Goal: Task Accomplishment & Management: Manage account settings

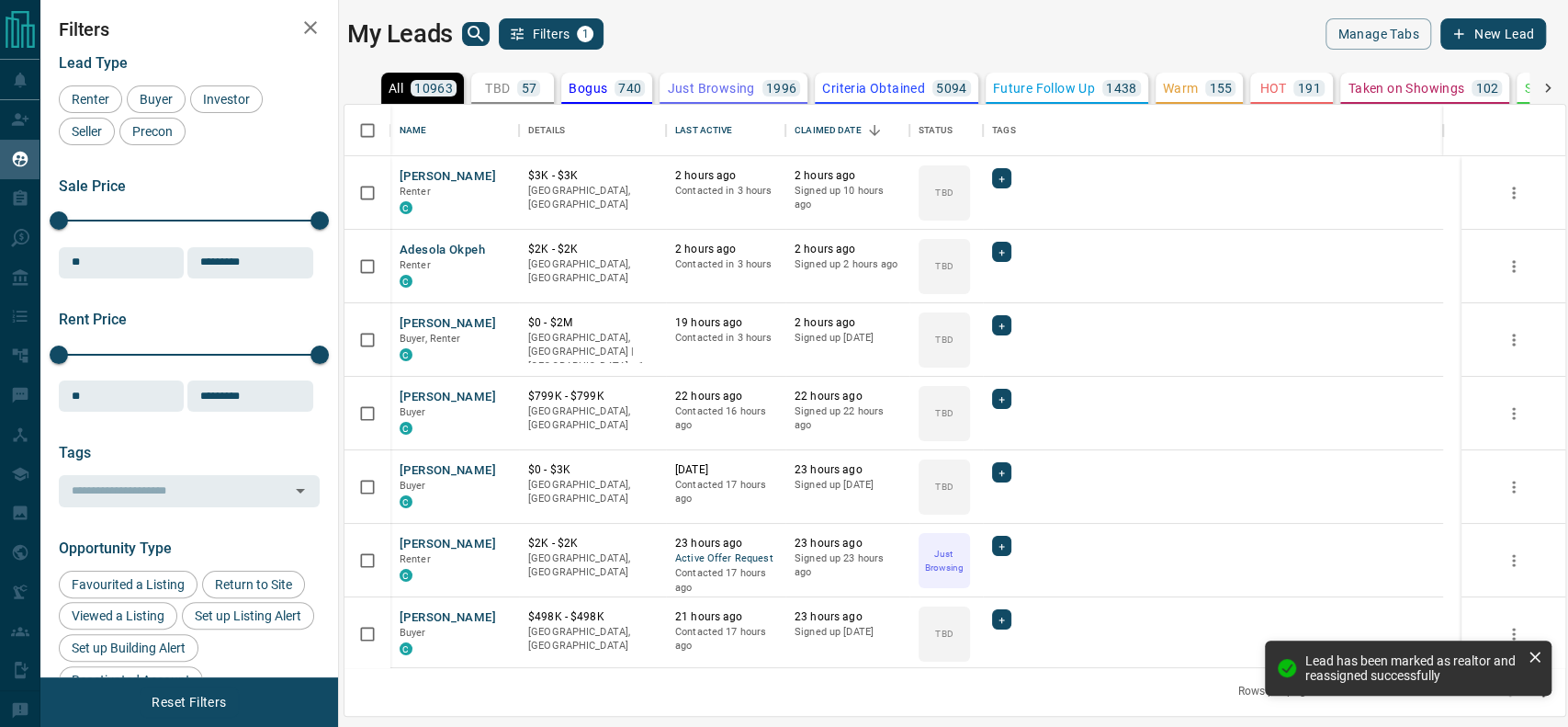
scroll to position [544, 1202]
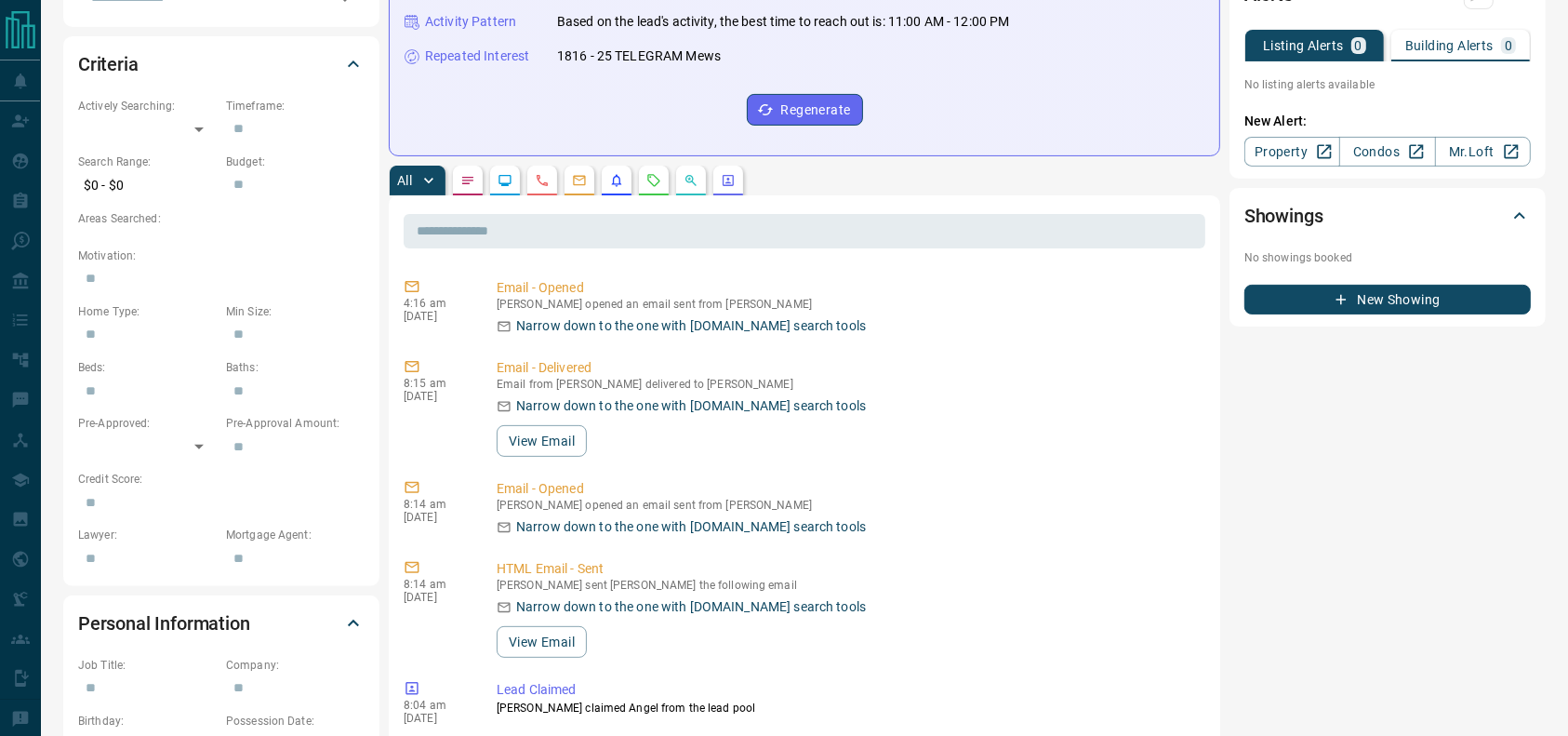
scroll to position [502, 0]
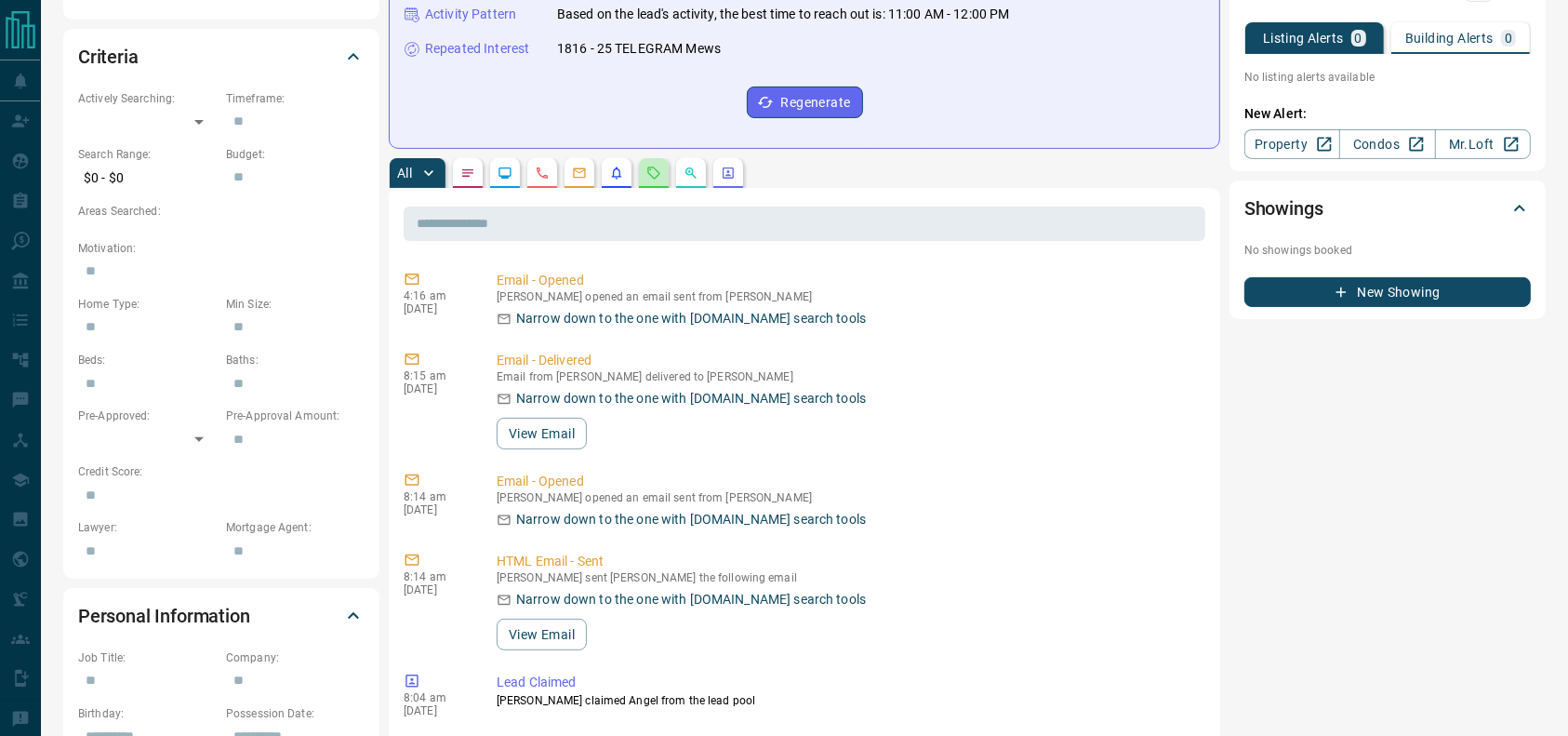
click at [653, 175] on icon "Requests" at bounding box center [654, 172] width 13 height 13
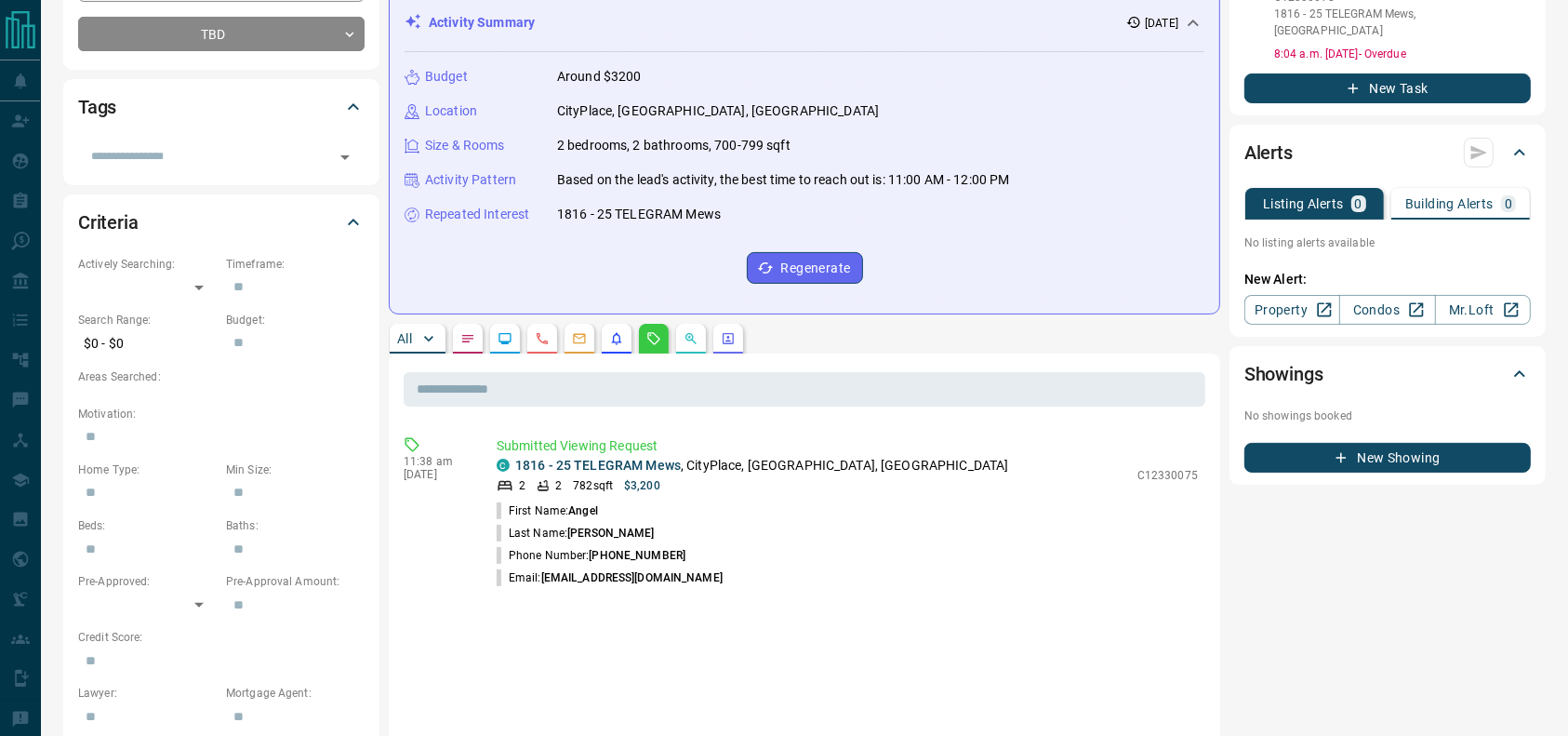
scroll to position [321, 0]
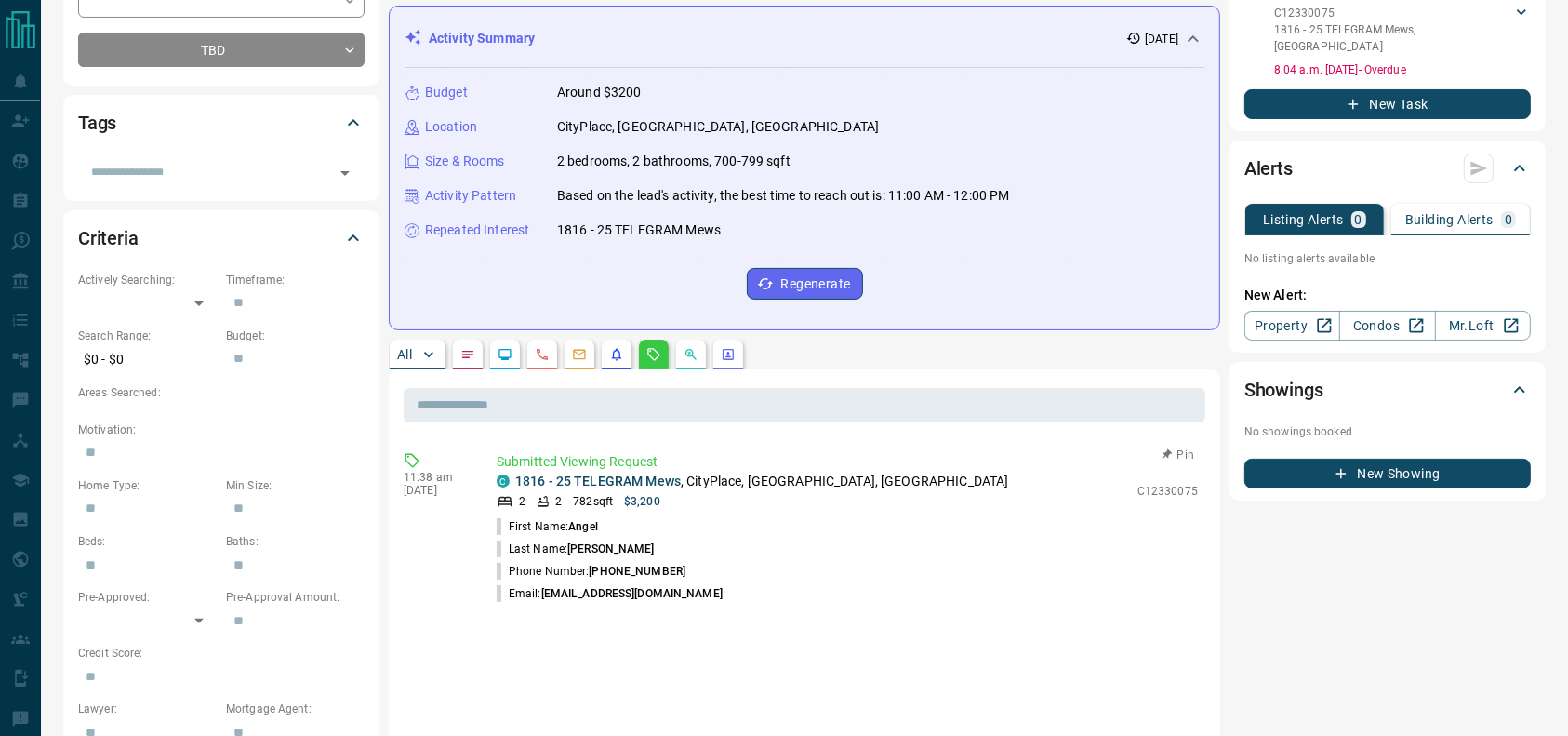
click at [821, 484] on p "1816 - 25 TELEGRAM Mews , CityPlace, Downtown, Toronto" at bounding box center [762, 481] width 493 height 19
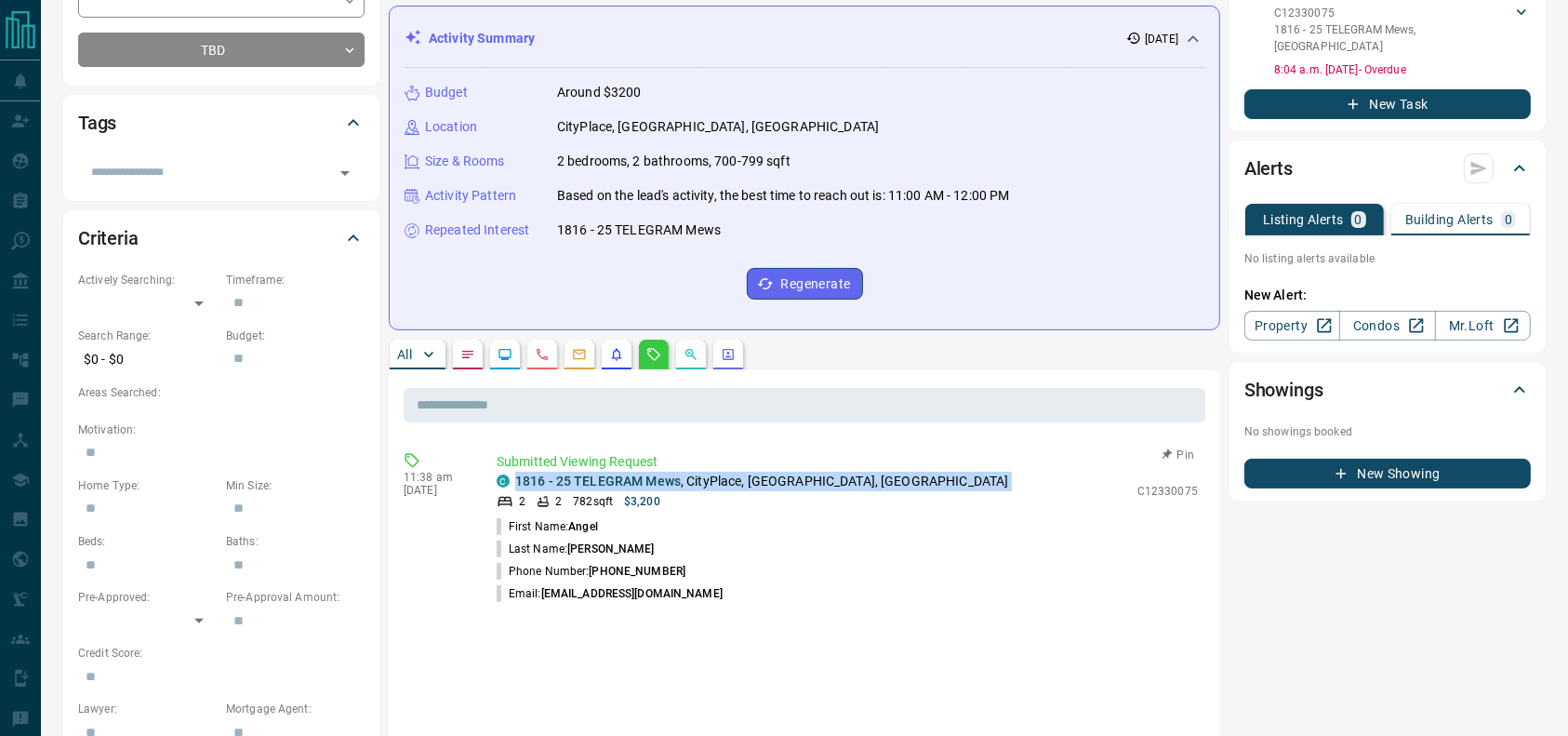
click at [821, 484] on p "1816 - 25 TELEGRAM Mews , CityPlace, Downtown, Toronto" at bounding box center [762, 481] width 493 height 19
copy div "1816 - 25 TELEGRAM Mews , CityPlace, Downtown, Toronto"
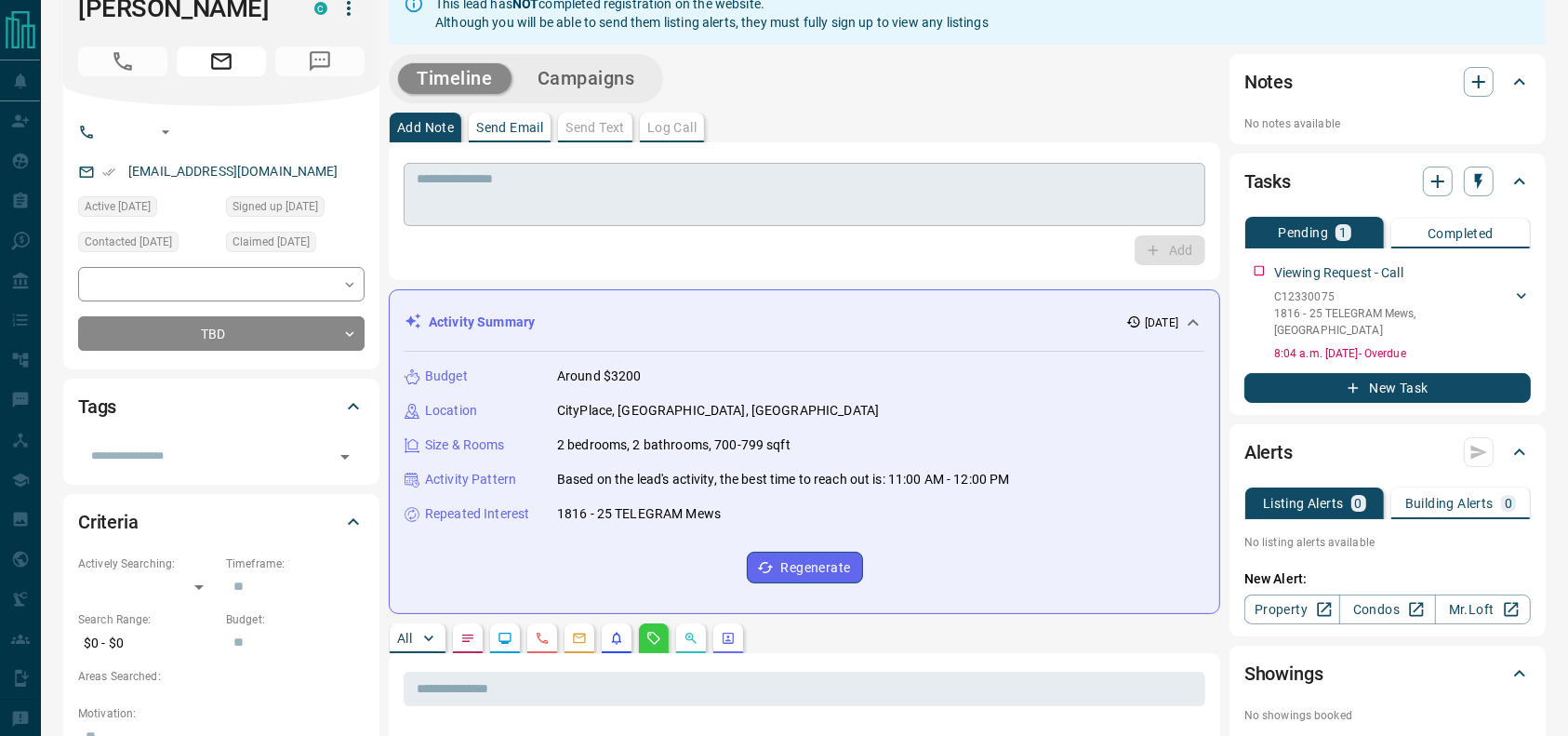
click at [820, 237] on div "Add" at bounding box center [804, 250] width 801 height 30
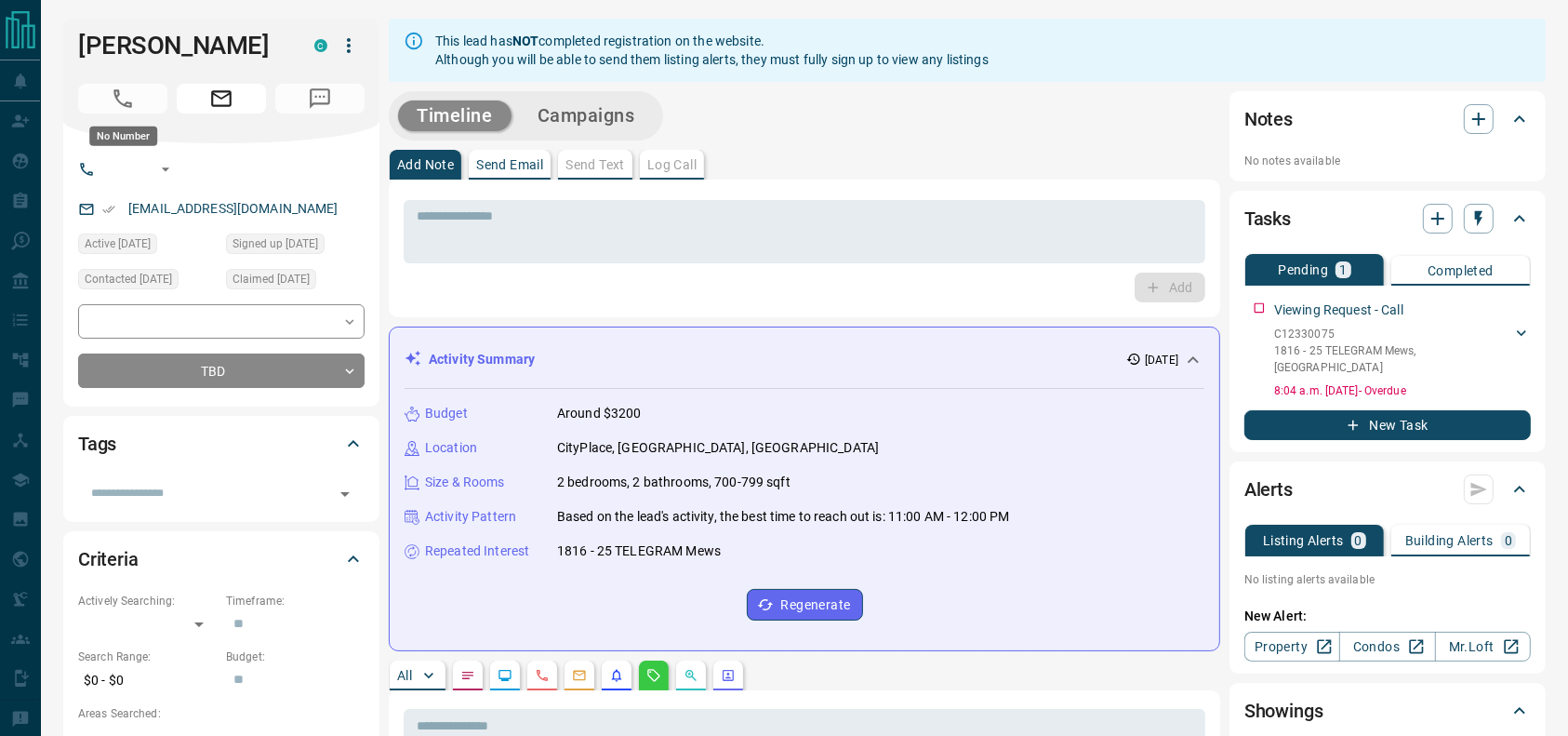
click at [165, 93] on span "No Number" at bounding box center [123, 99] width 89 height 30
click at [153, 99] on span "No Number" at bounding box center [123, 99] width 89 height 30
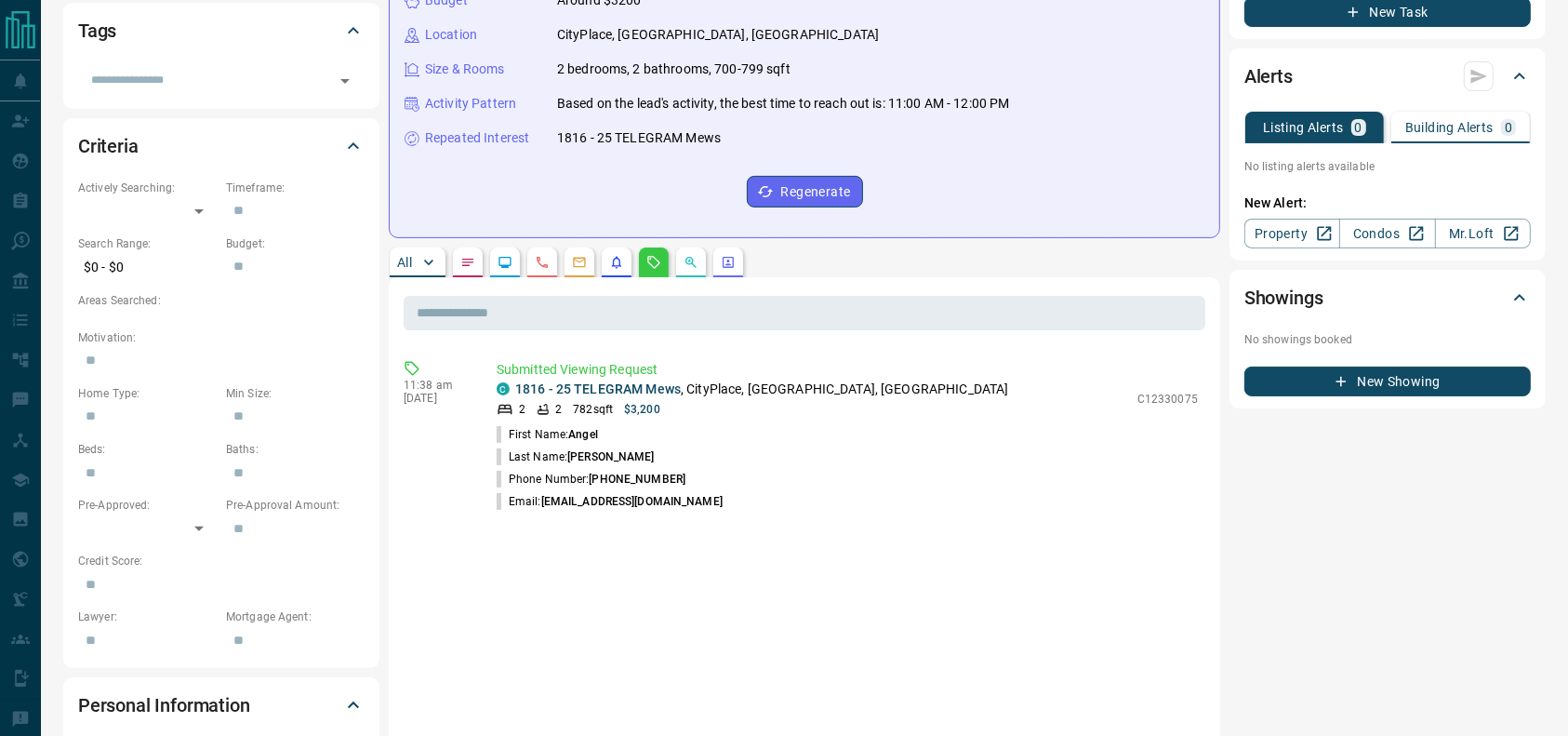
scroll to position [417, 0]
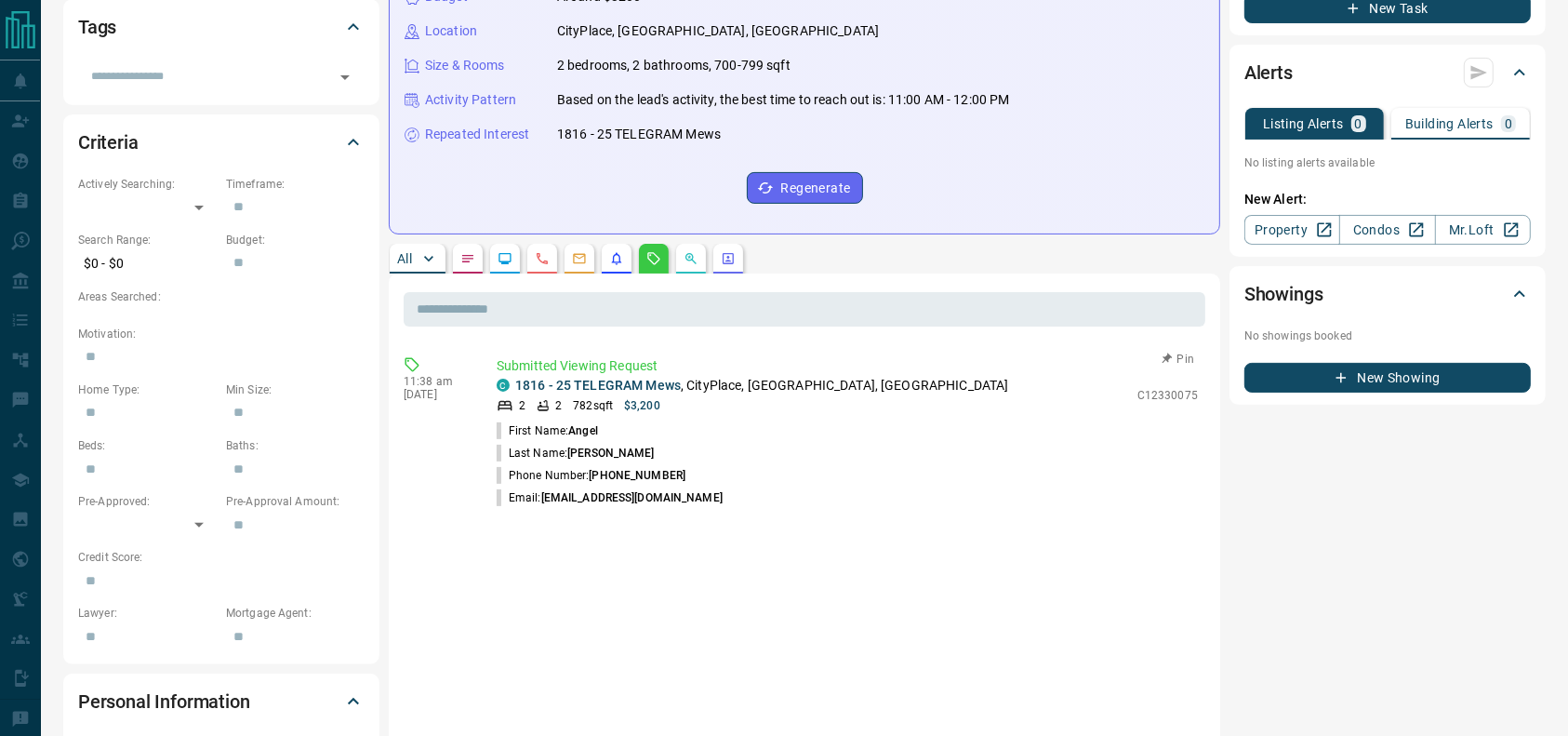
click at [619, 468] on span "(437) 882-3339" at bounding box center [637, 474] width 97 height 13
click at [659, 467] on p "Phone Number: (437) 882-3339" at bounding box center [591, 475] width 189 height 16
drag, startPoint x: 661, startPoint y: 476, endPoint x: 592, endPoint y: 477, distance: 69.0
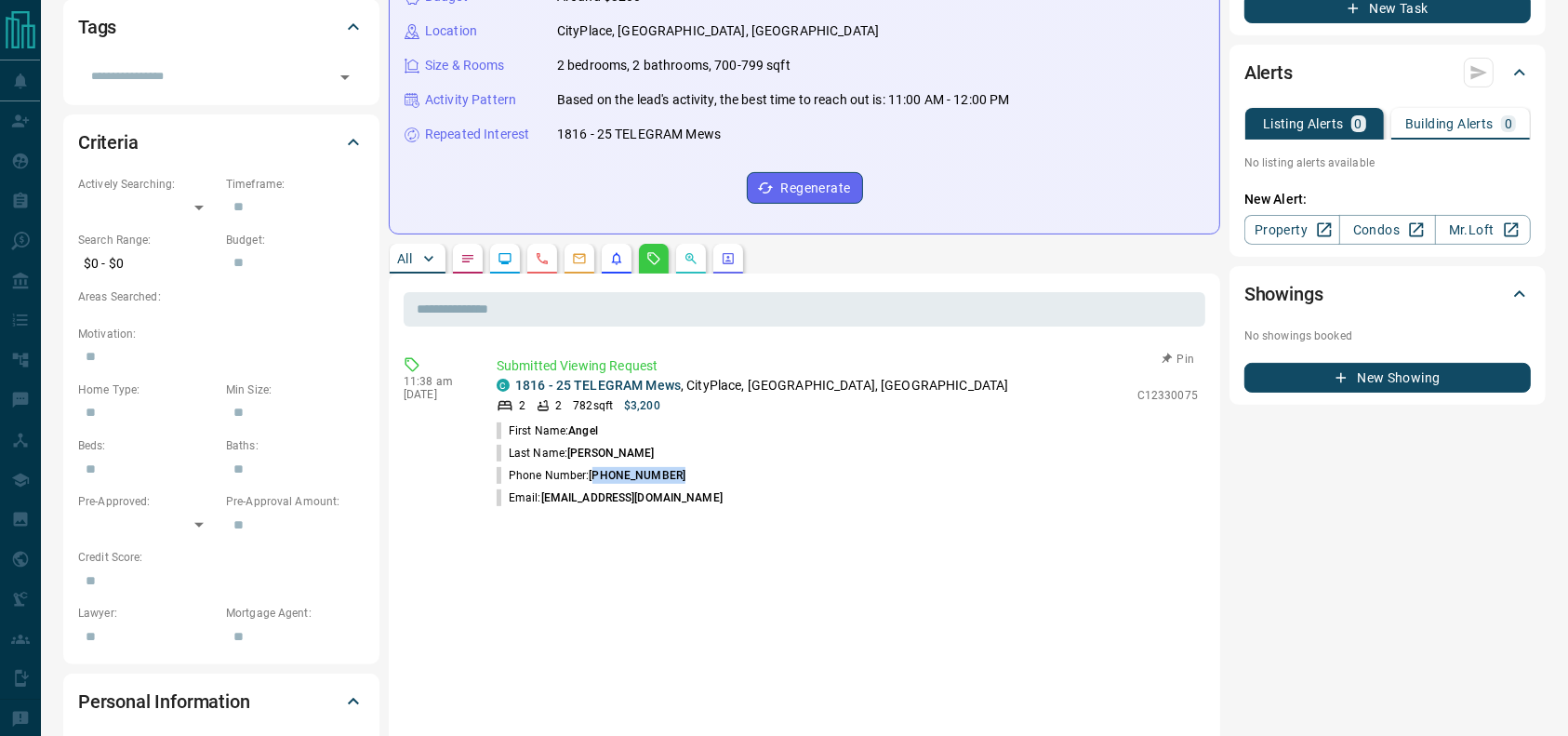
click at [592, 477] on li "Phone Number: (437) 882-3339" at bounding box center [847, 475] width 701 height 22
copy span "(437) 882-3339"
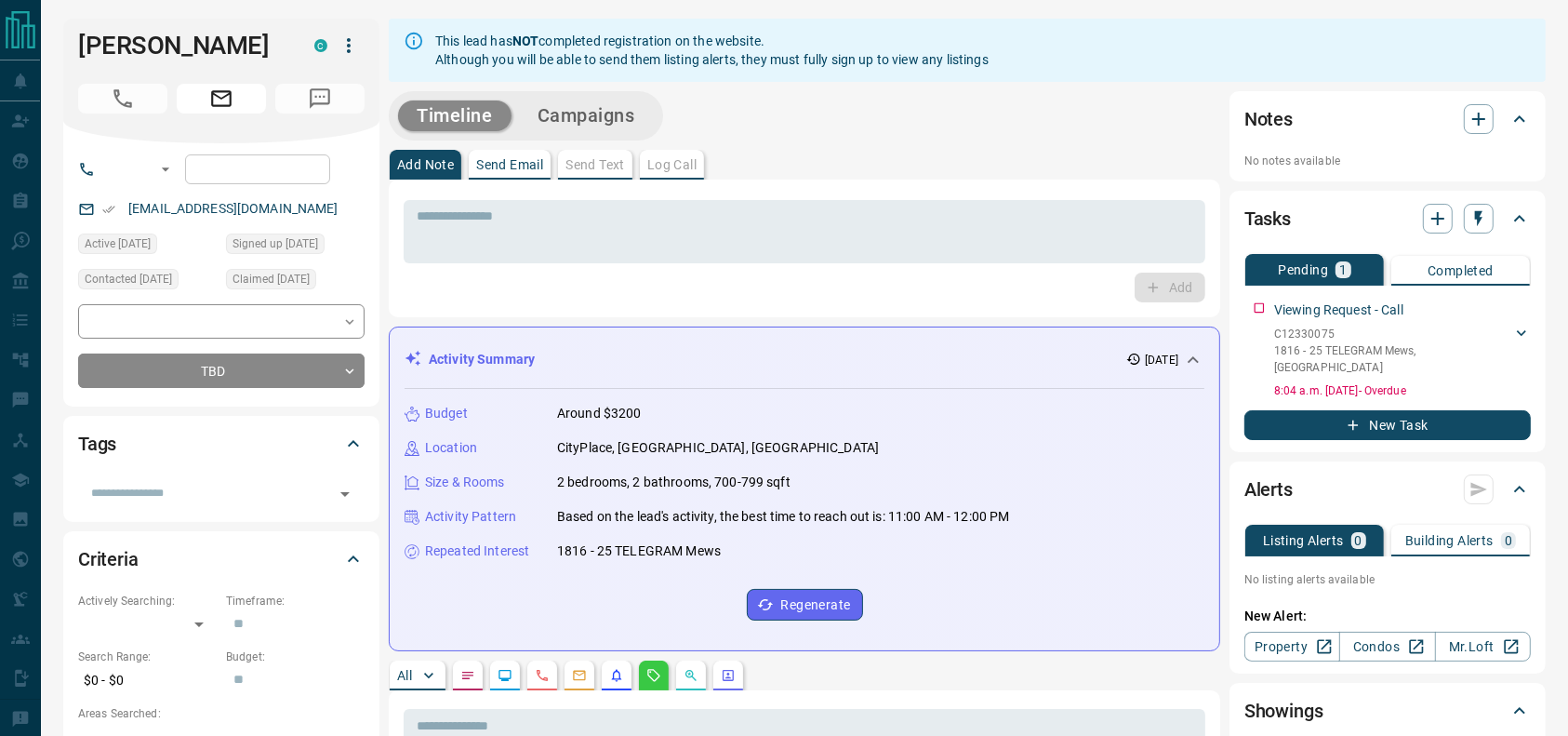
click at [251, 158] on input "tel" at bounding box center [258, 169] width 145 height 30
paste input "**********"
type input "**********"
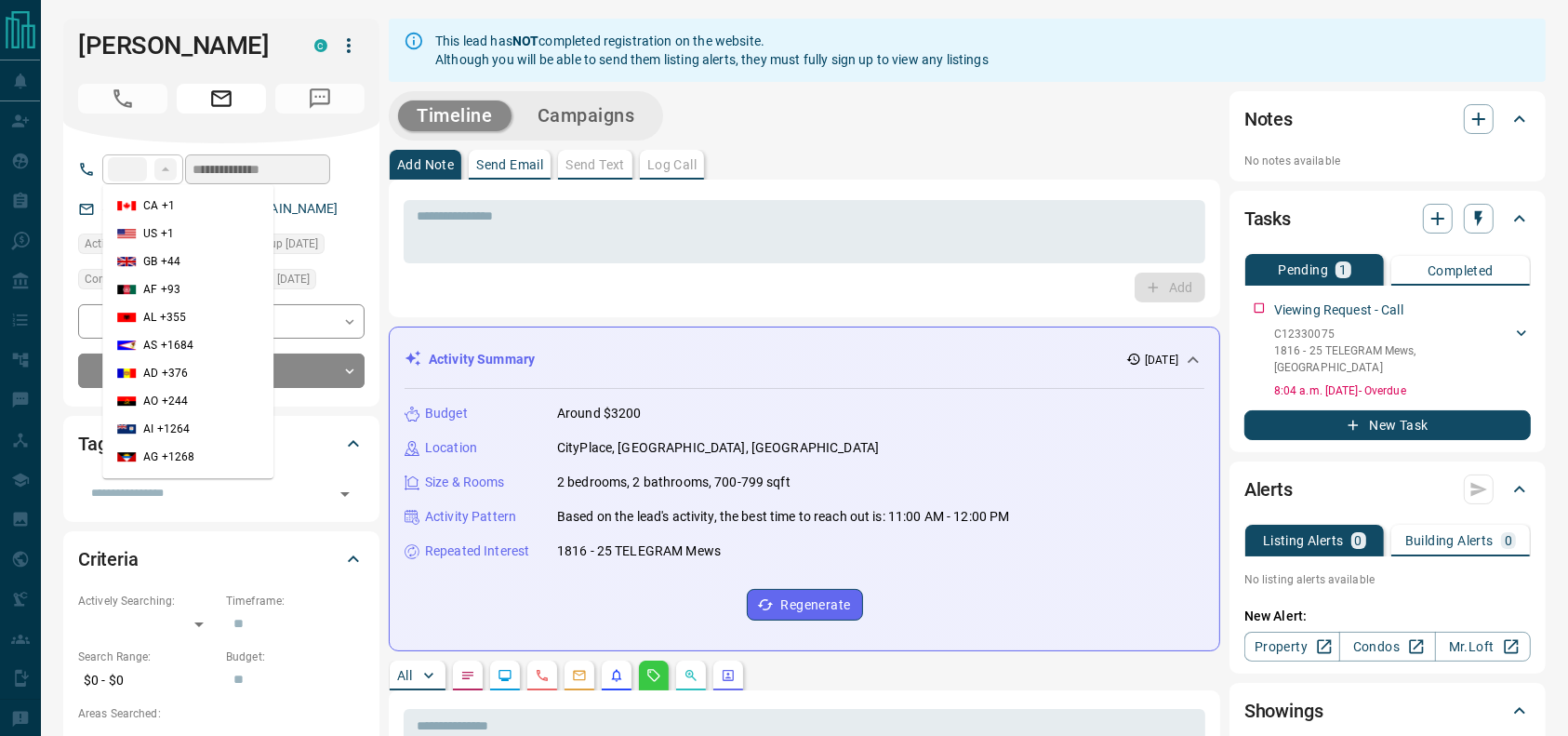
type input "**"
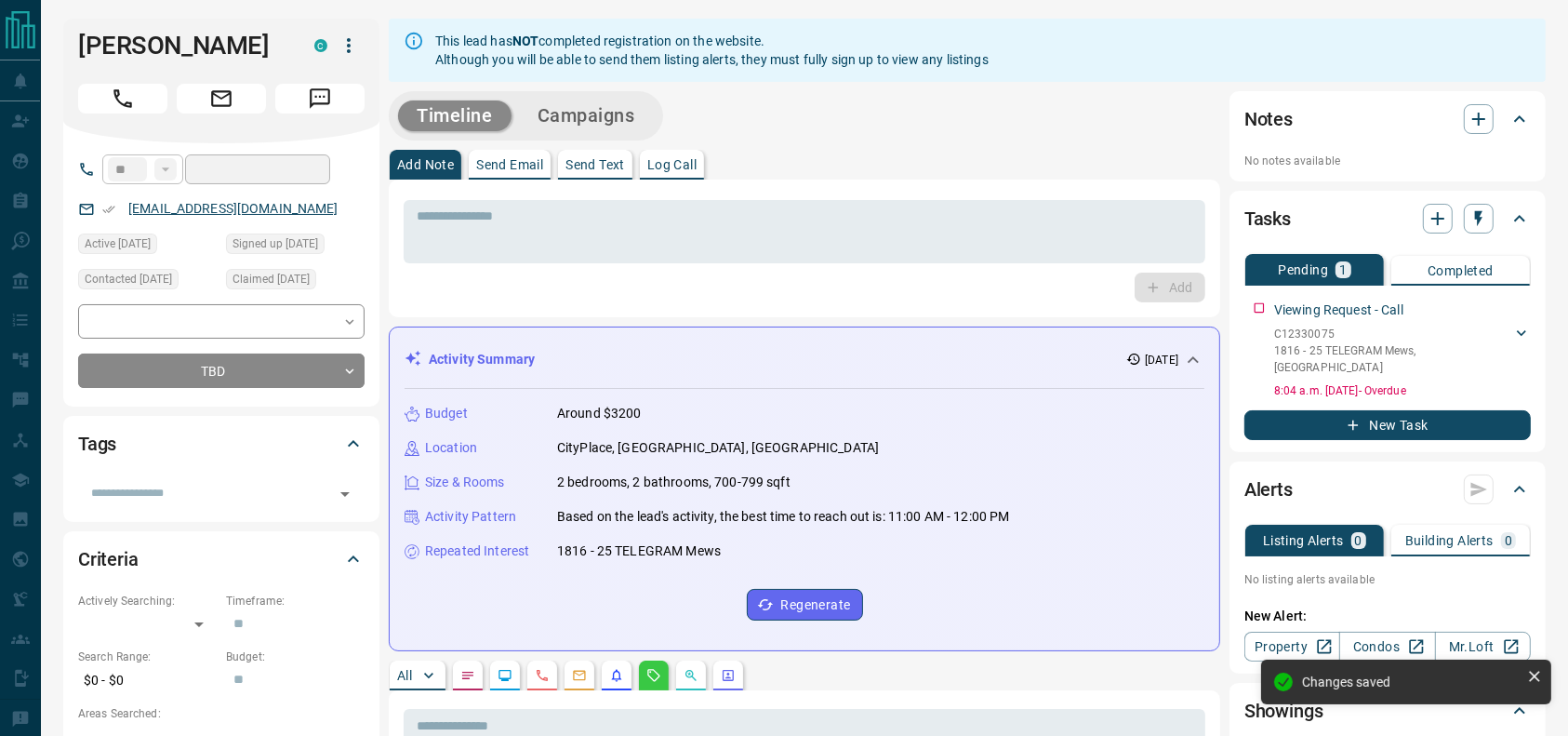
type input "**********"
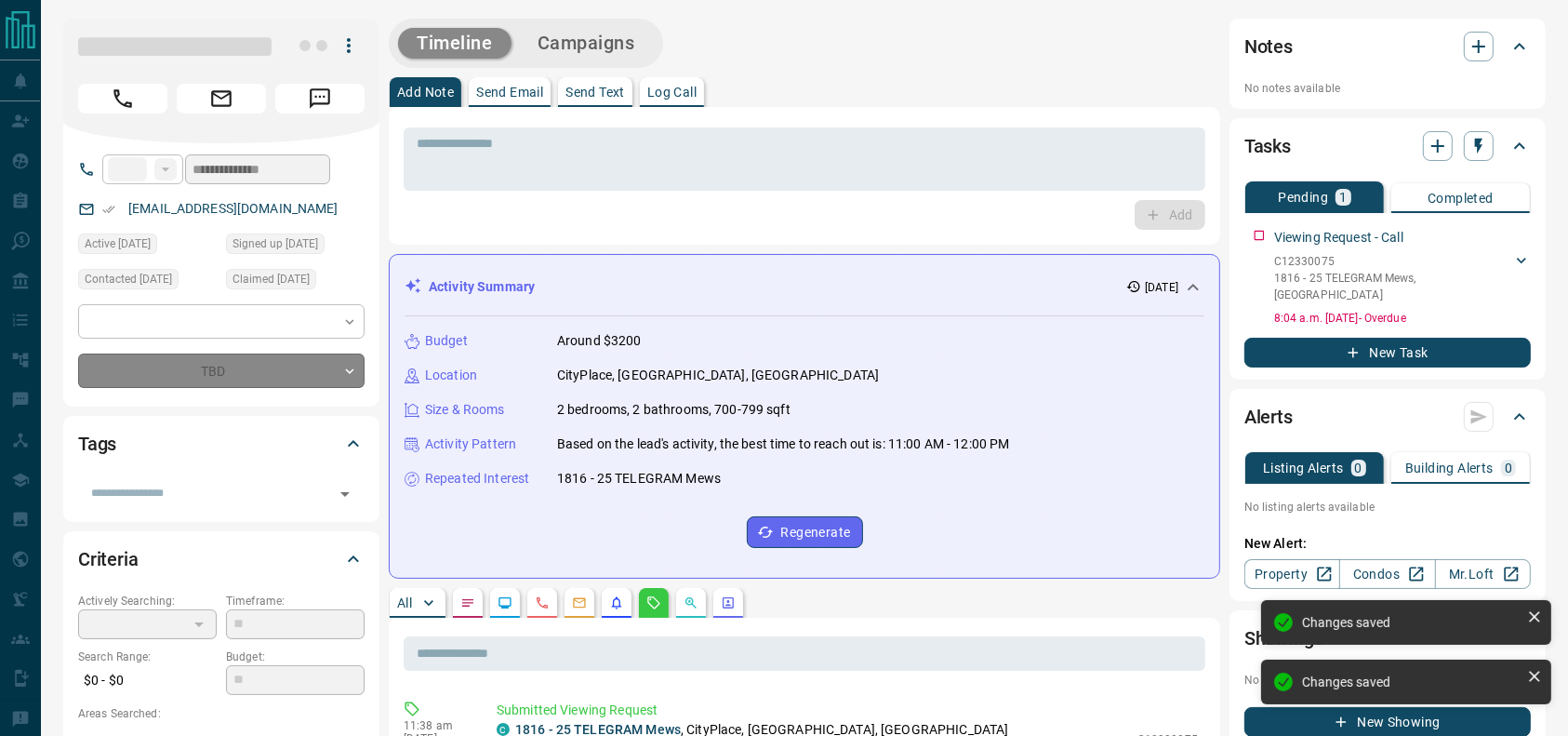
type input "**"
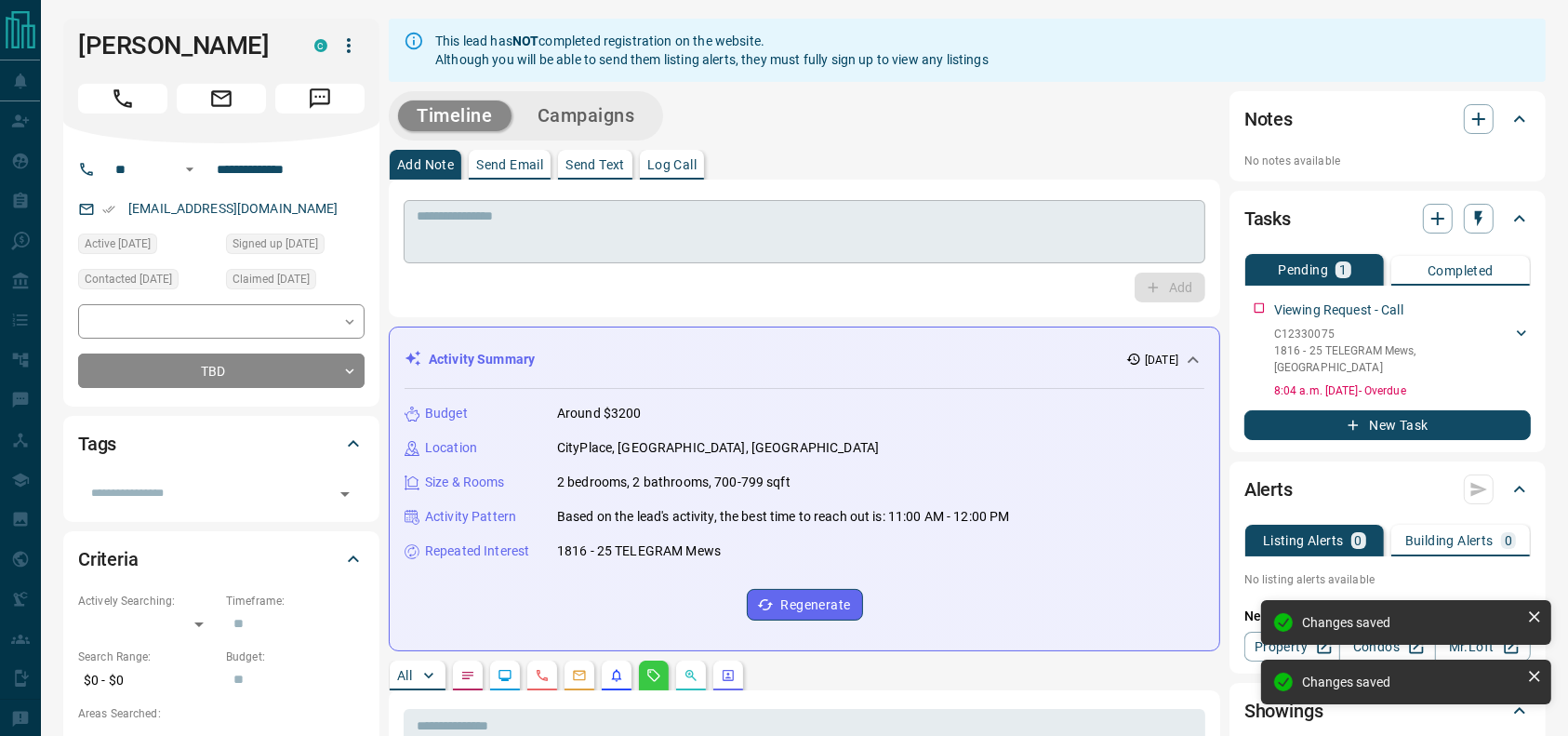
click at [788, 233] on textarea at bounding box center [804, 232] width 775 height 47
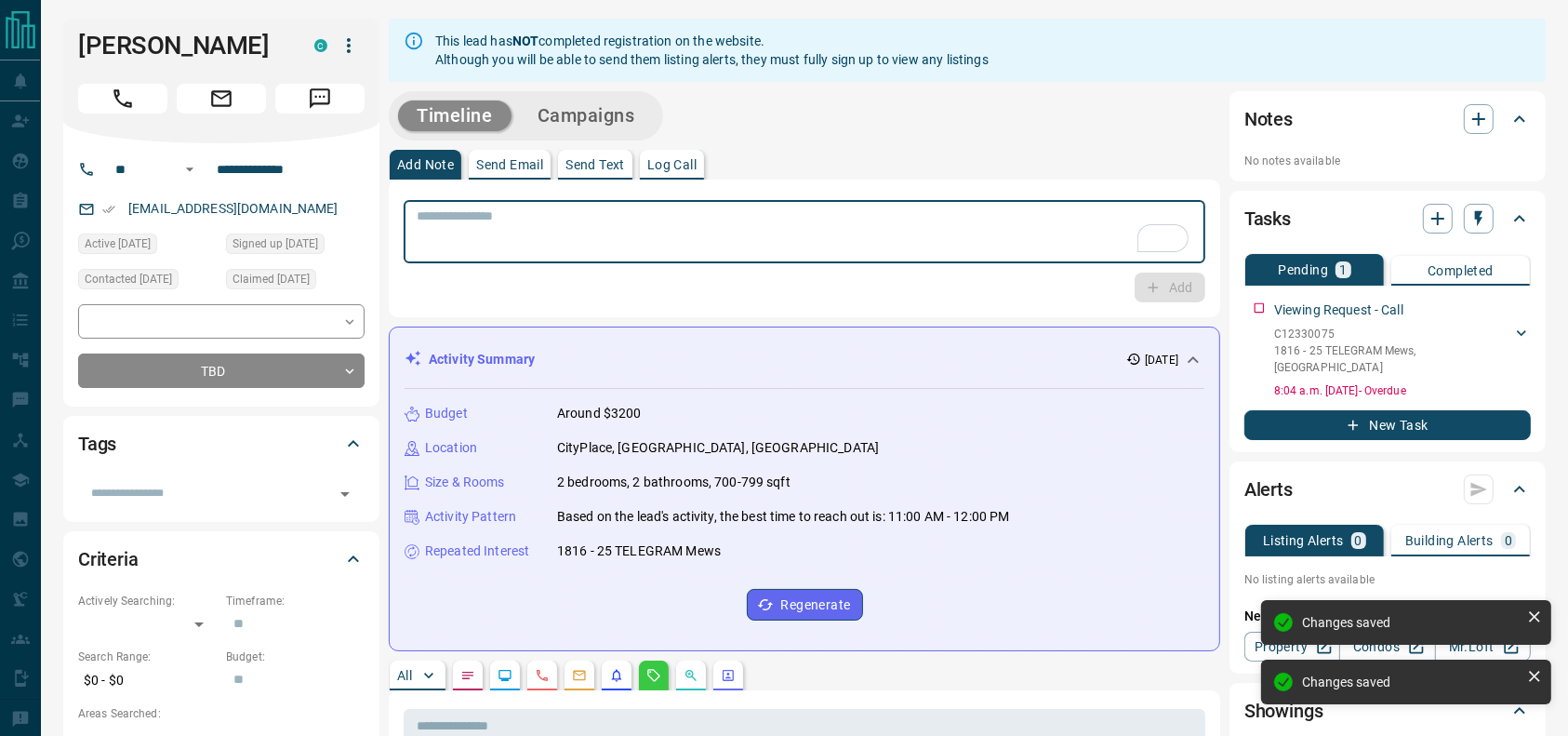
click at [122, 102] on icon "Call" at bounding box center [123, 99] width 24 height 24
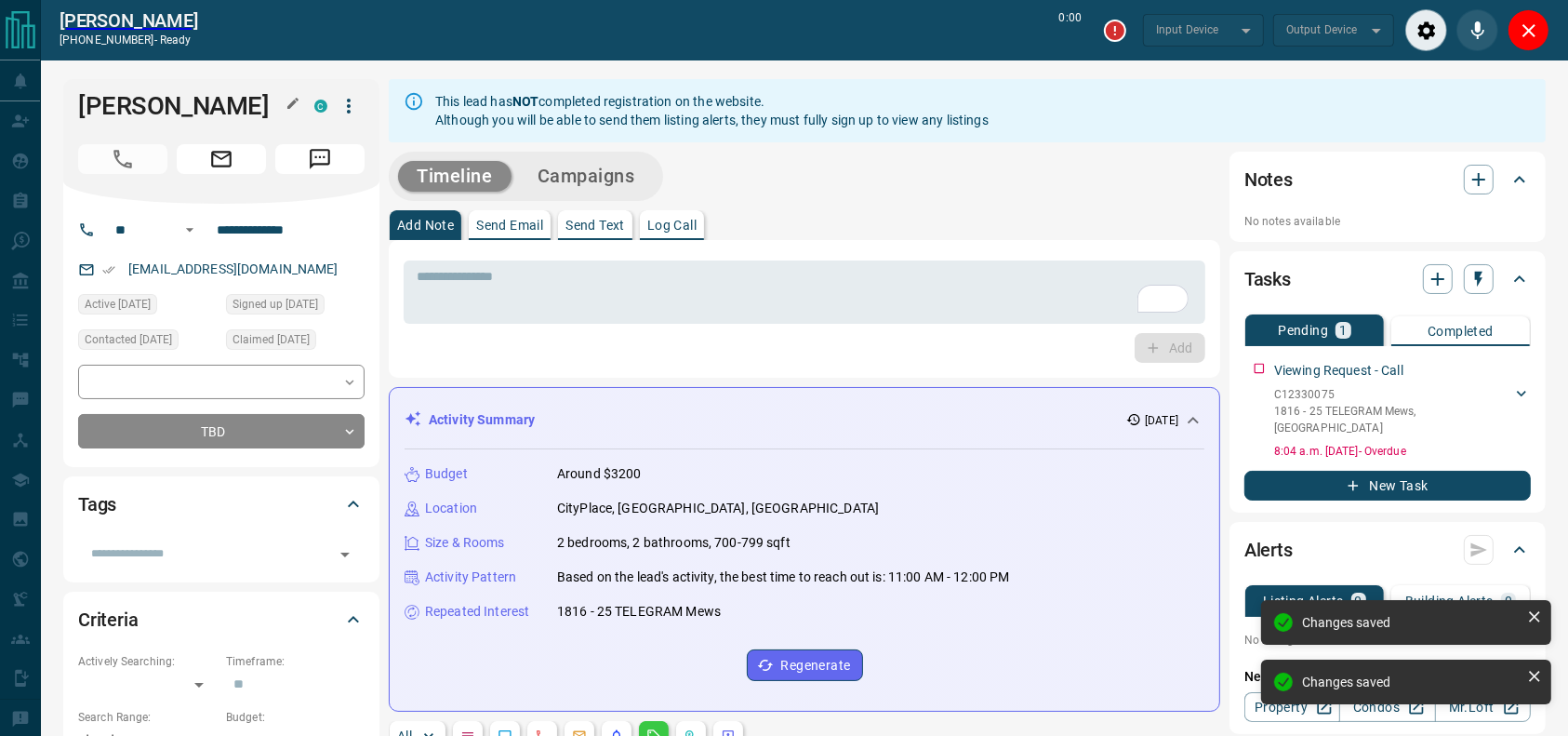
type input "*******"
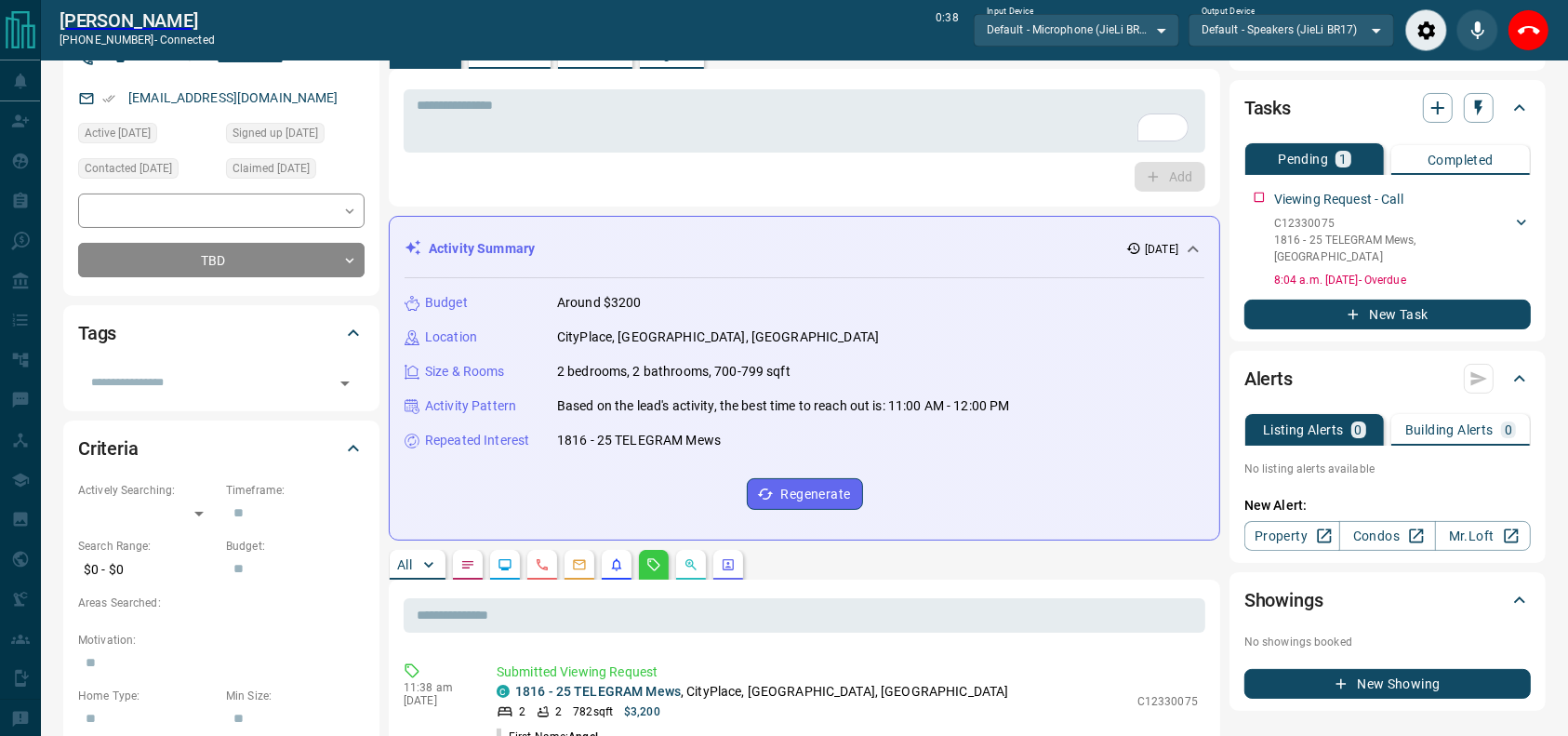
scroll to position [160, 0]
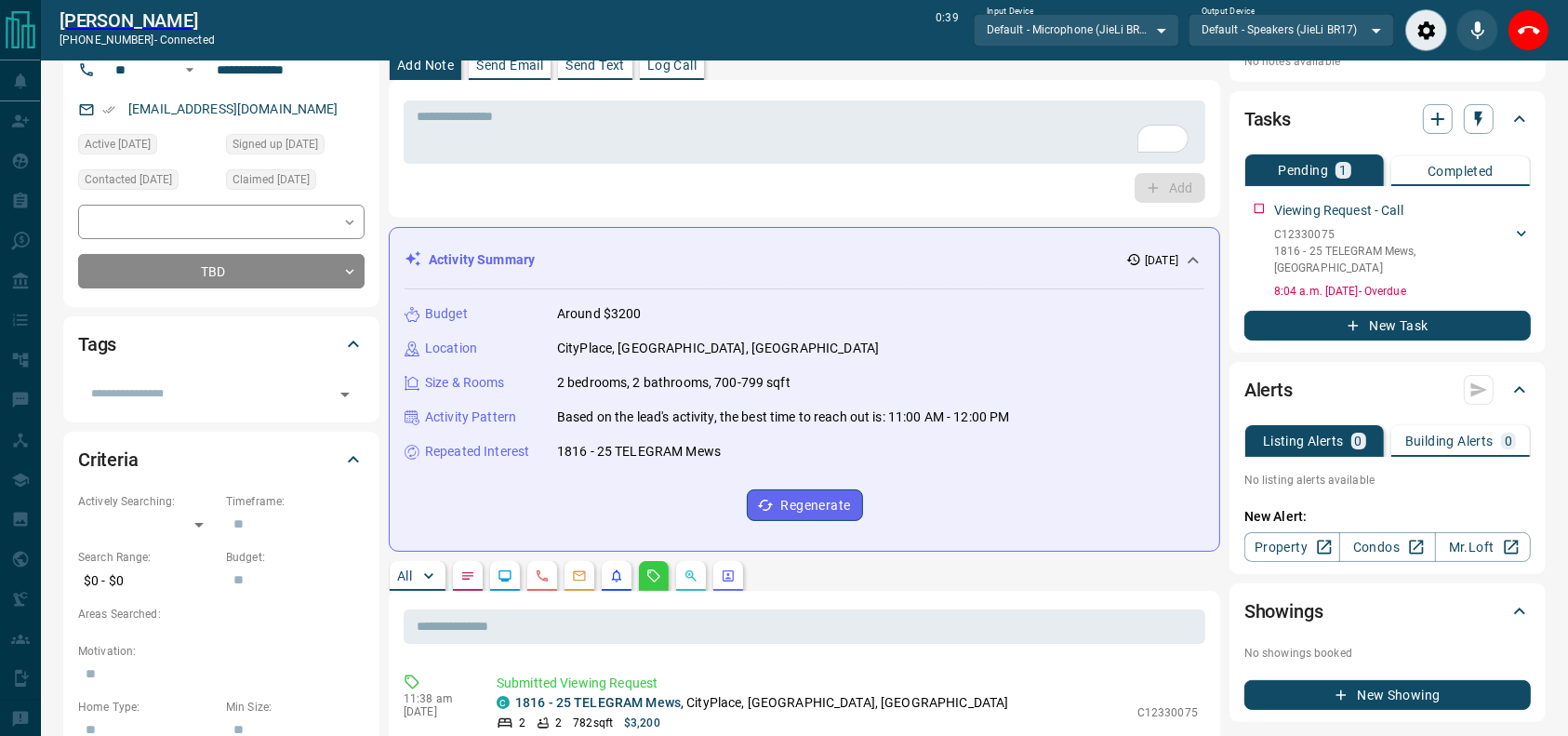
click at [828, 284] on hr at bounding box center [804, 283] width 799 height 13
click at [768, 184] on div "Add" at bounding box center [804, 187] width 801 height 30
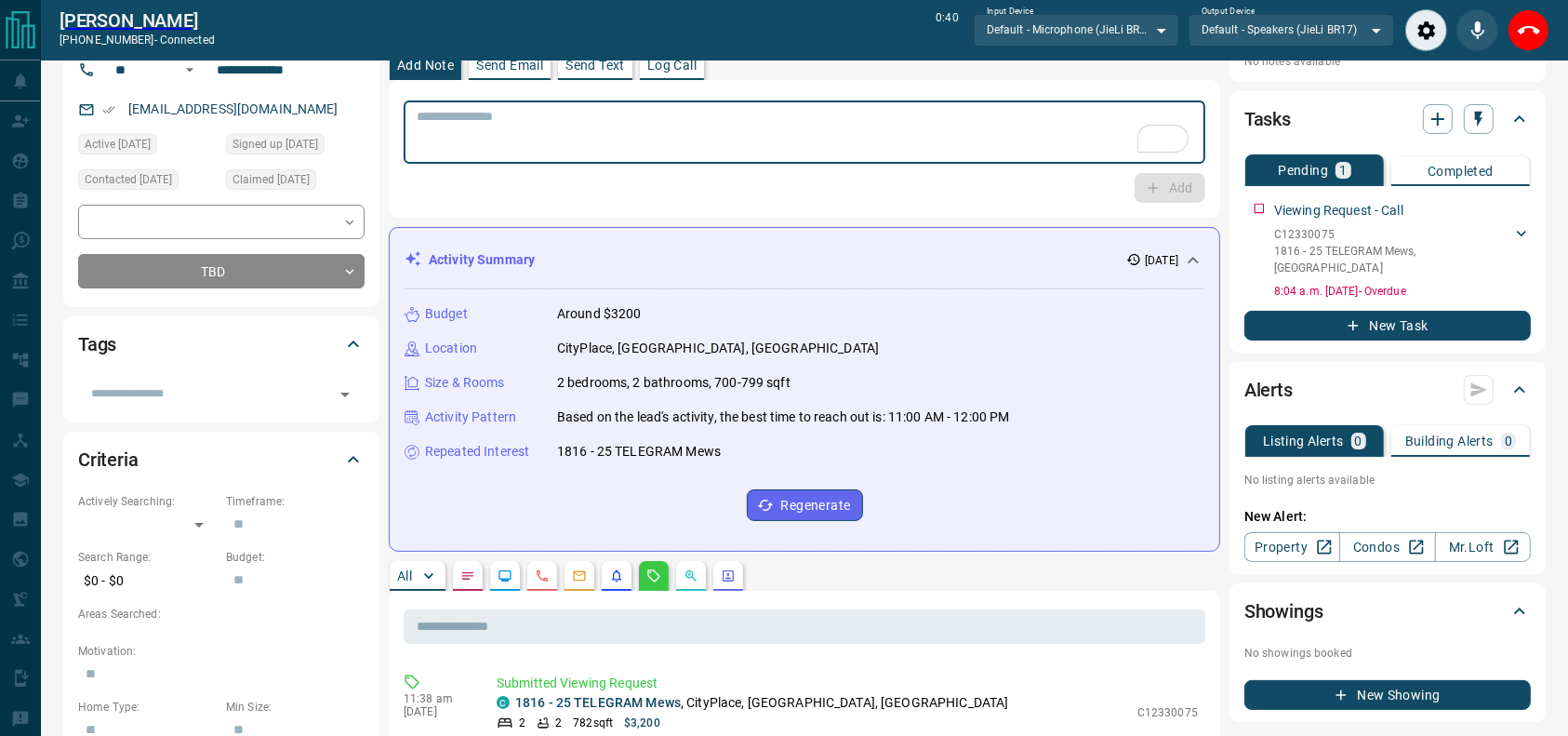
click at [799, 129] on textarea "To enrich screen reader interactions, please activate Accessibility in Grammarl…" at bounding box center [804, 132] width 775 height 47
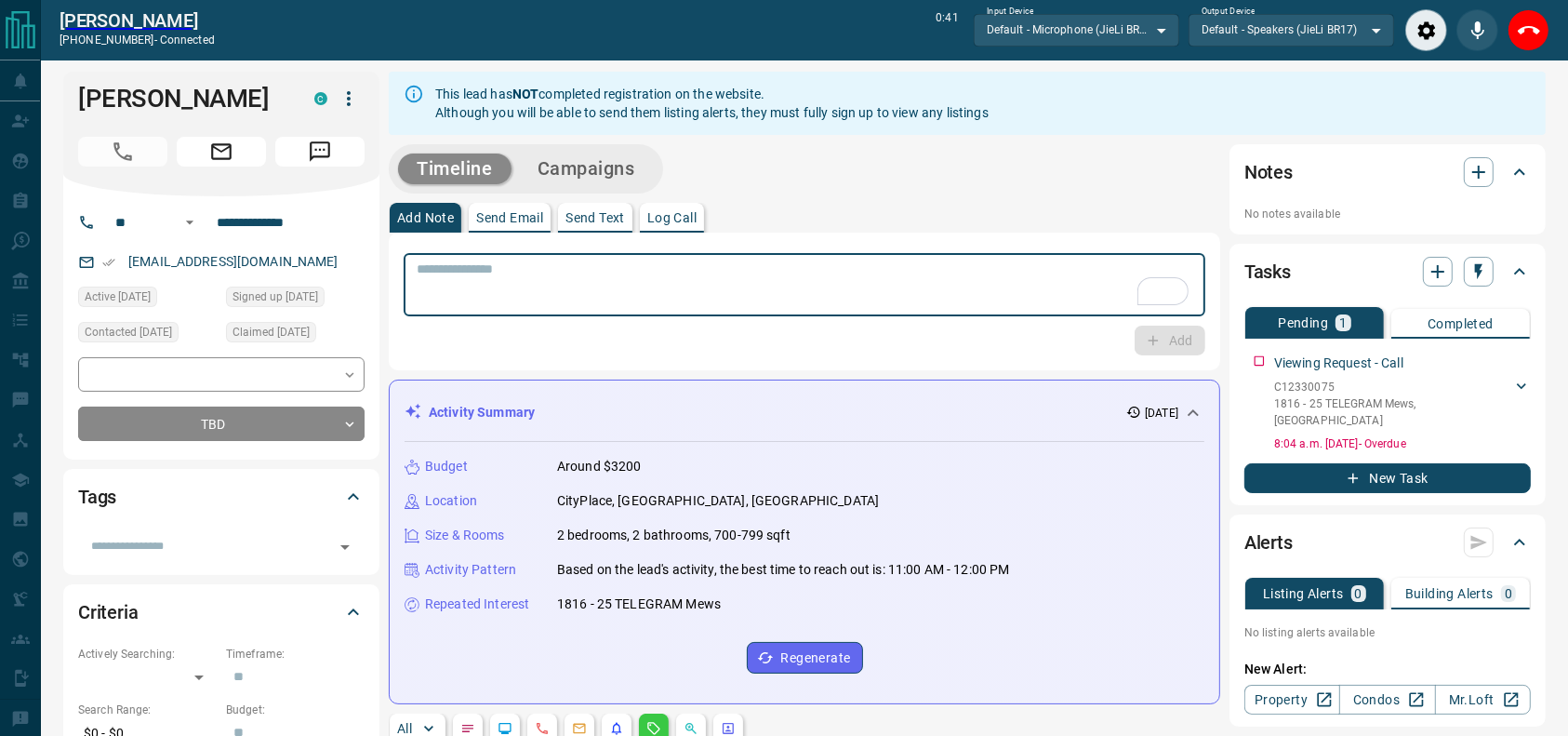
scroll to position [7, 0]
click at [826, 181] on div "Timeline Campaigns" at bounding box center [804, 169] width 831 height 49
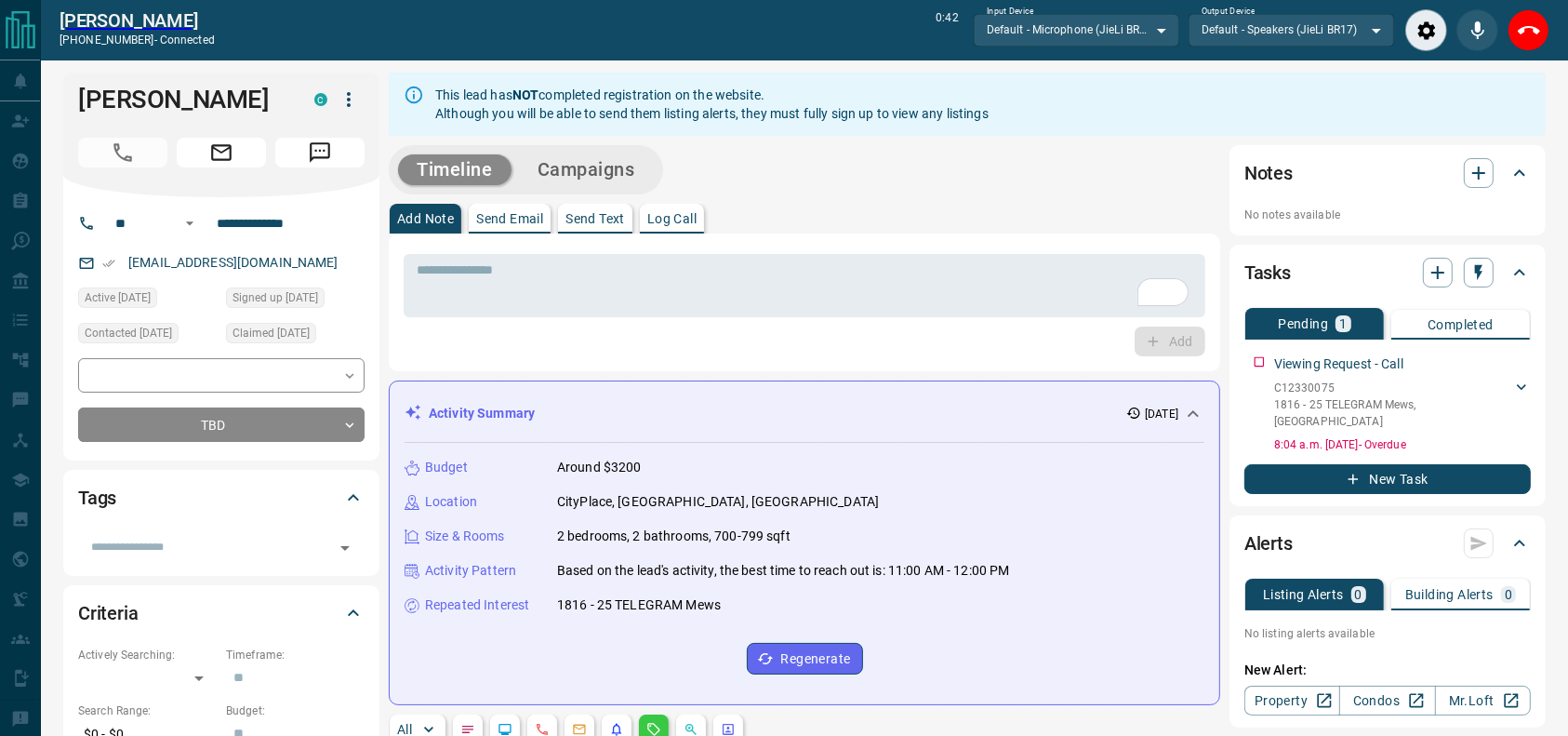
click at [871, 217] on div "Add Note Send Email Send Text Log Call" at bounding box center [804, 218] width 831 height 30
click at [894, 179] on div "Timeline Campaigns" at bounding box center [804, 169] width 831 height 49
click at [879, 119] on div "This lead has NOT completed registration on the website. Although you will be a…" at bounding box center [712, 104] width 553 height 52
click at [1512, 32] on button "Close" at bounding box center [1527, 30] width 42 height 42
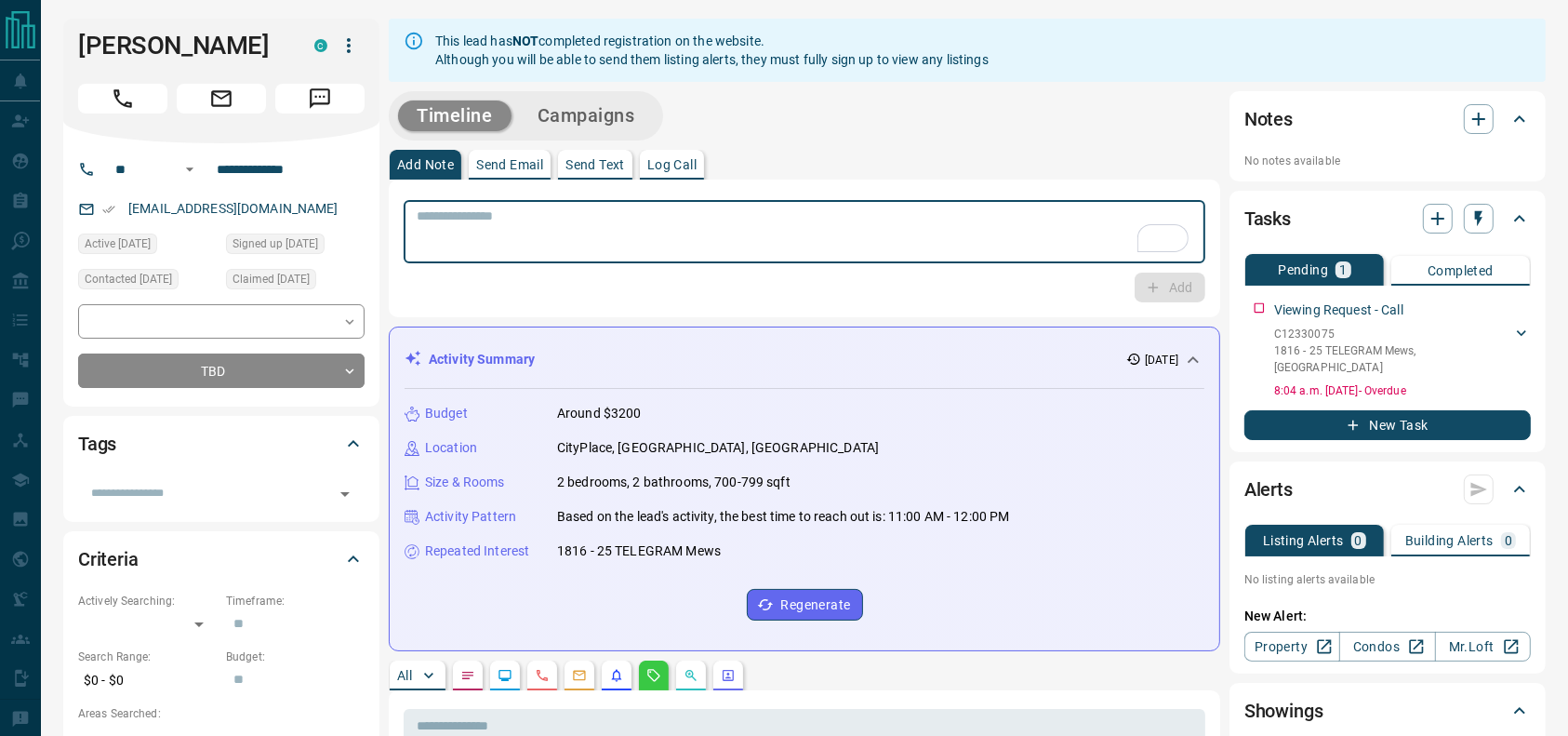
click at [832, 250] on textarea "To enrich screen reader interactions, please activate Accessibility in Grammarl…" at bounding box center [804, 232] width 775 height 47
click at [981, 122] on div "Timeline Campaigns" at bounding box center [804, 115] width 831 height 49
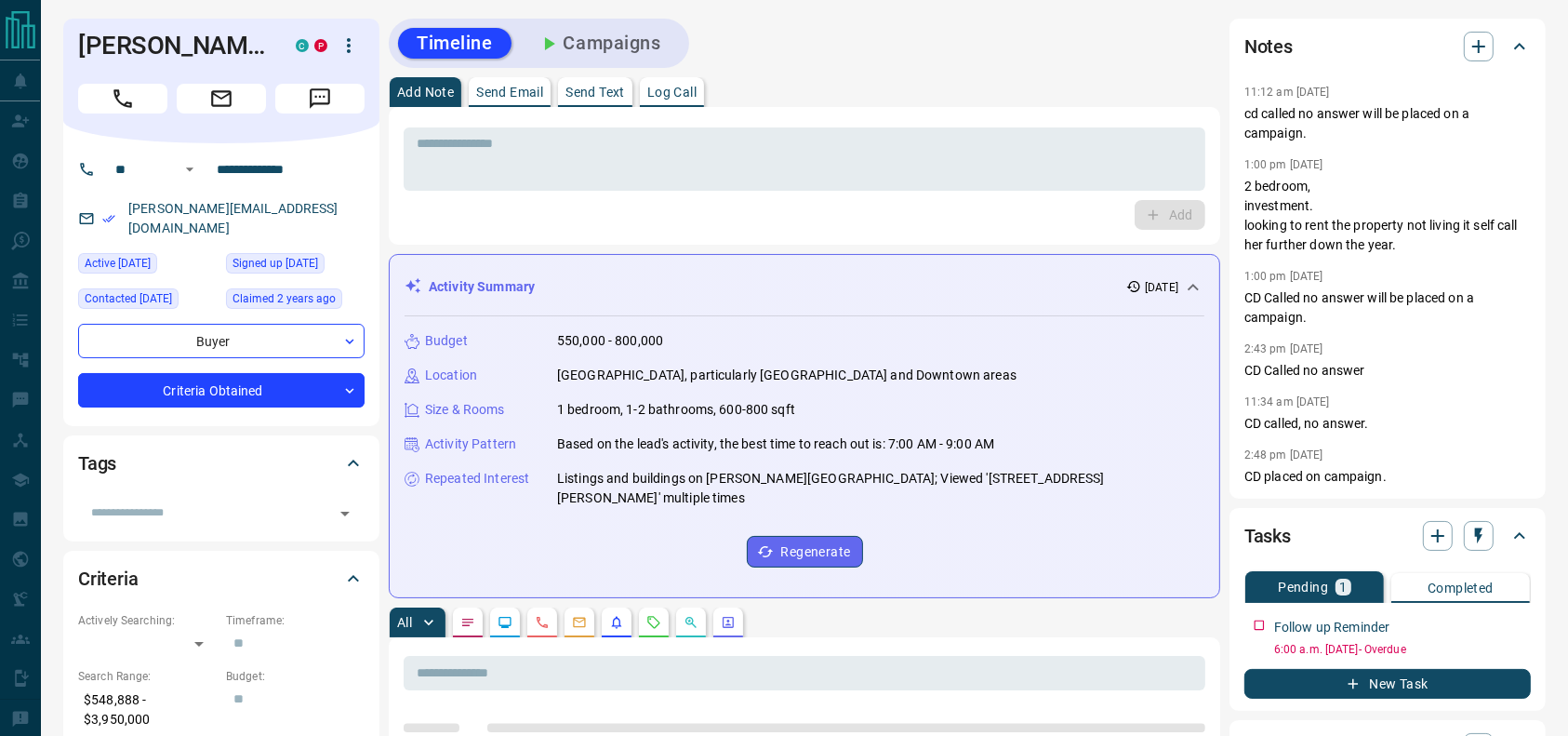
click at [1217, 110] on div "* ​ Add" at bounding box center [804, 176] width 831 height 138
click at [1449, 317] on p "CD Called no answer will be placed on a campaign." at bounding box center [1387, 308] width 287 height 39
click at [1317, 180] on p "2 bedroom, investment. looking to rent the property not living it self call her…" at bounding box center [1387, 215] width 287 height 78
click at [1506, 420] on p "CD called, no answer." at bounding box center [1387, 424] width 287 height 19
click at [1298, 145] on div "11:12 am Aug 4 2025 cd called no answer will be placed on a campaign. 1:00 pm J…" at bounding box center [1387, 283] width 287 height 407
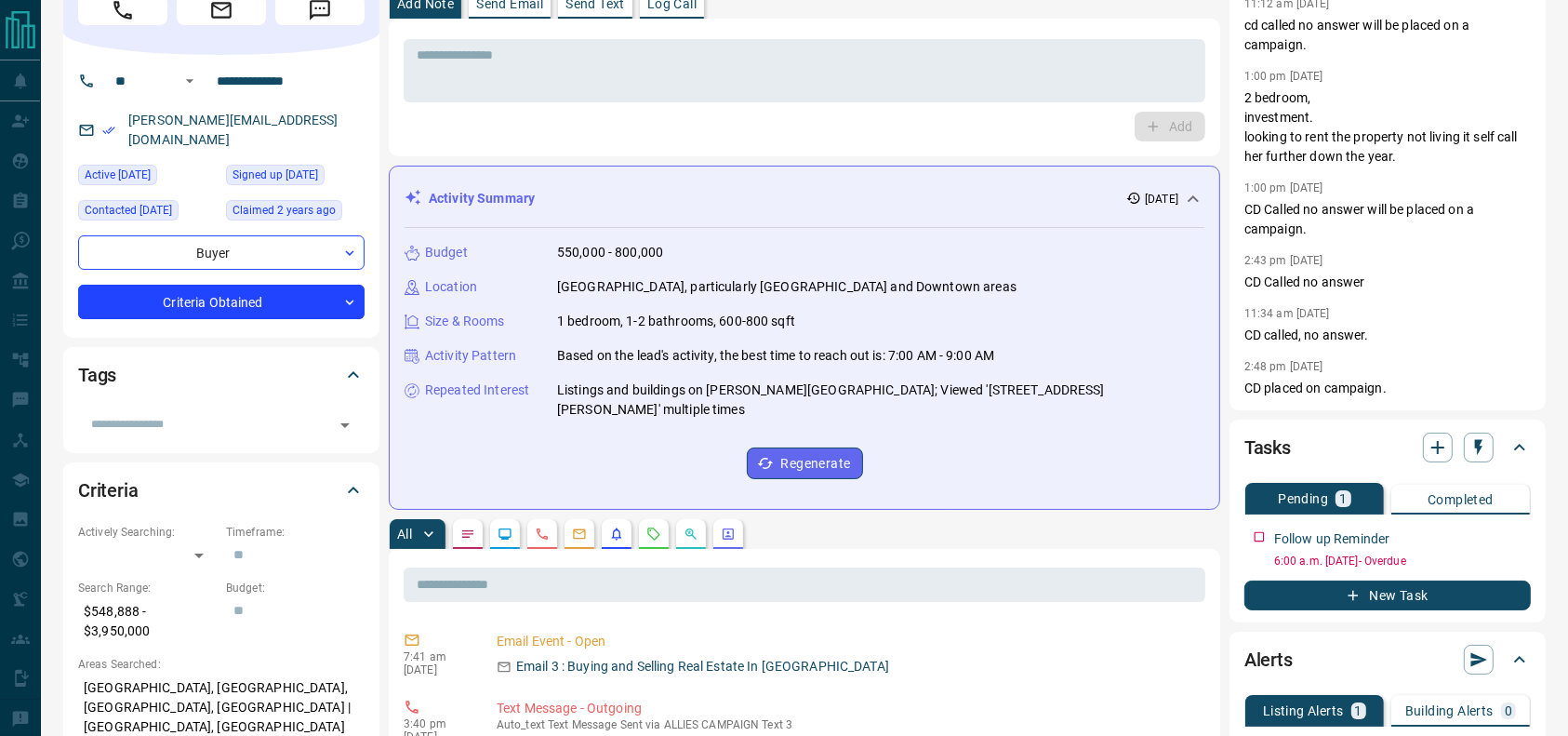
scroll to position [90, 0]
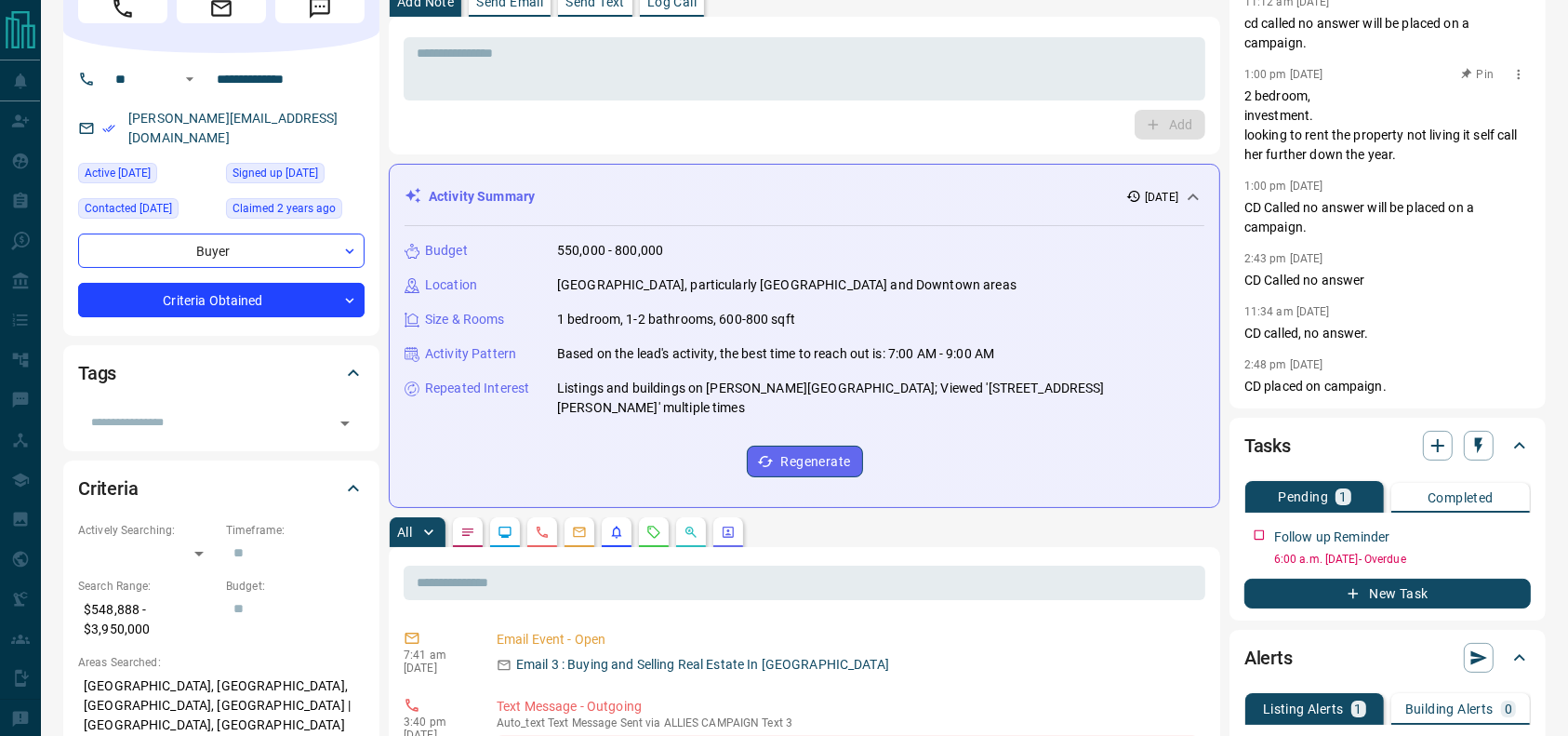
click at [1324, 115] on p "2 bedroom, investment. looking to rent the property not living it self call her…" at bounding box center [1387, 126] width 287 height 78
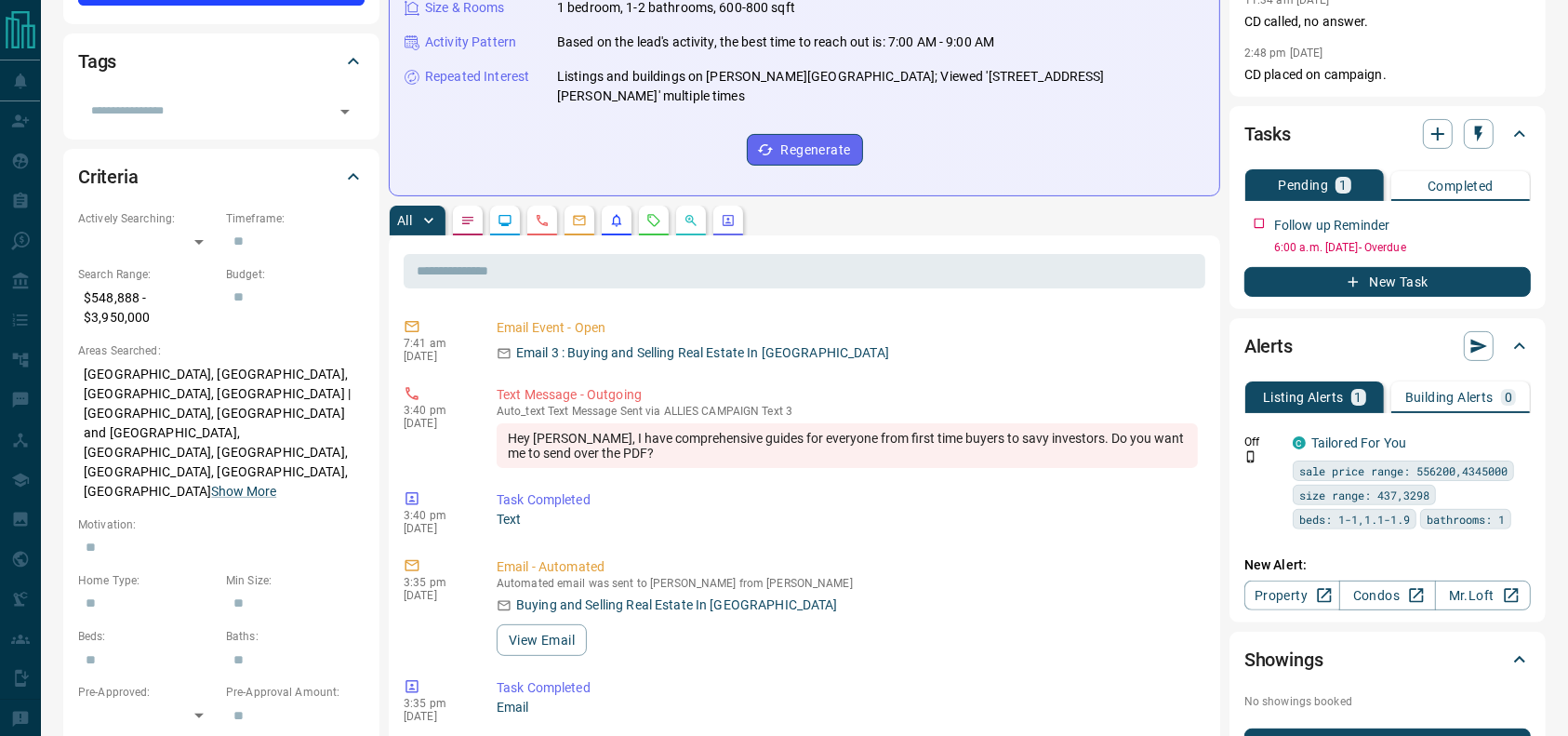
scroll to position [409, 0]
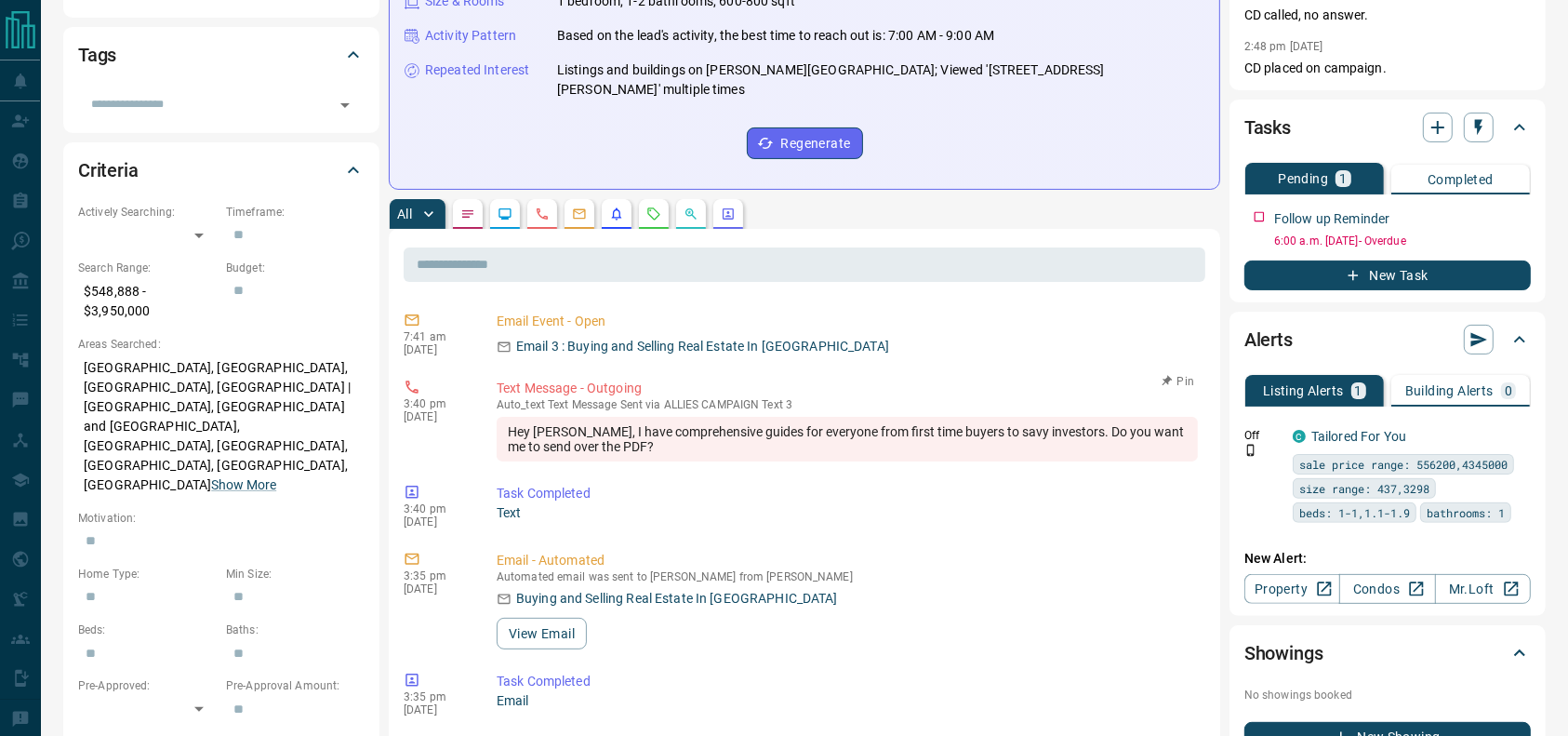
click at [858, 430] on div "Hey Diana, I have comprehensive guides for everyone from first time buyers to s…" at bounding box center [847, 439] width 701 height 44
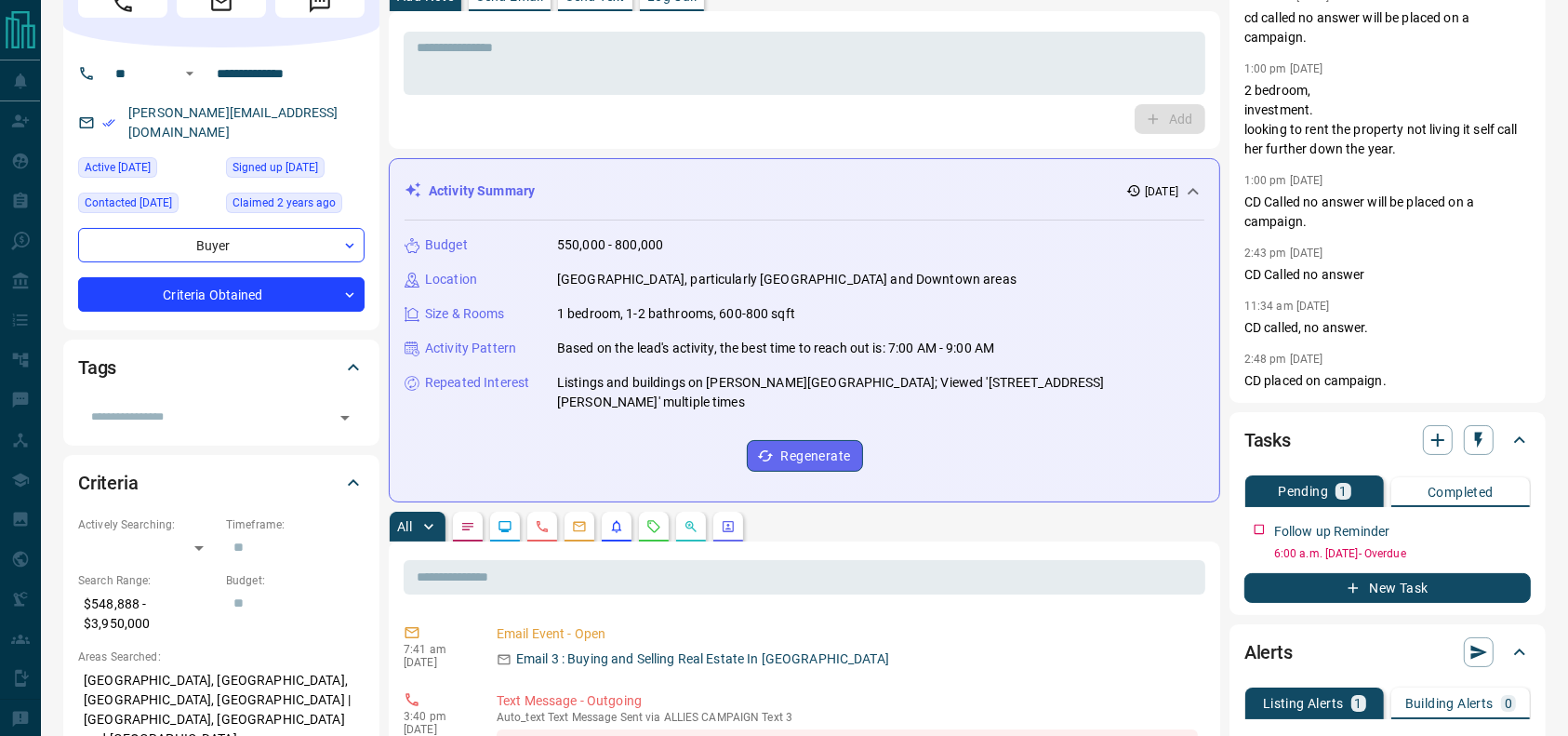
scroll to position [97, 0]
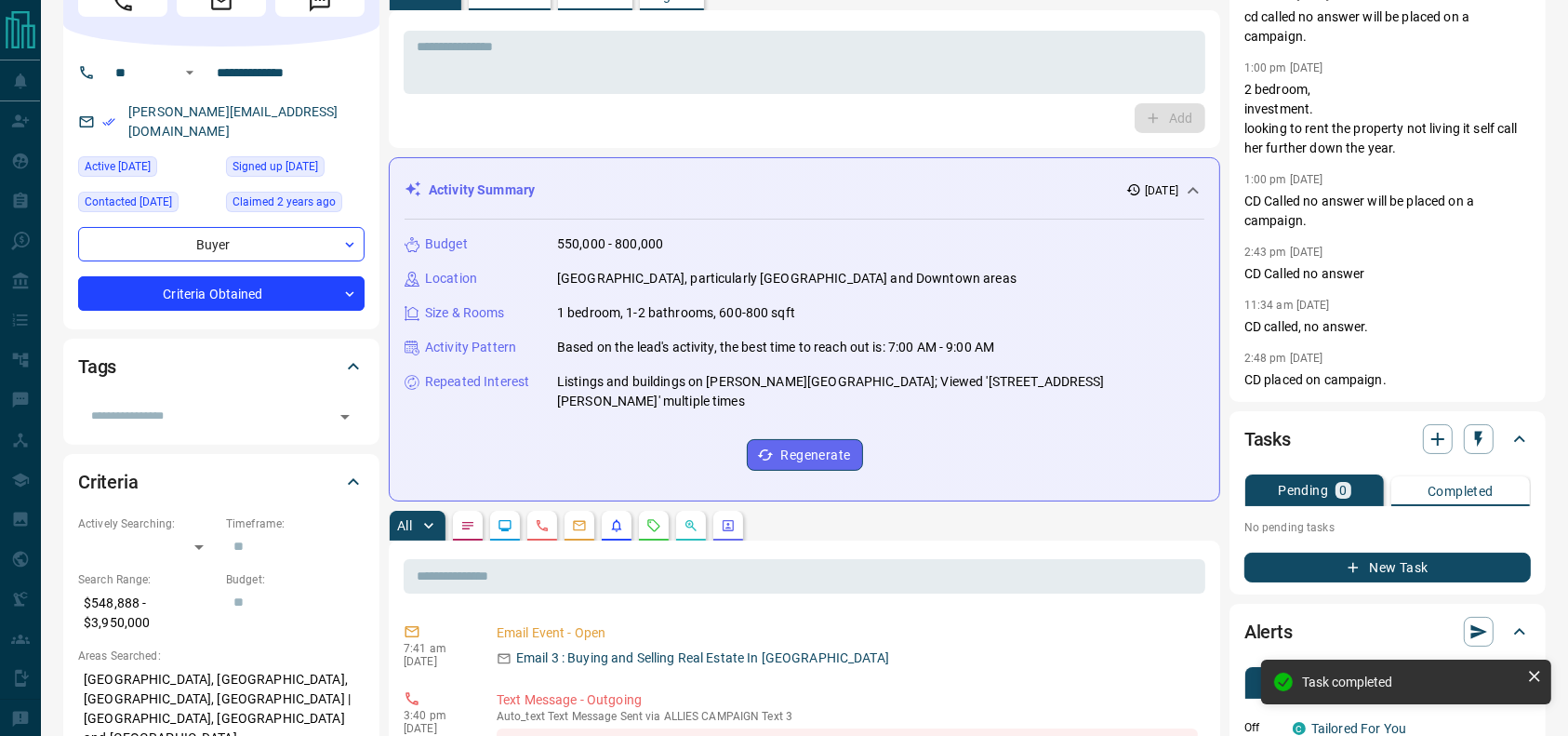
click at [1324, 552] on button "New Task" at bounding box center [1387, 567] width 287 height 30
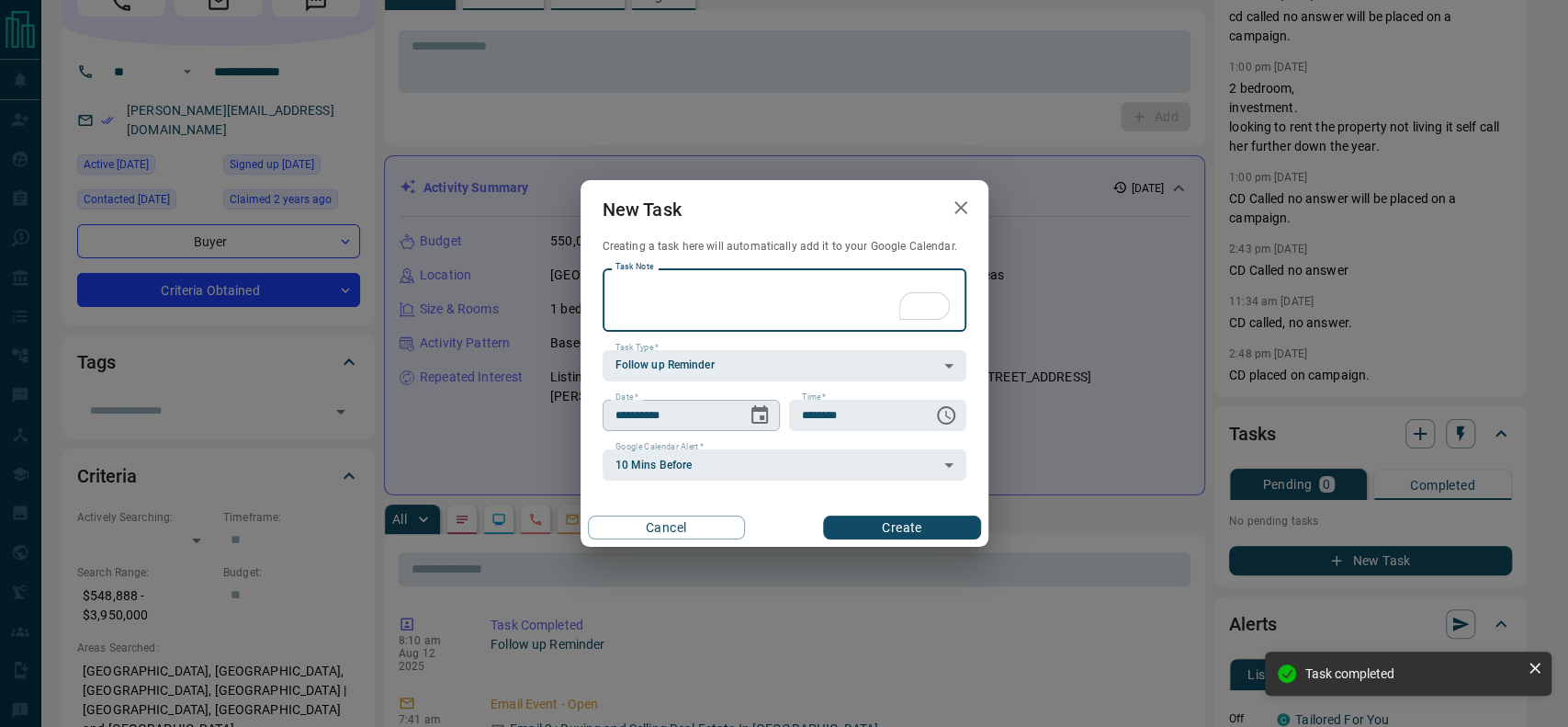
click at [755, 408] on icon "Choose date, selected date is Aug 13, 2025" at bounding box center [759, 414] width 16 height 18
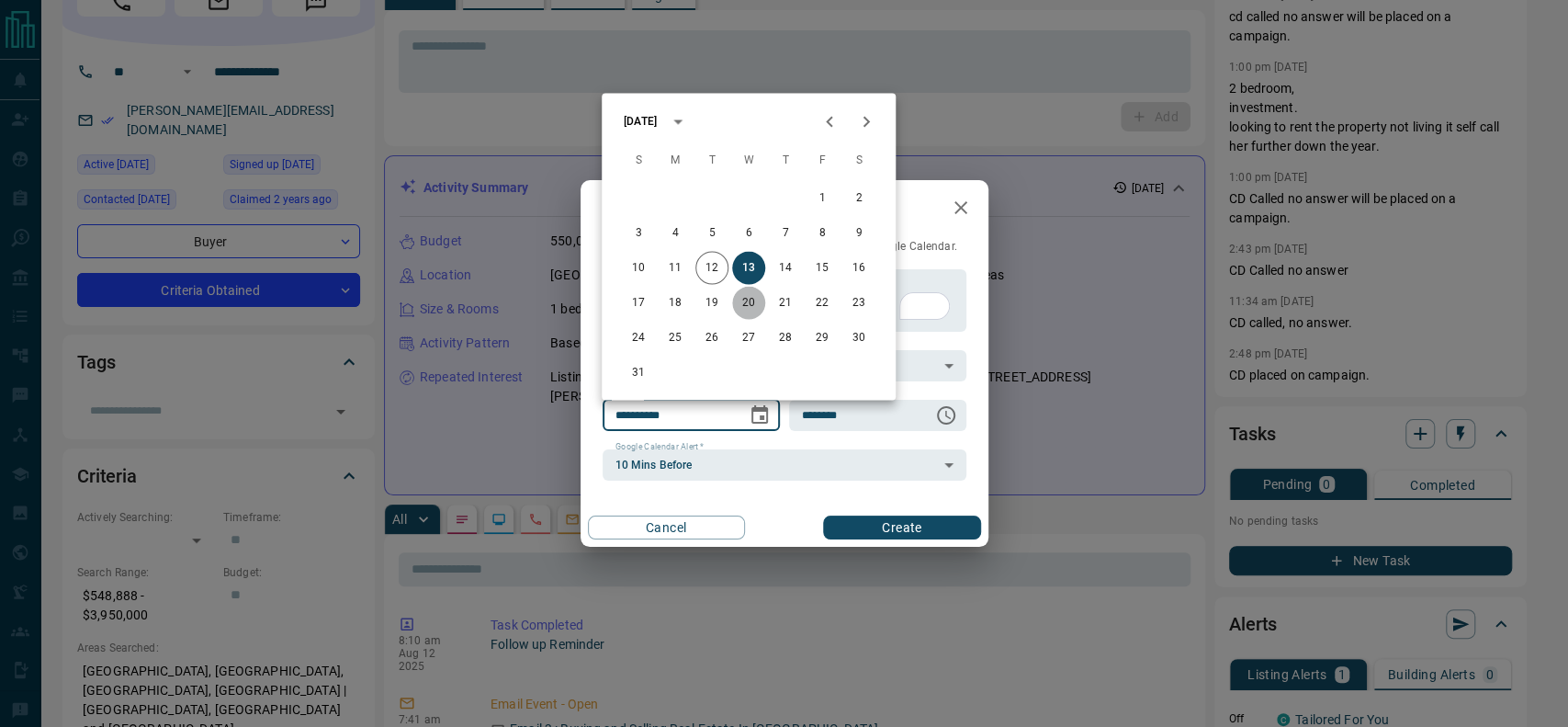
click at [753, 309] on button "20" at bounding box center [749, 302] width 33 height 33
type input "**********"
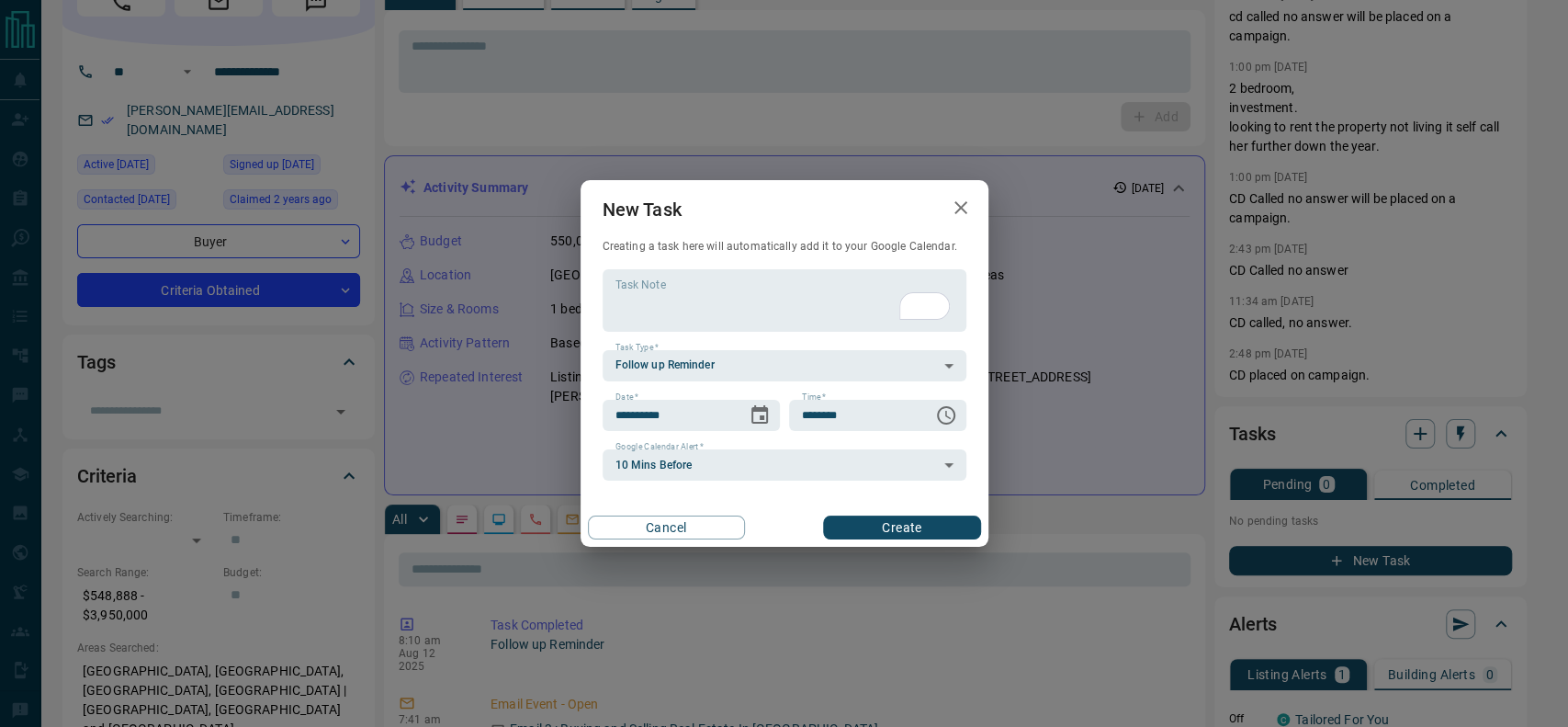
click at [711, 439] on div "**********" at bounding box center [784, 375] width 363 height 213
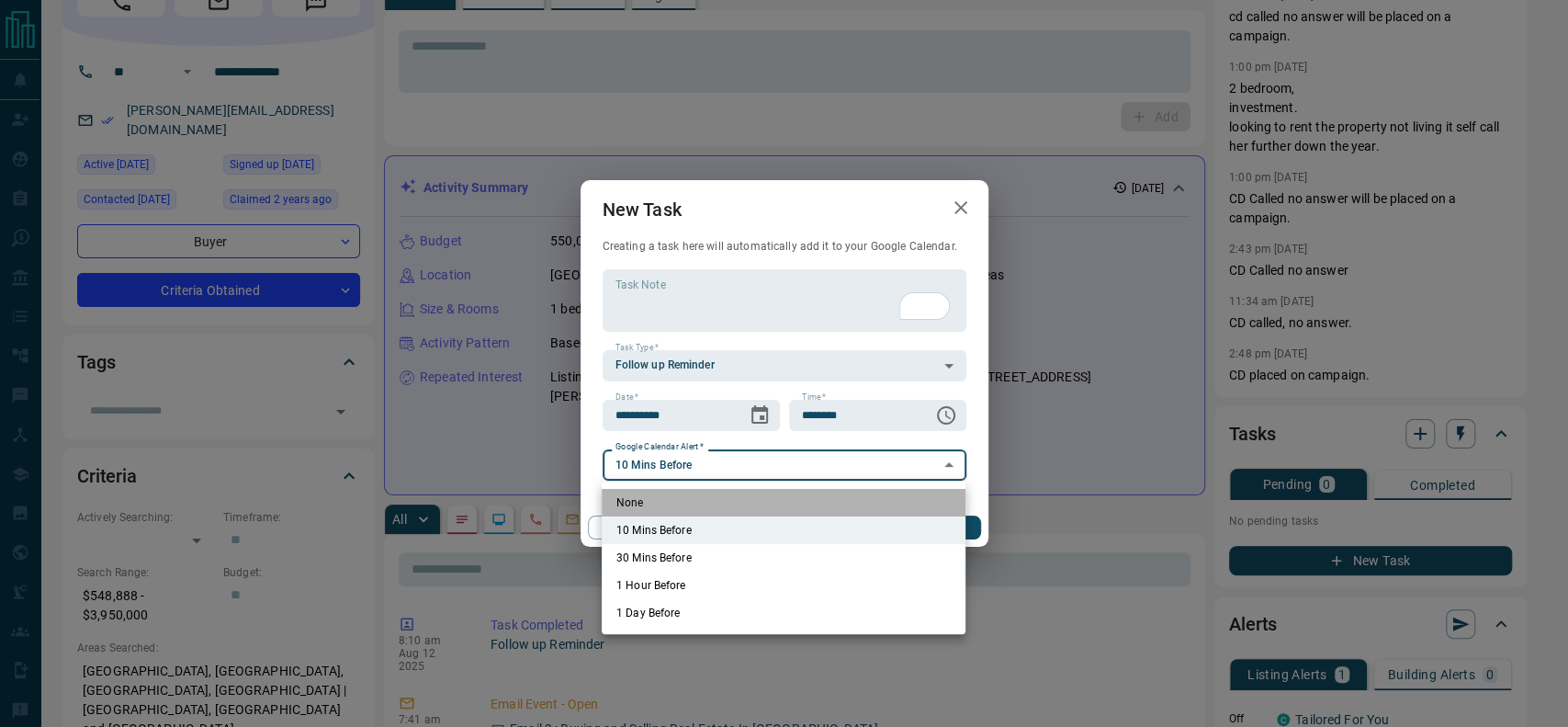
click at [671, 490] on li "None" at bounding box center [783, 502] width 363 height 28
type input "*"
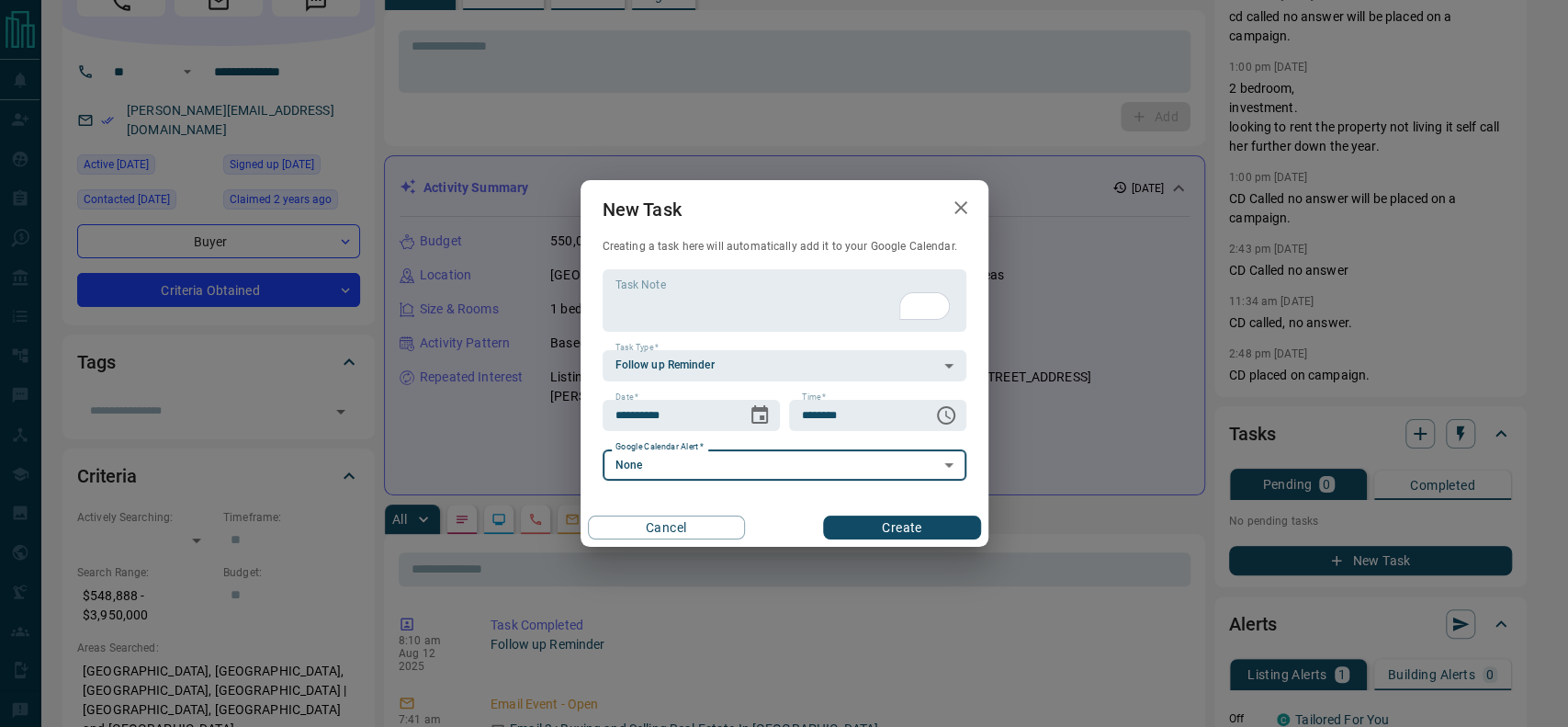
click at [902, 528] on button "Create" at bounding box center [901, 527] width 157 height 24
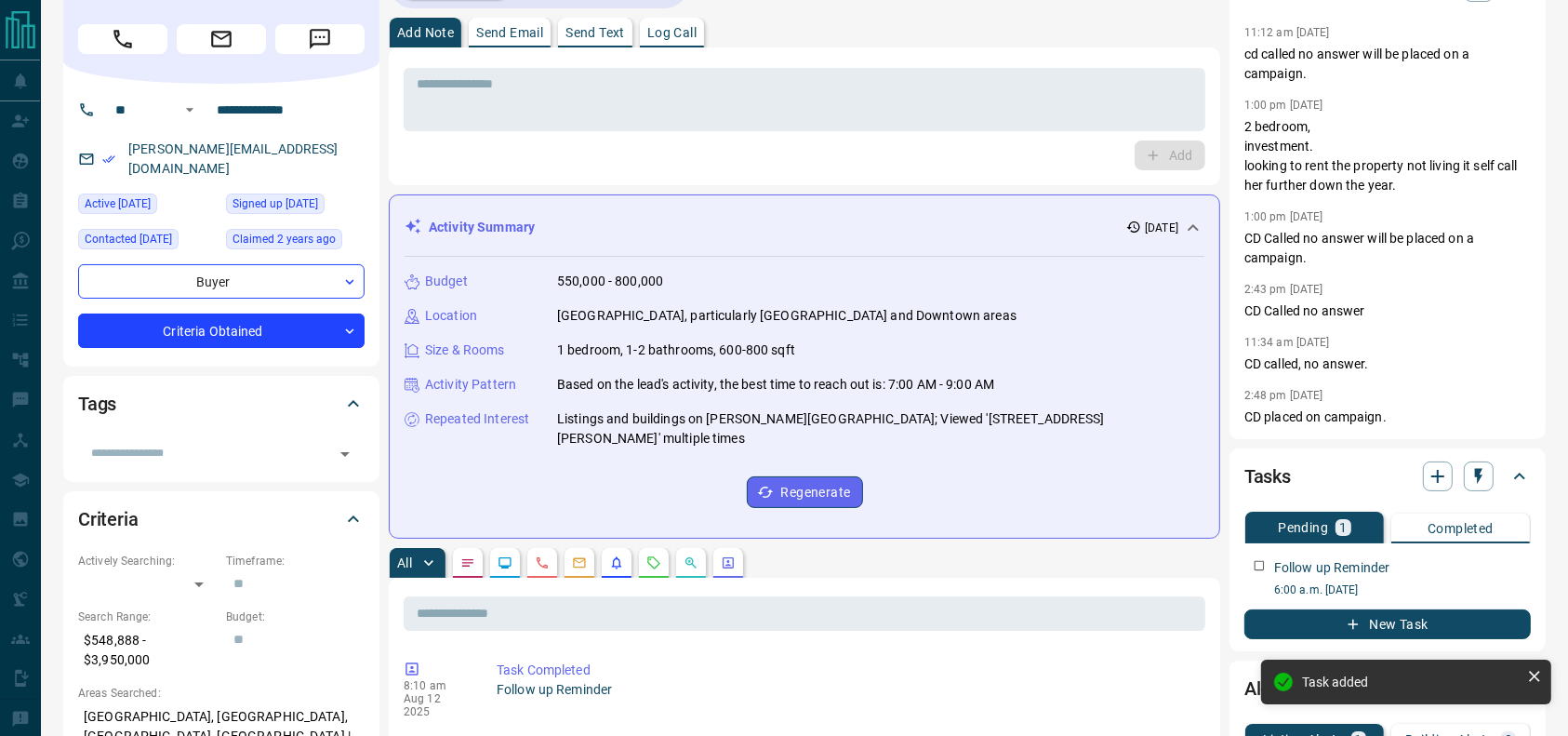
scroll to position [0, 0]
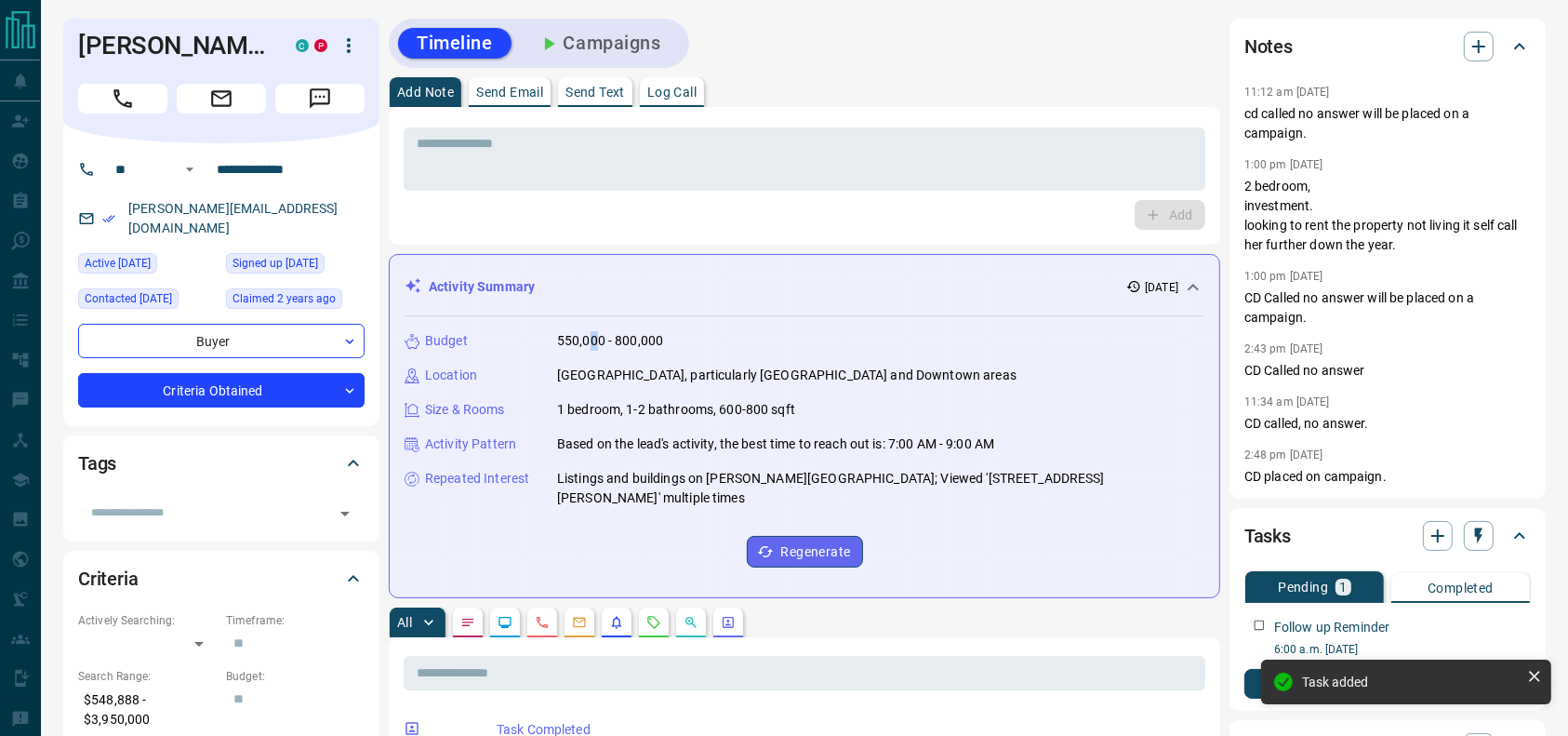
click at [594, 349] on p "550,000 - 800,000" at bounding box center [610, 341] width 106 height 19
click at [677, 415] on p "1 bedroom, 1-2 bathrooms, 600-800 sqft" at bounding box center [676, 410] width 238 height 19
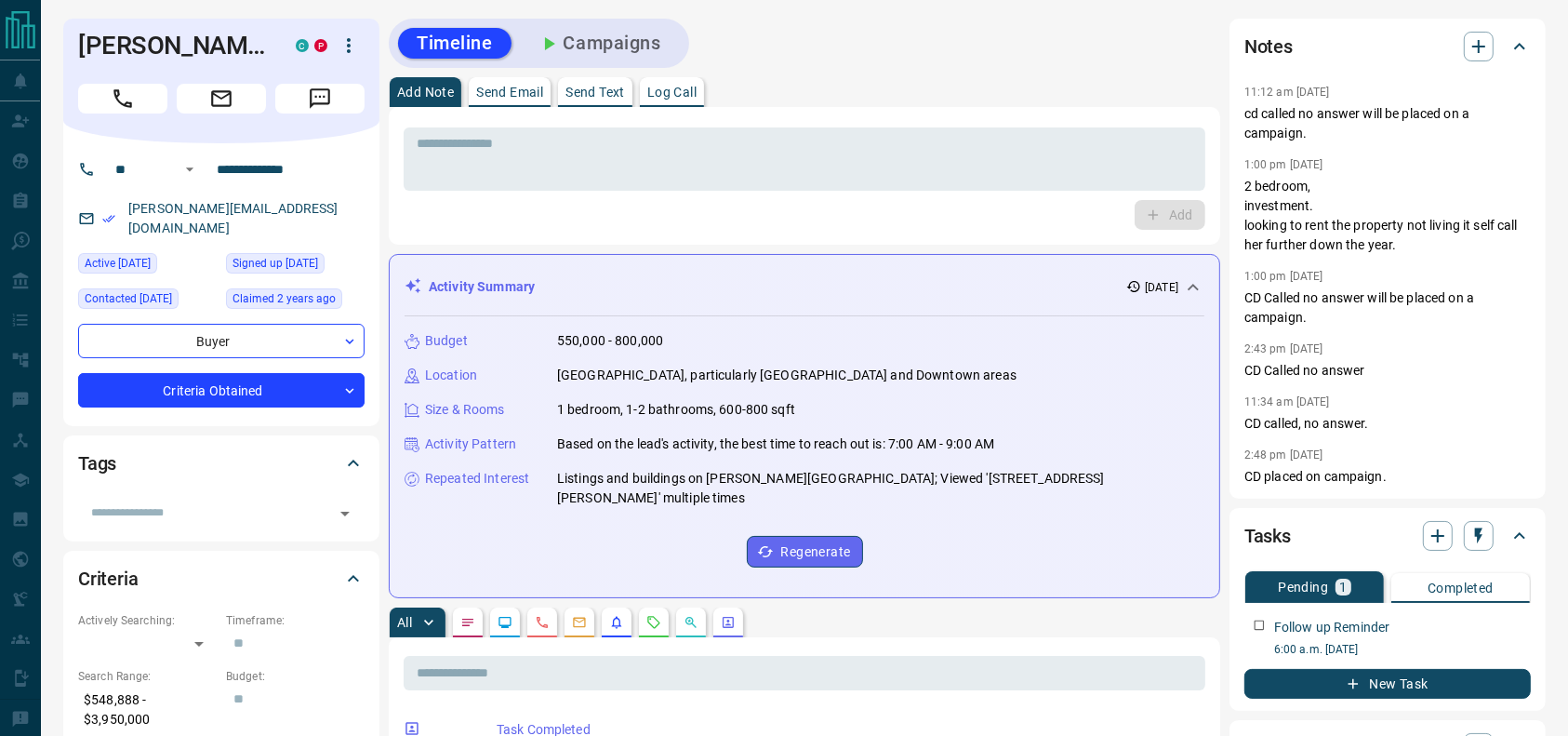
click at [131, 79] on div at bounding box center [221, 95] width 287 height 38
click at [131, 39] on h1 "[PERSON_NAME]" at bounding box center [173, 45] width 190 height 30
click at [119, 91] on icon "Call" at bounding box center [123, 98] width 18 height 18
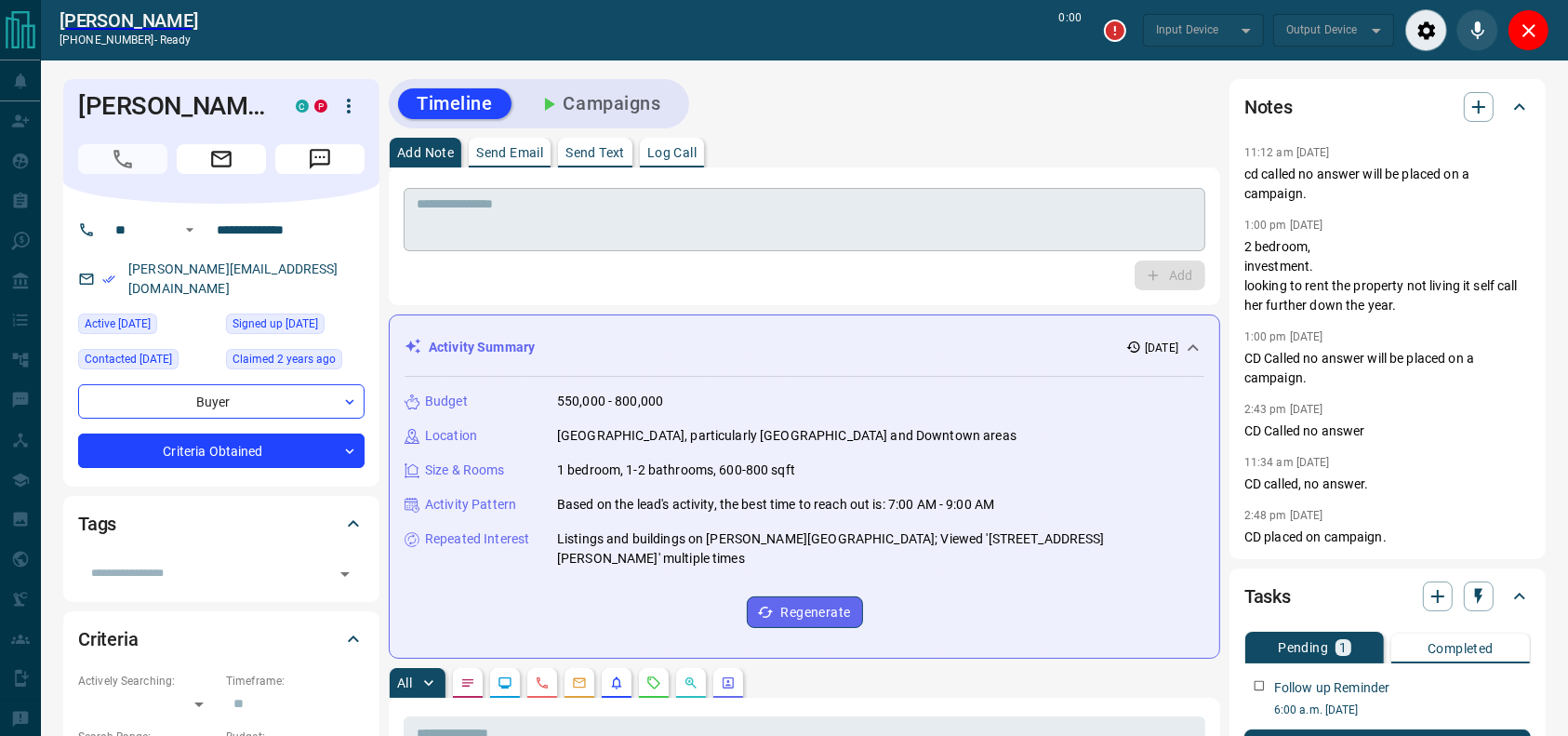
type input "*******"
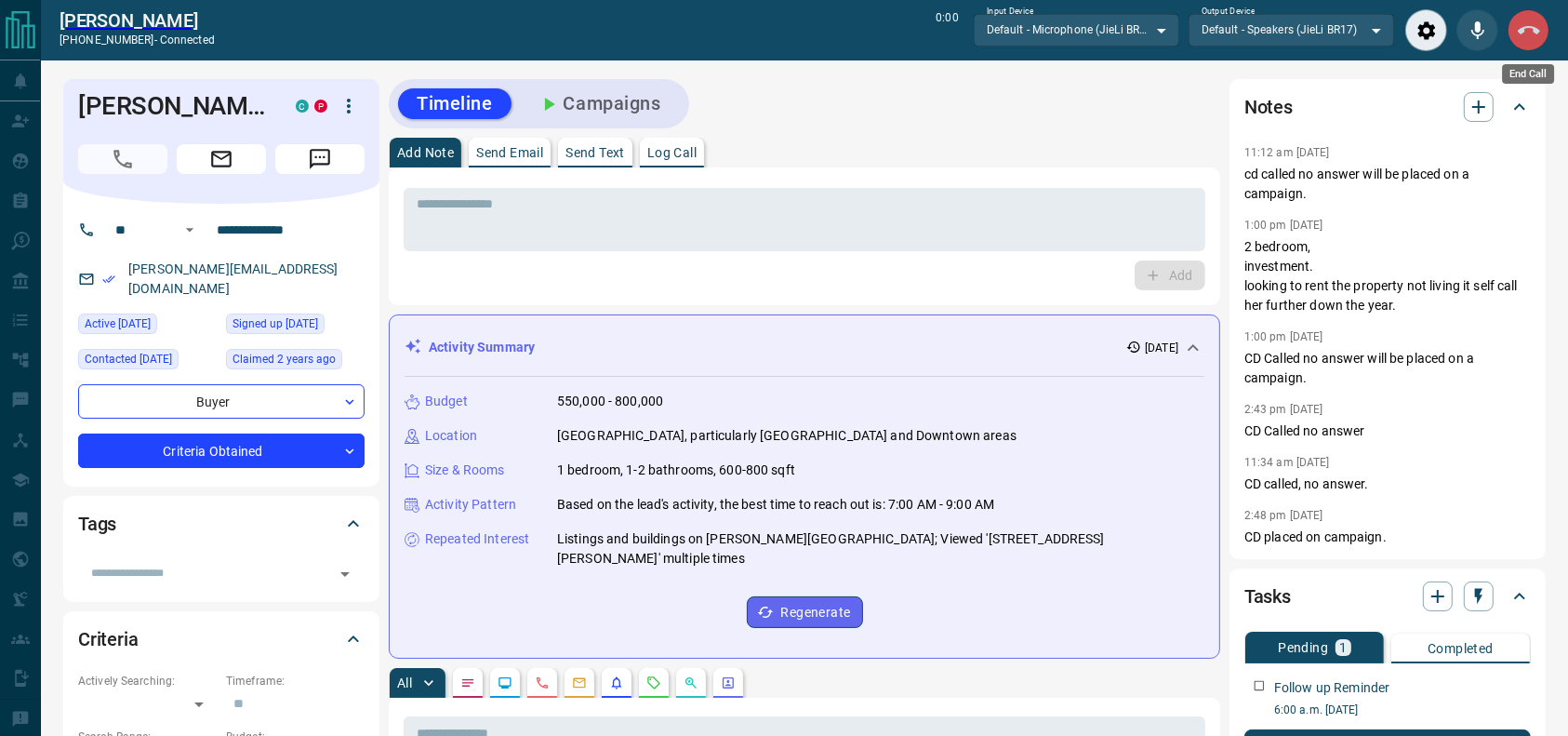
click at [1531, 45] on button "End Call" at bounding box center [1527, 30] width 42 height 42
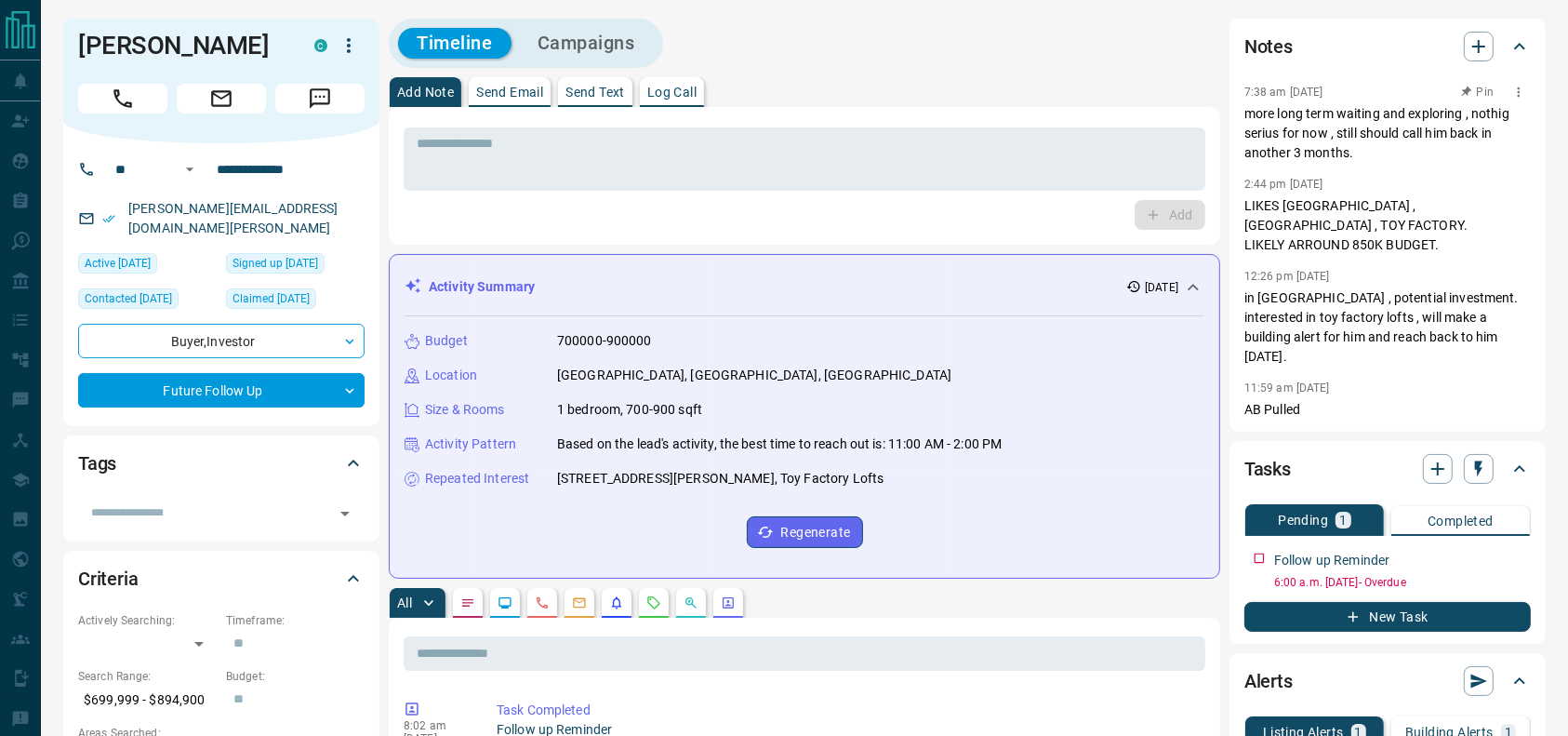
click at [1291, 132] on p "more long term waiting and exploring , nothig serius for now , still should cal…" at bounding box center [1387, 133] width 287 height 59
click at [1355, 184] on div "2:44 pm Mar 28 2025 Pin" at bounding box center [1387, 184] width 287 height 24
click at [1324, 86] on p "7:38 am Jun 19 2025" at bounding box center [1284, 92] width 79 height 13
click at [1279, 125] on p "more long term waiting and exploring , nothig serius for now , still should cal…" at bounding box center [1387, 133] width 287 height 59
click at [1279, 123] on p "more long term waiting and exploring , nothig serius for now , still should cal…" at bounding box center [1387, 133] width 287 height 59
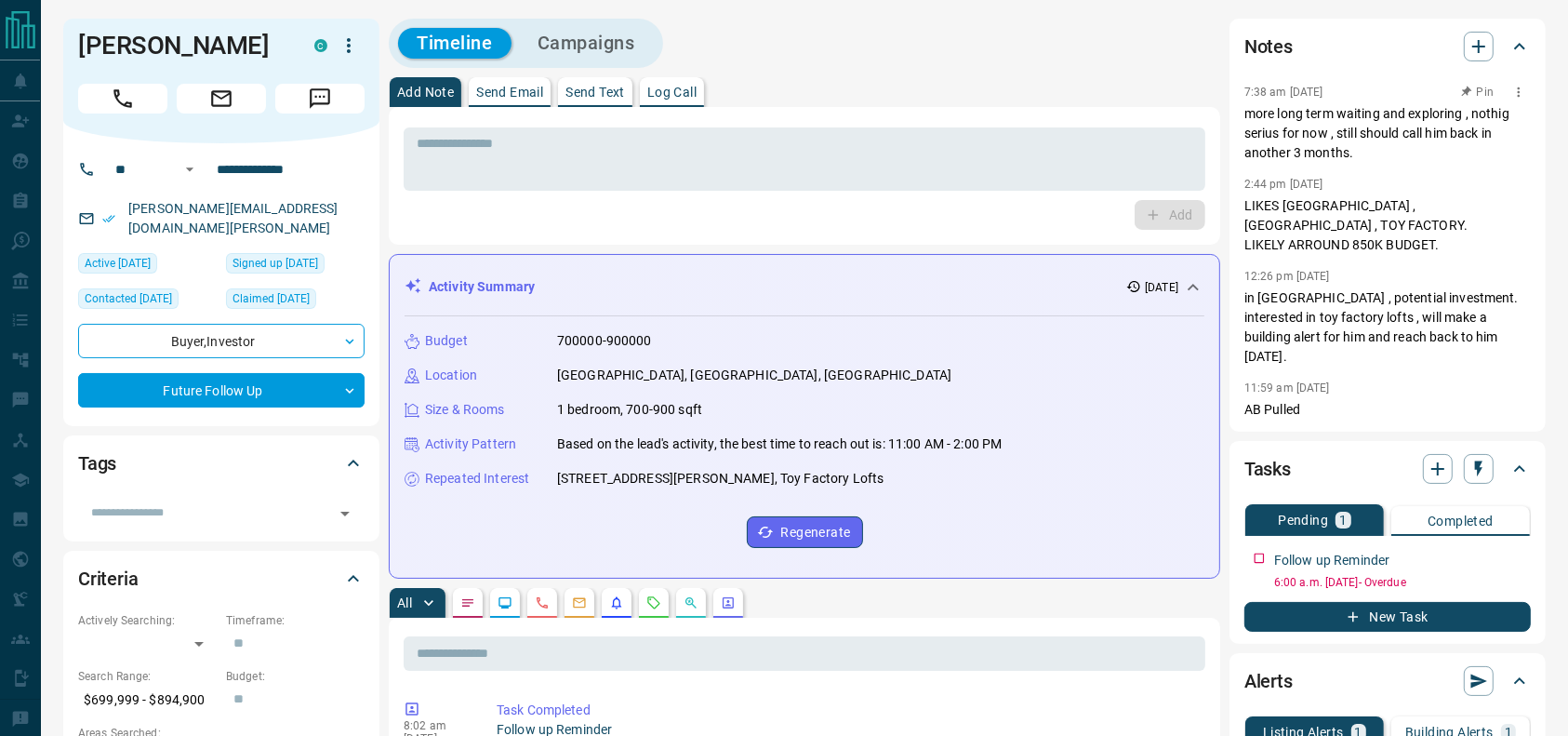
click at [1264, 133] on p "more long term waiting and exploring , nothig serius for now , still should cal…" at bounding box center [1387, 133] width 287 height 59
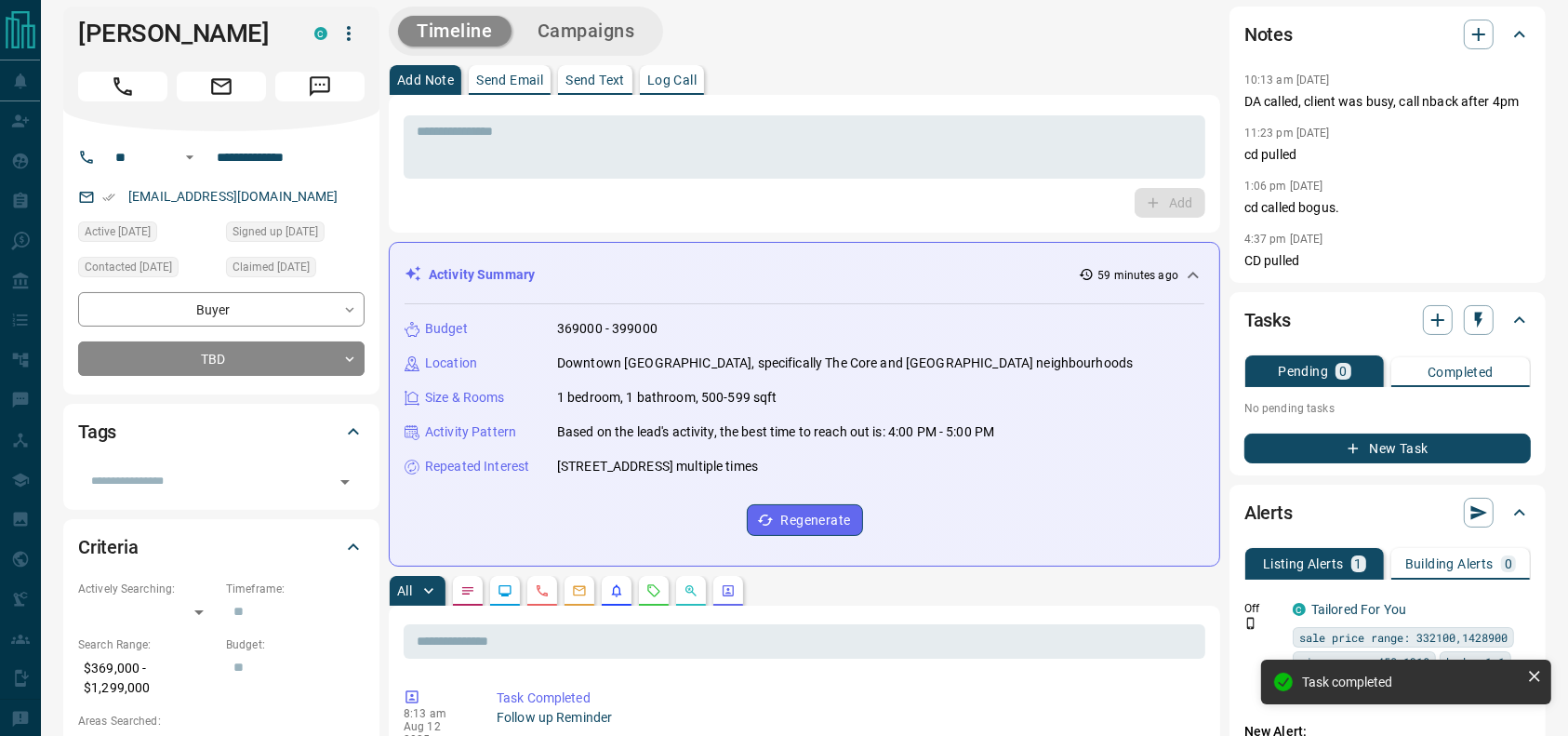
scroll to position [9, 0]
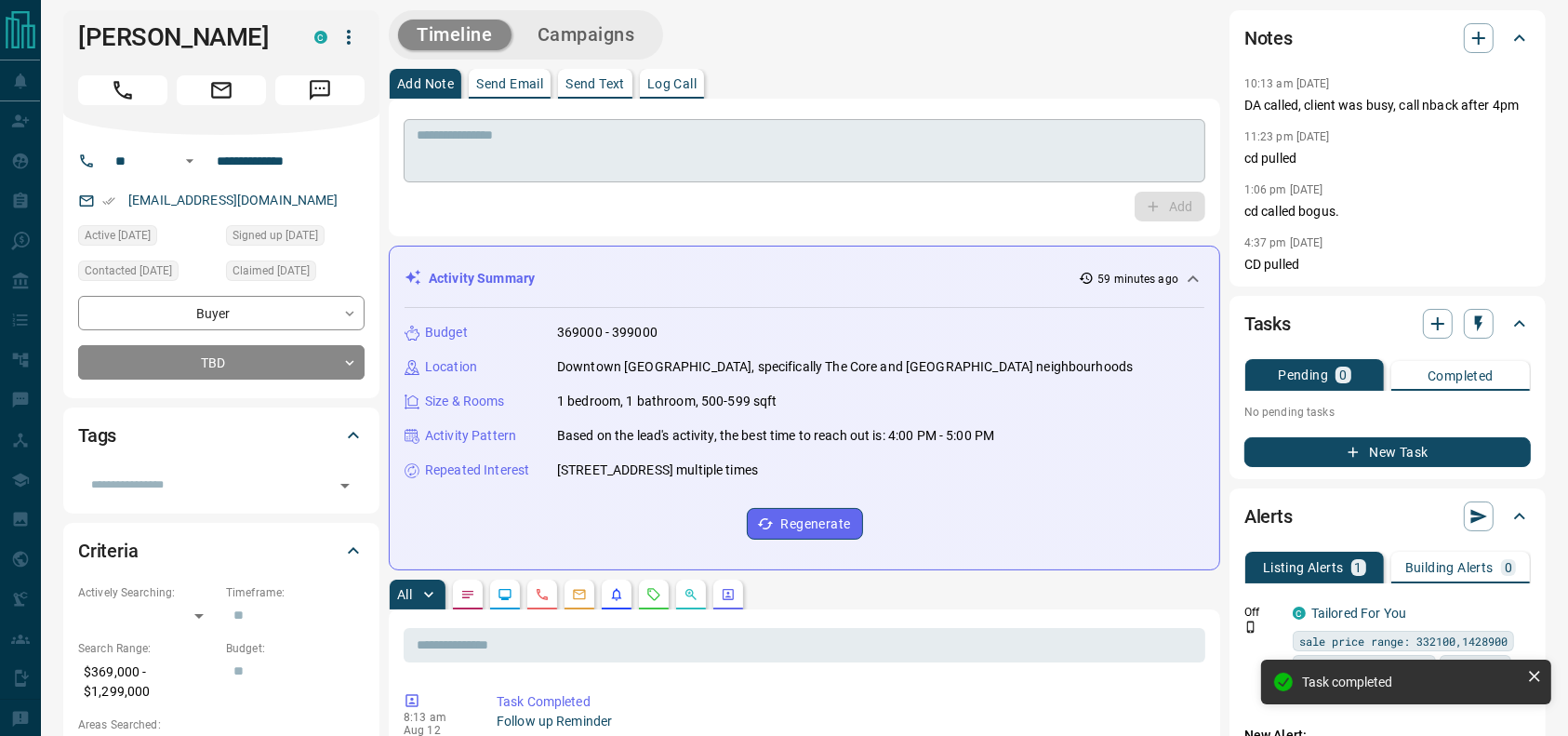
click at [473, 157] on textarea at bounding box center [804, 151] width 775 height 47
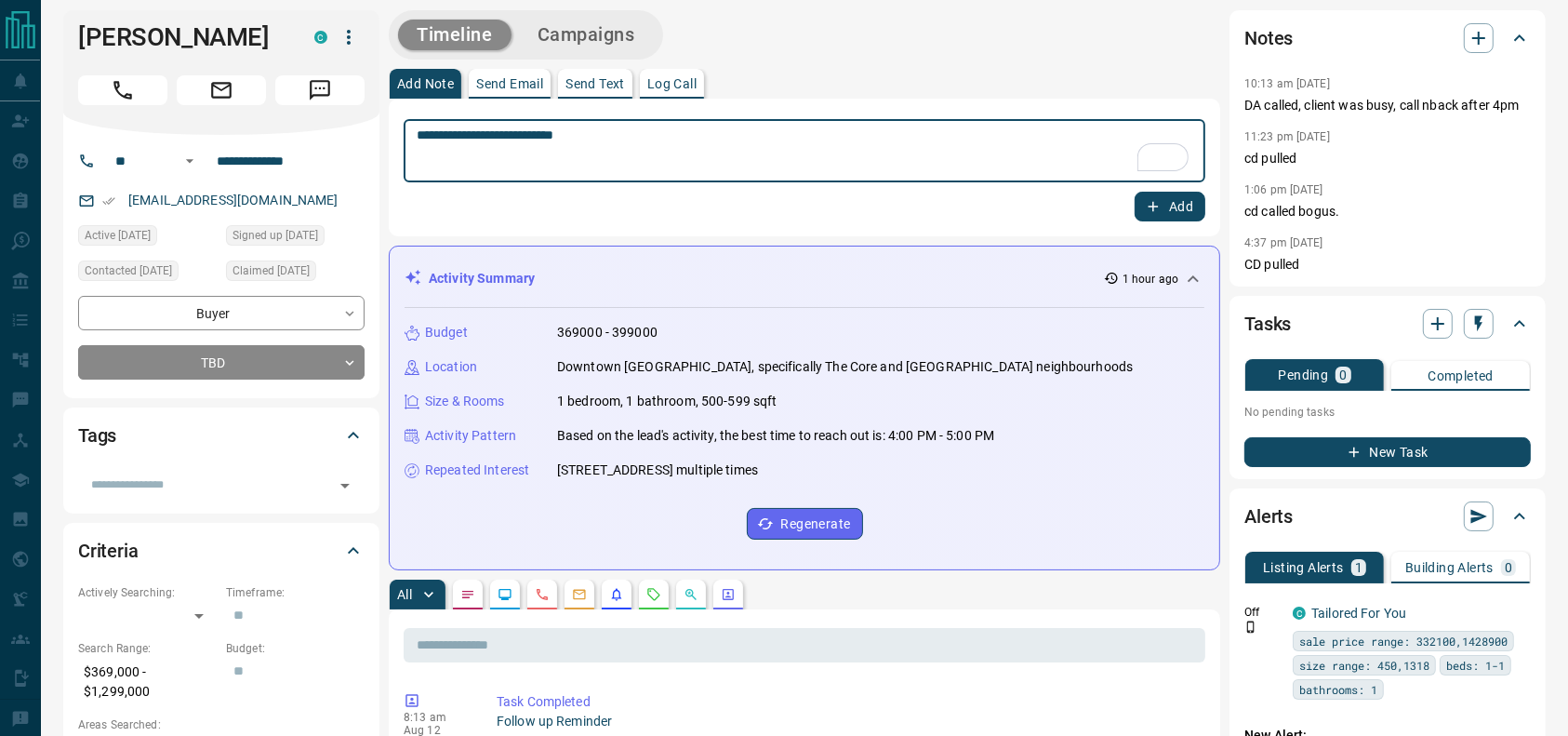
type textarea "**********"
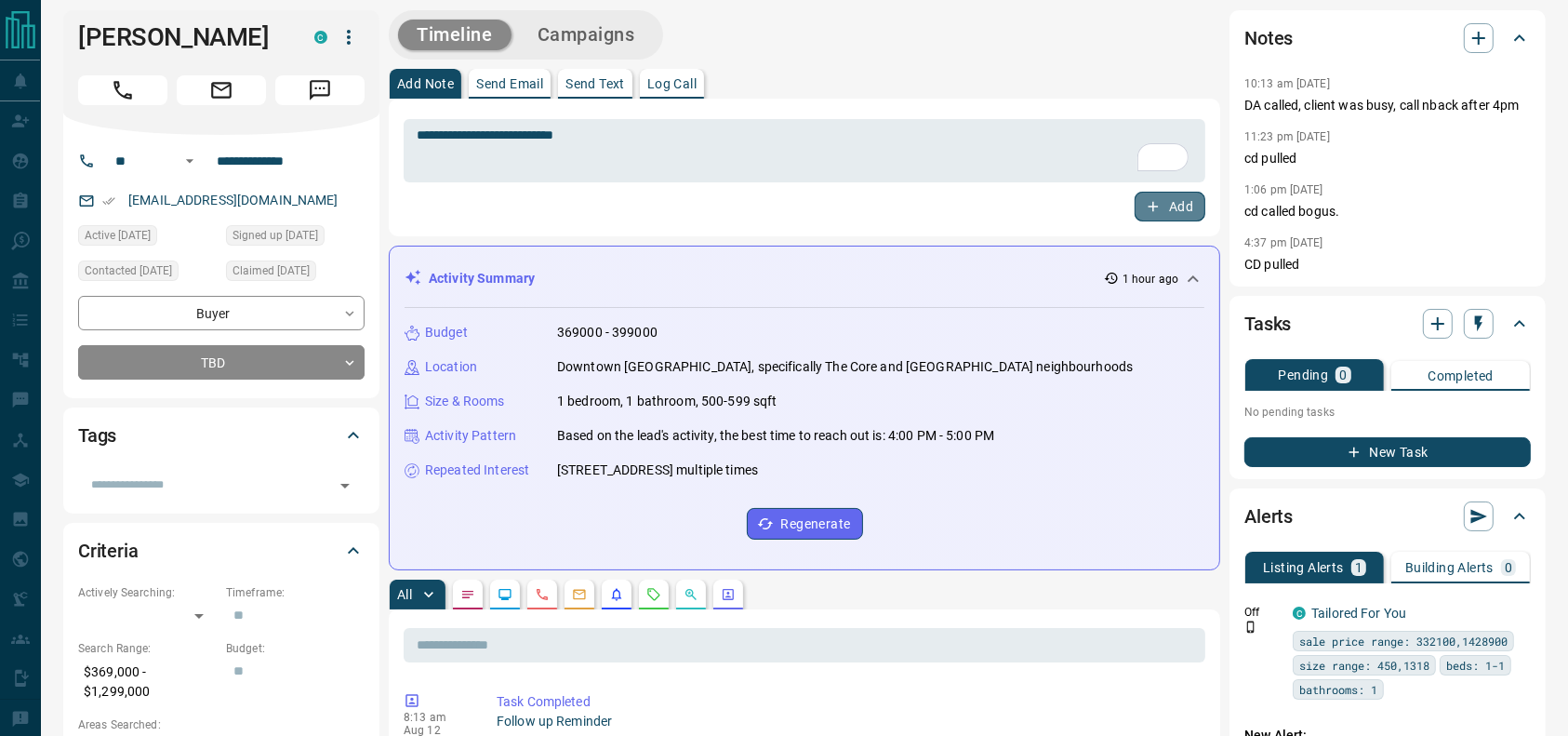
click at [1140, 201] on button "Add" at bounding box center [1169, 206] width 70 height 30
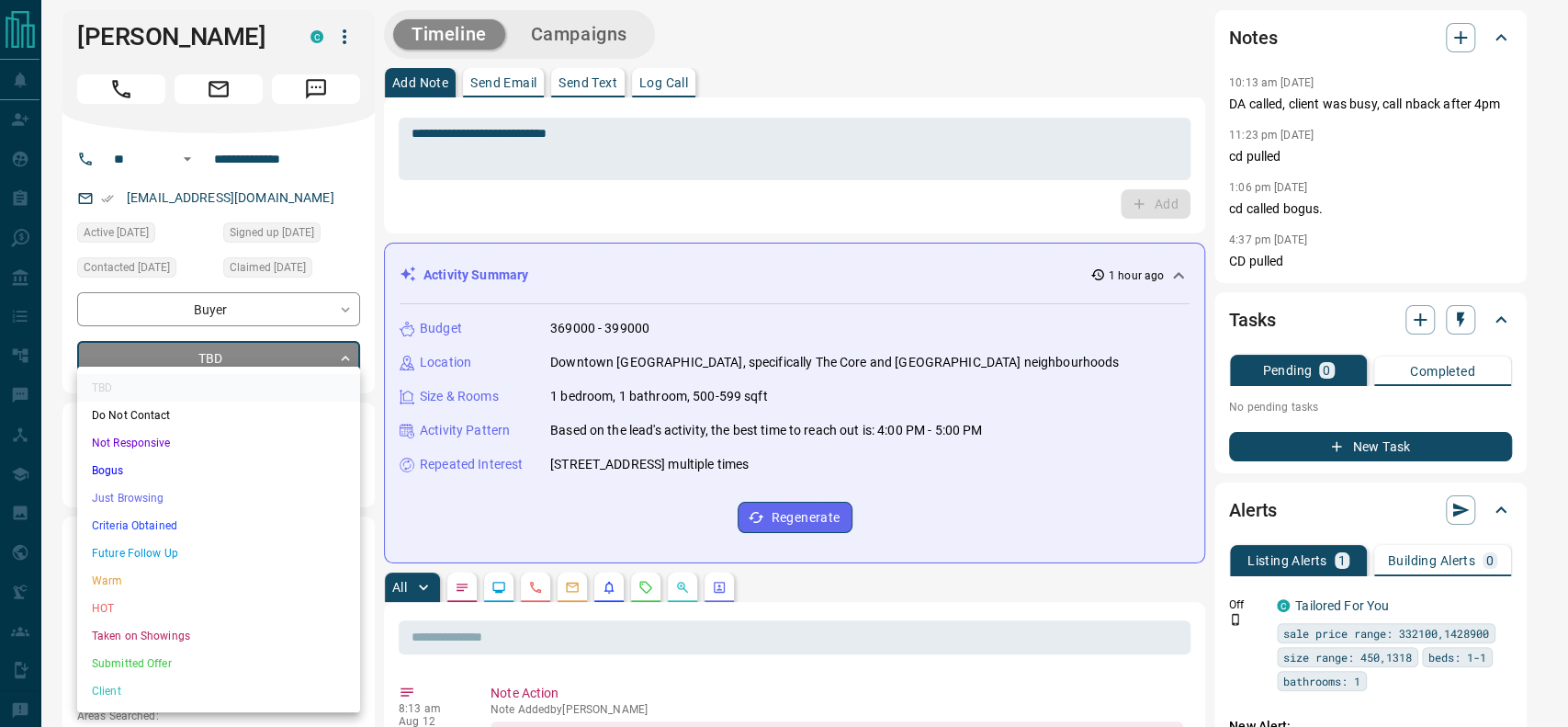
click at [94, 513] on li "Criteria Obtained" at bounding box center [218, 526] width 283 height 28
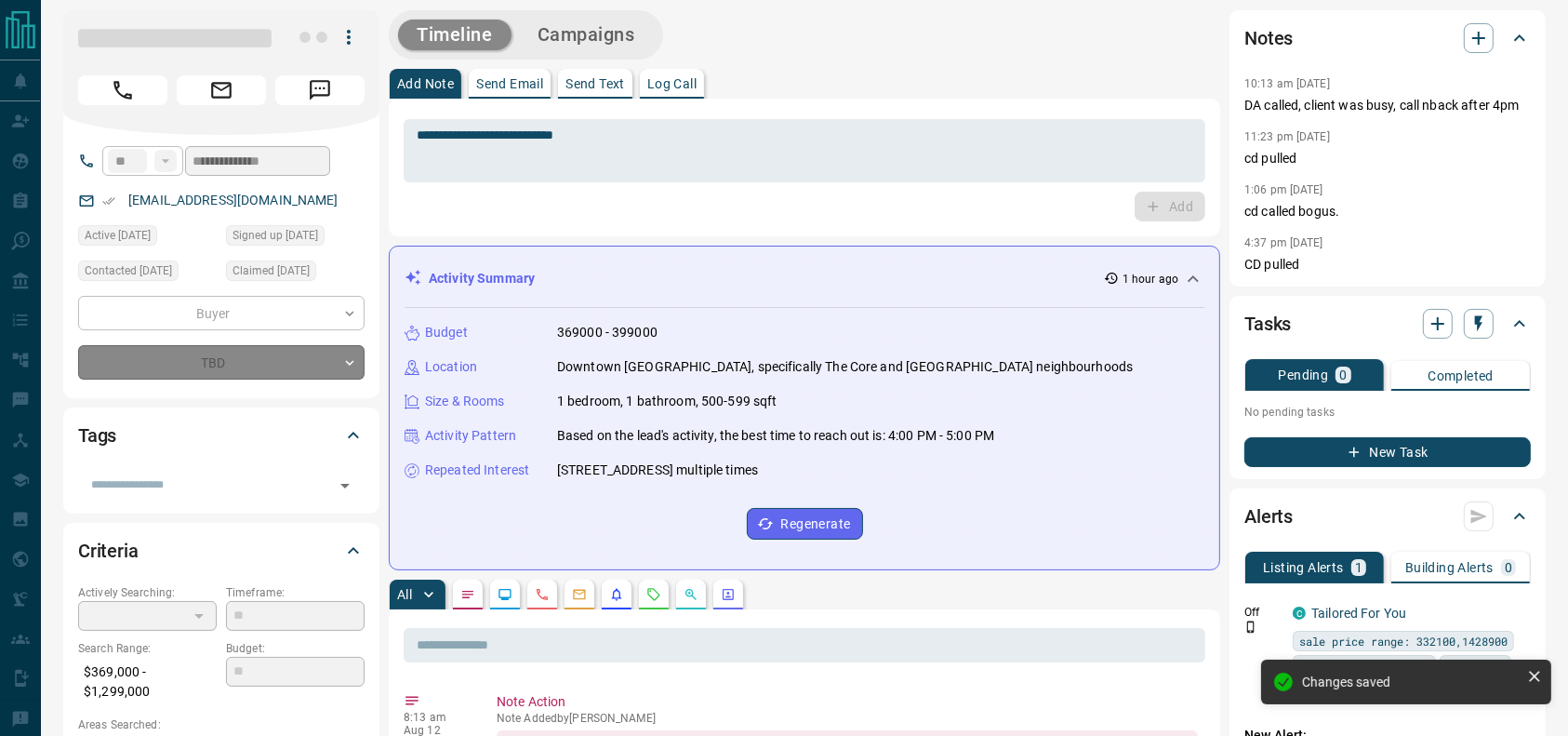
type input "*"
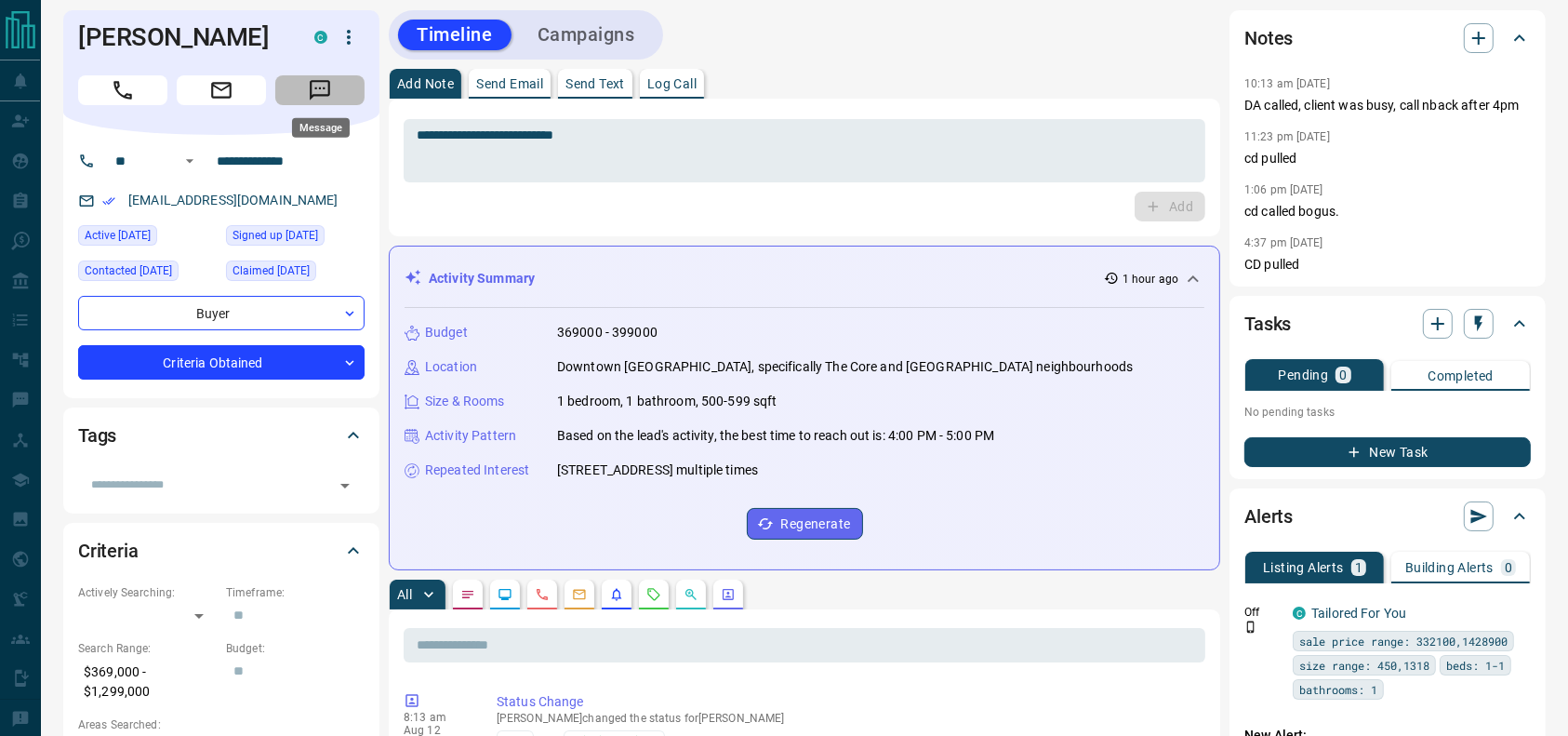
click at [336, 85] on button "Message" at bounding box center [320, 90] width 89 height 30
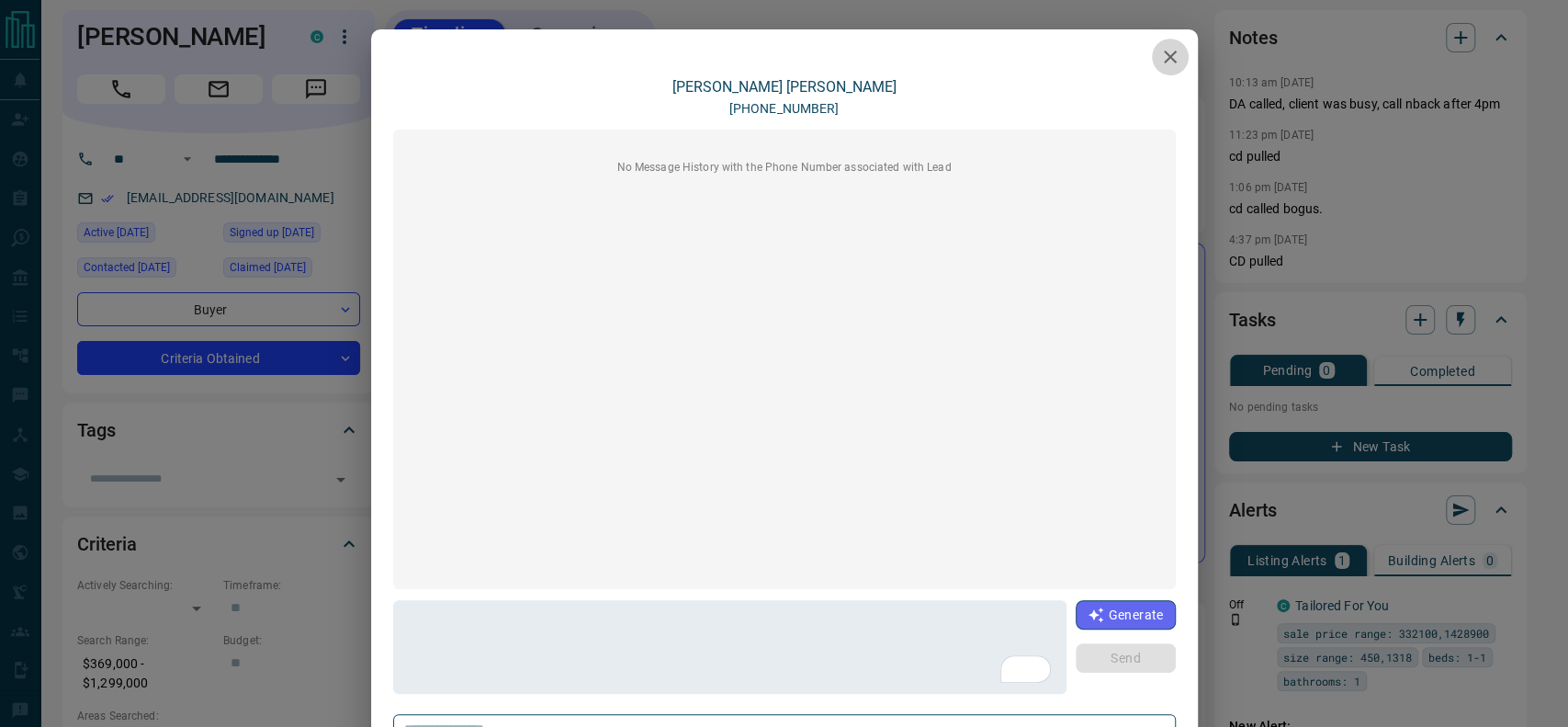
click at [1160, 54] on icon "button" at bounding box center [1170, 56] width 22 height 22
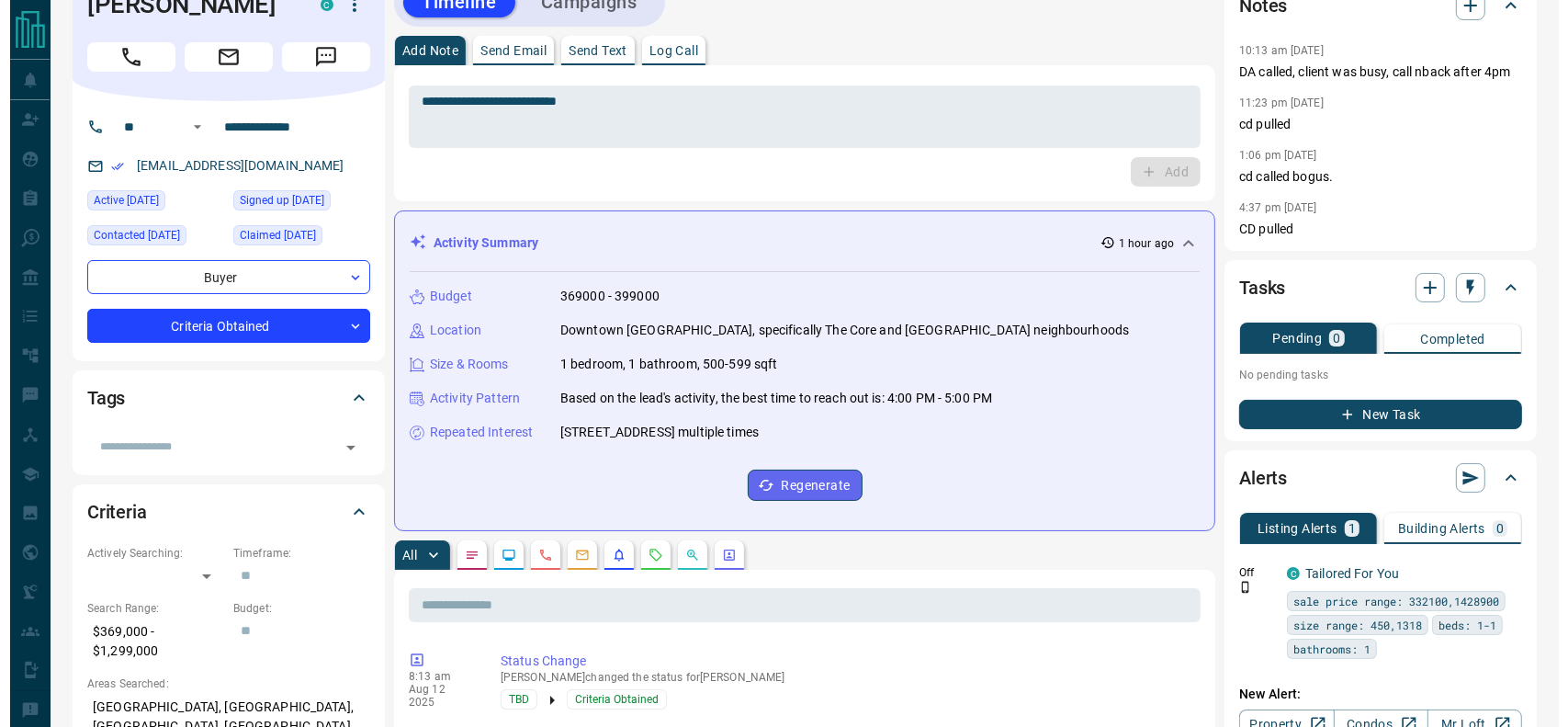
scroll to position [0, 0]
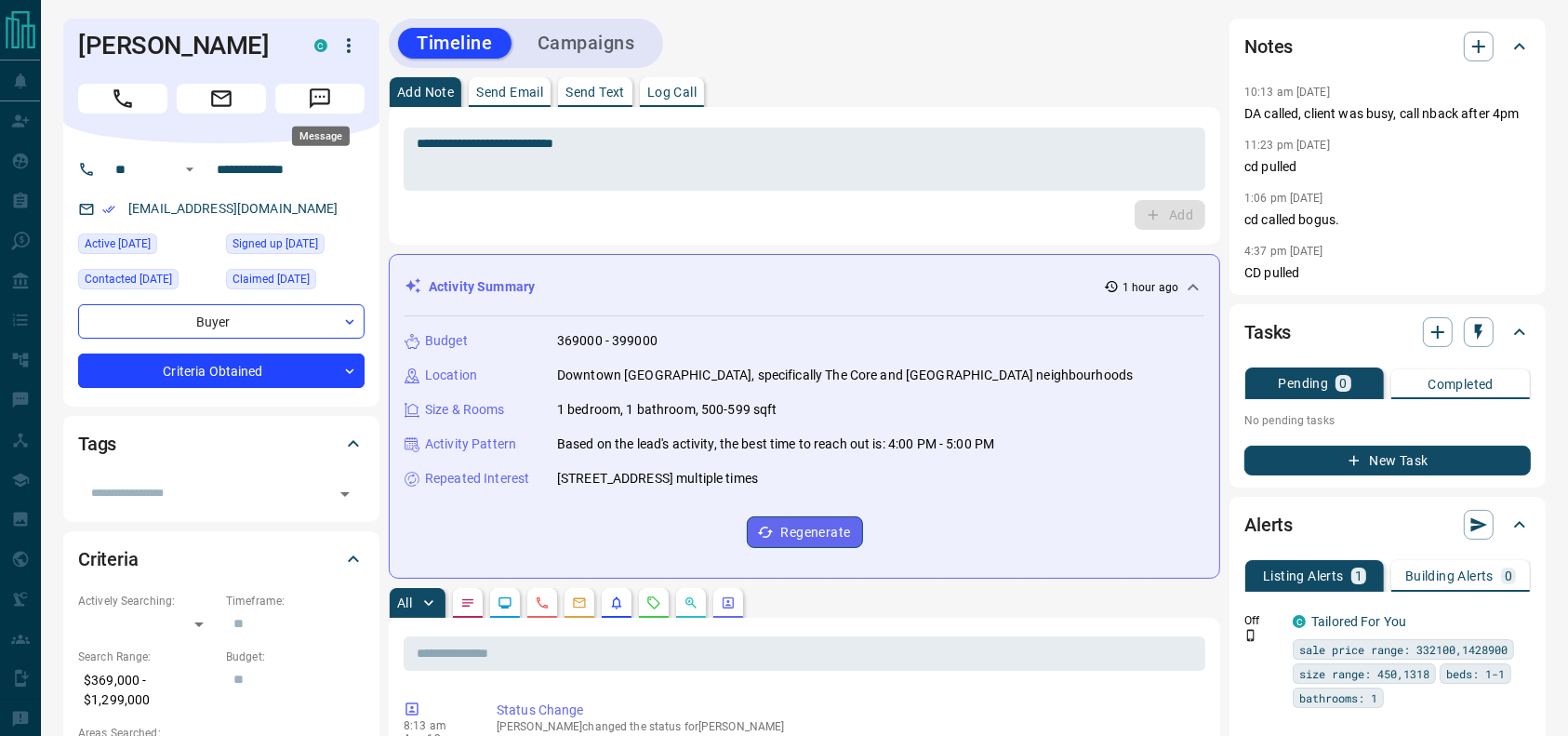
click at [338, 100] on button "Message" at bounding box center [320, 99] width 89 height 30
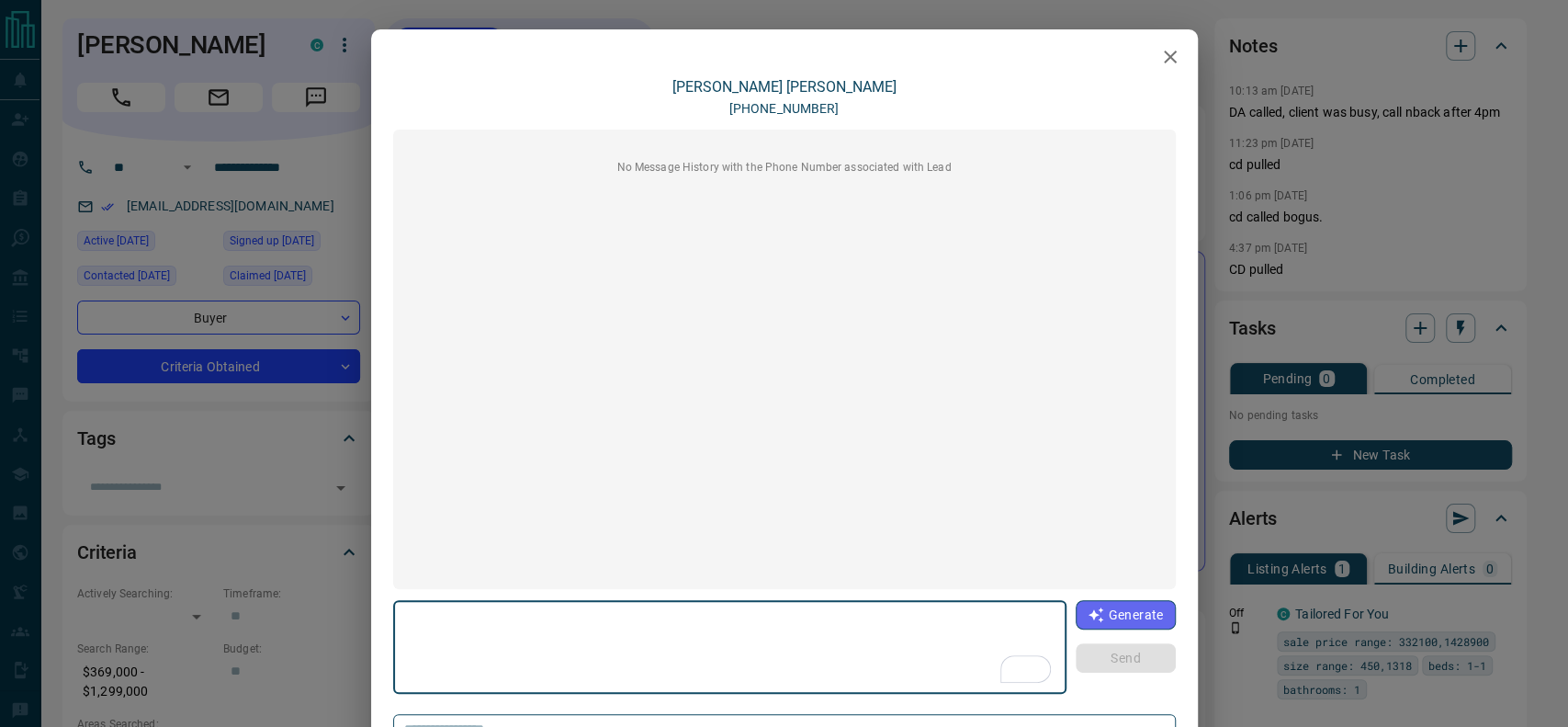
scroll to position [117, 0]
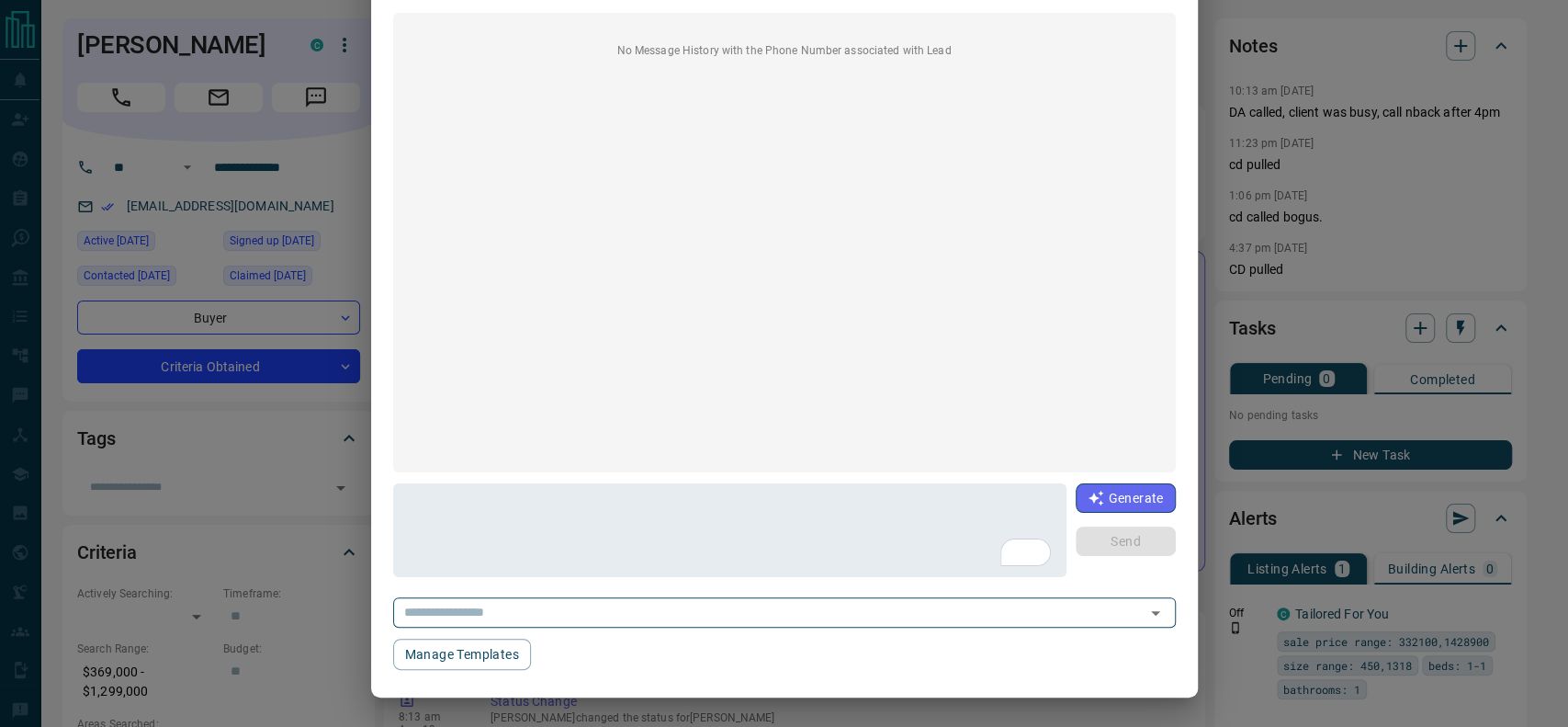
click at [673, 636] on div "Riley Smith +12222221122 No Message History with the Phone Number associated wi…" at bounding box center [784, 316] width 783 height 709
click at [673, 634] on div "Riley Smith +12222221122 No Message History with the Phone Number associated wi…" at bounding box center [784, 316] width 783 height 709
click at [673, 629] on div "Riley Smith +12222221122 No Message History with the Phone Number associated wi…" at bounding box center [784, 316] width 783 height 709
click at [673, 627] on div "​" at bounding box center [784, 613] width 783 height 31
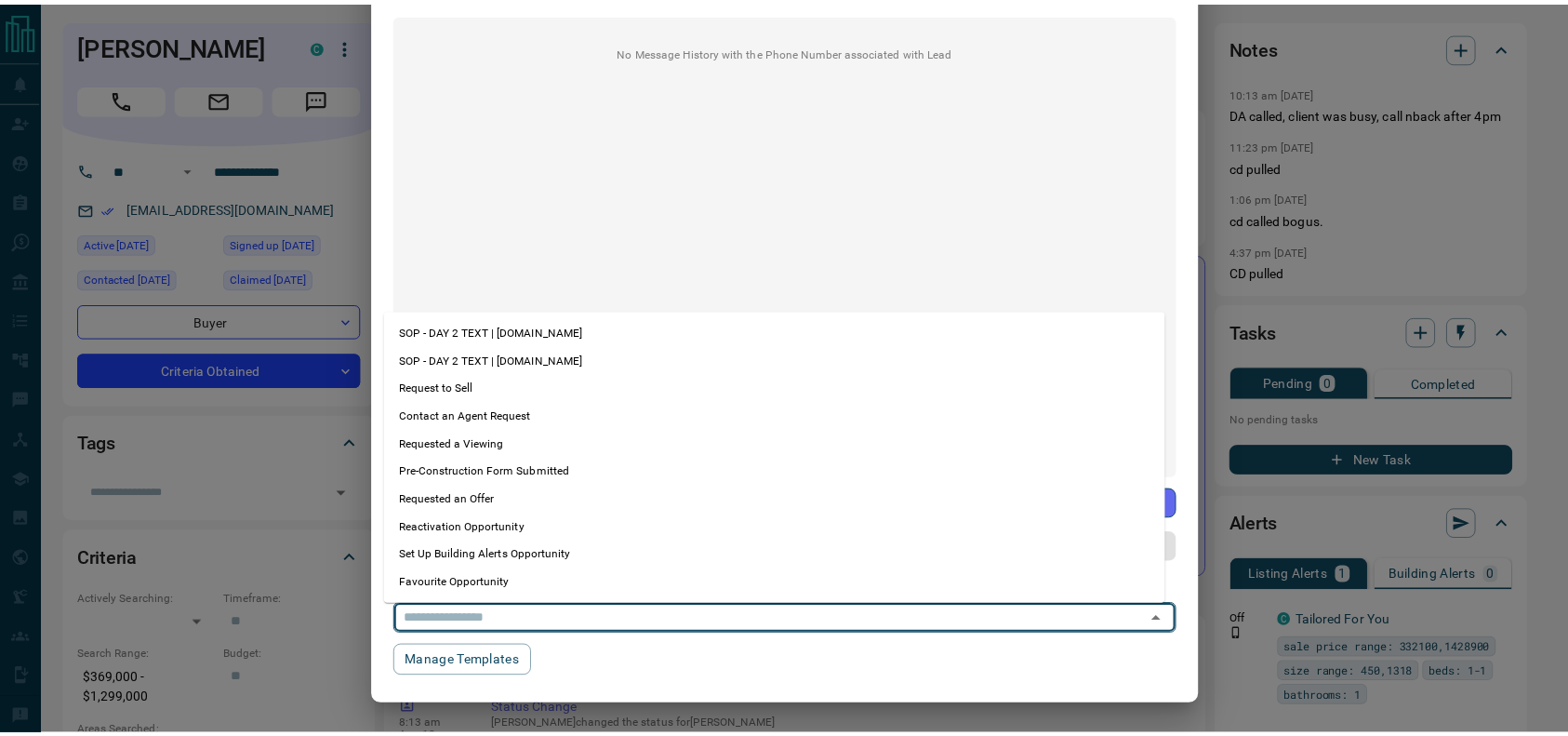
scroll to position [166, 0]
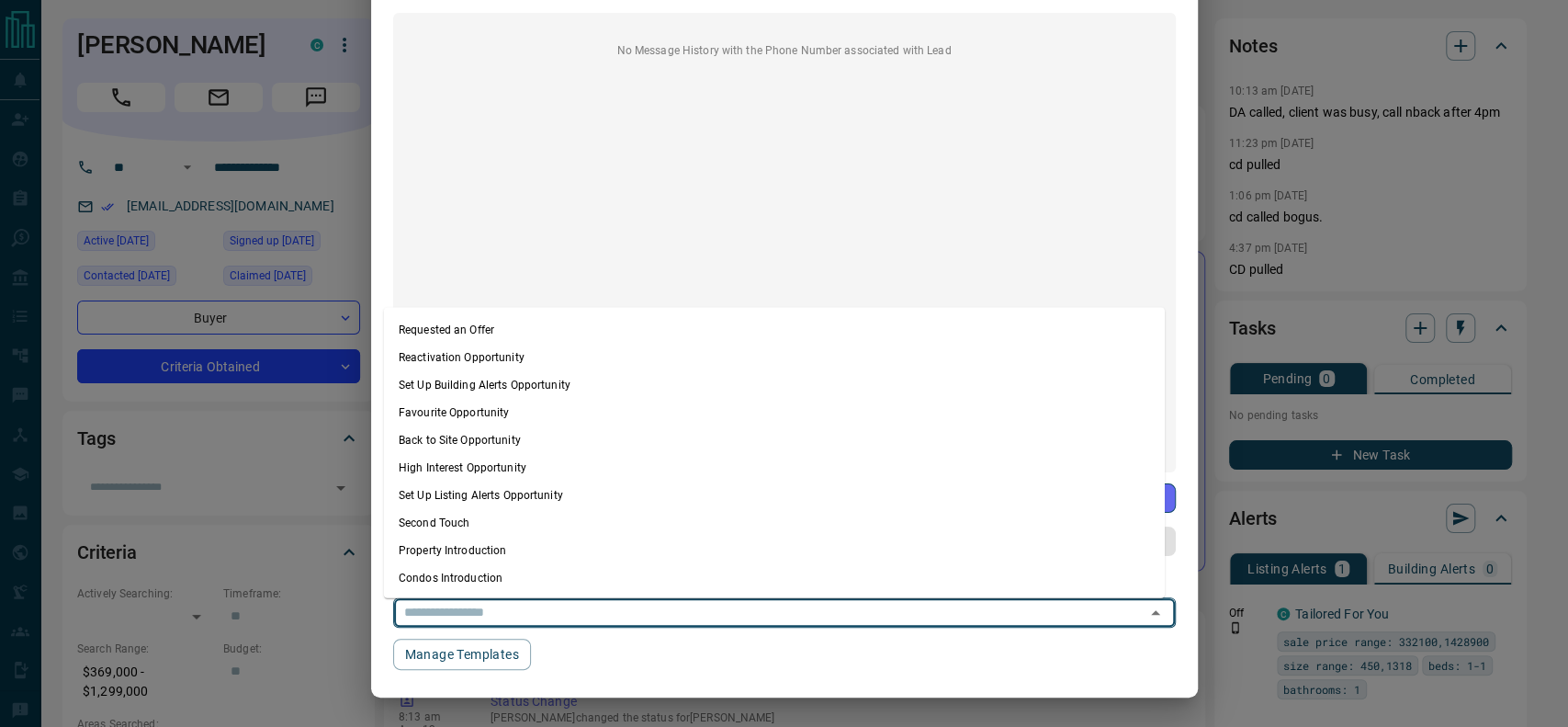
click at [573, 571] on li "Condos Introduction" at bounding box center [774, 576] width 781 height 28
type textarea "**********"
type input "**********"
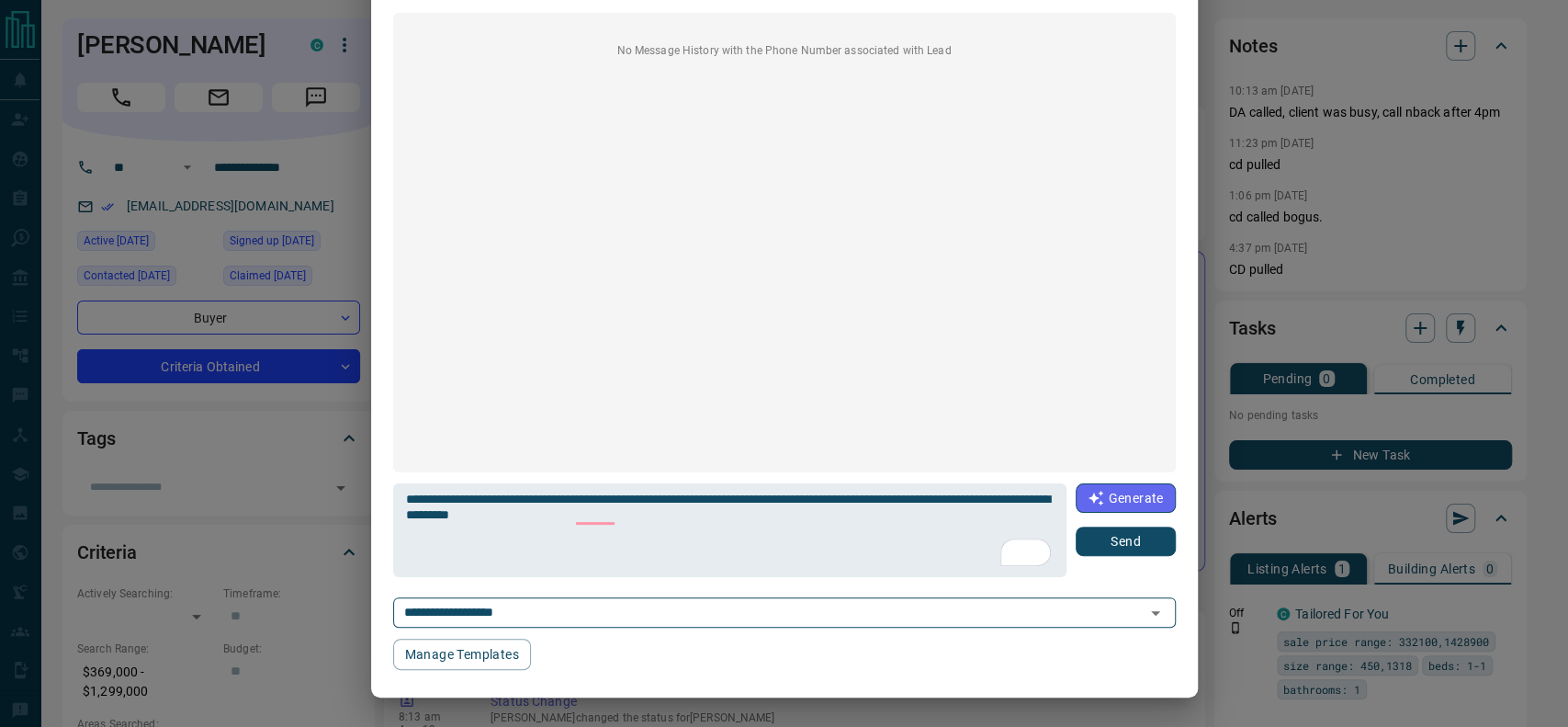
click at [1108, 537] on button "Send" at bounding box center [1125, 541] width 99 height 30
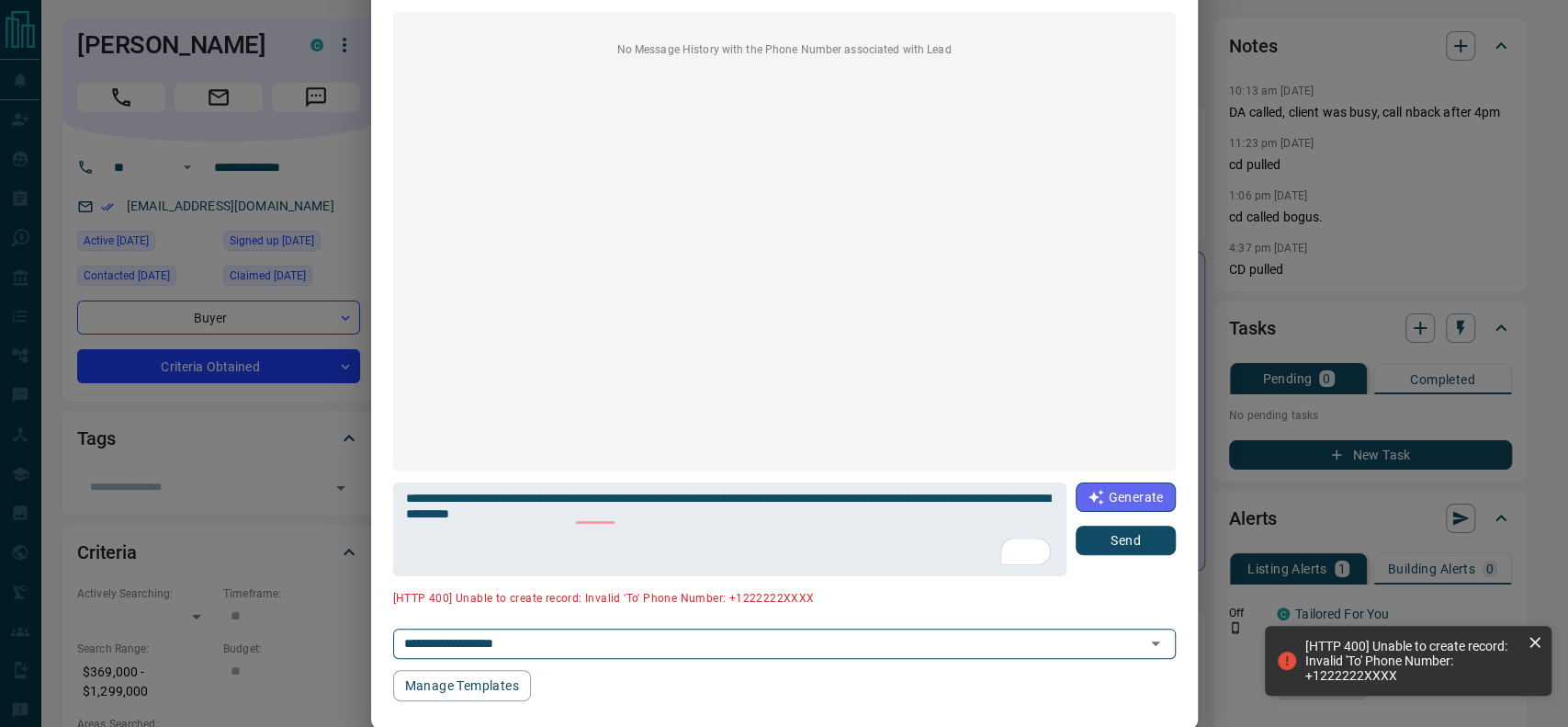
click at [1317, 198] on div "**********" at bounding box center [784, 364] width 1568 height 727
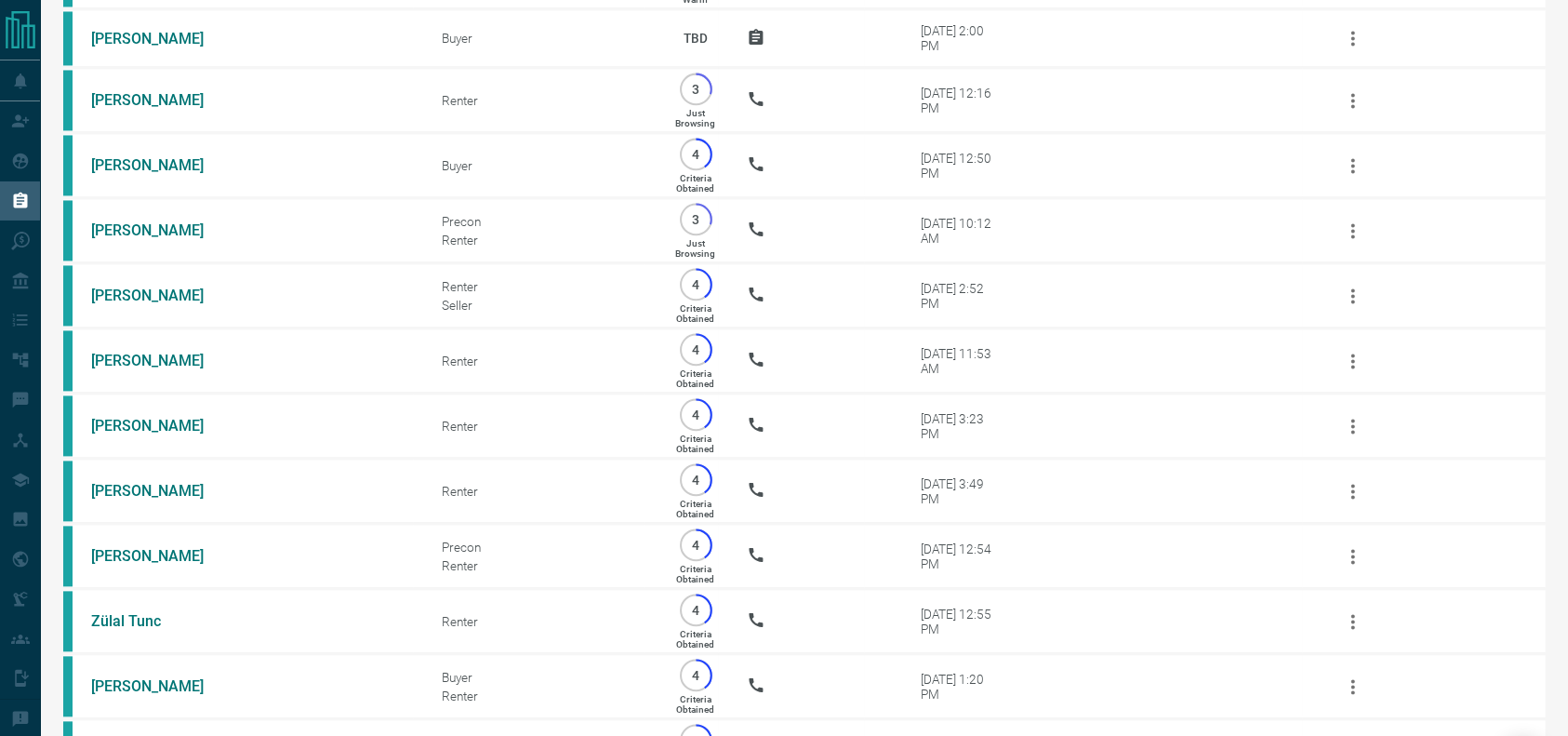
scroll to position [3728, 0]
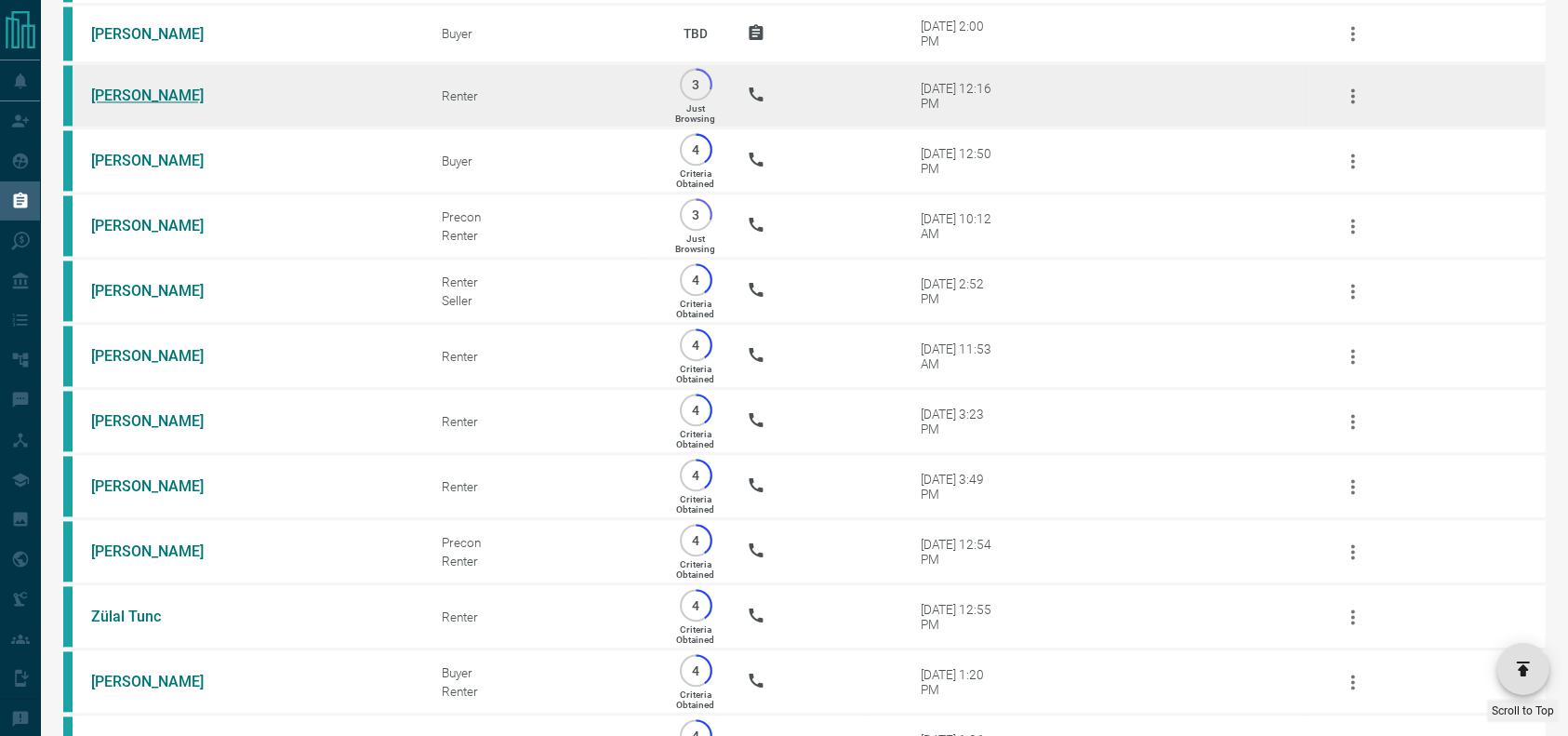
click at [126, 104] on link "[PERSON_NAME]" at bounding box center [160, 96] width 139 height 17
click at [179, 104] on link "[PERSON_NAME]" at bounding box center [160, 96] width 139 height 17
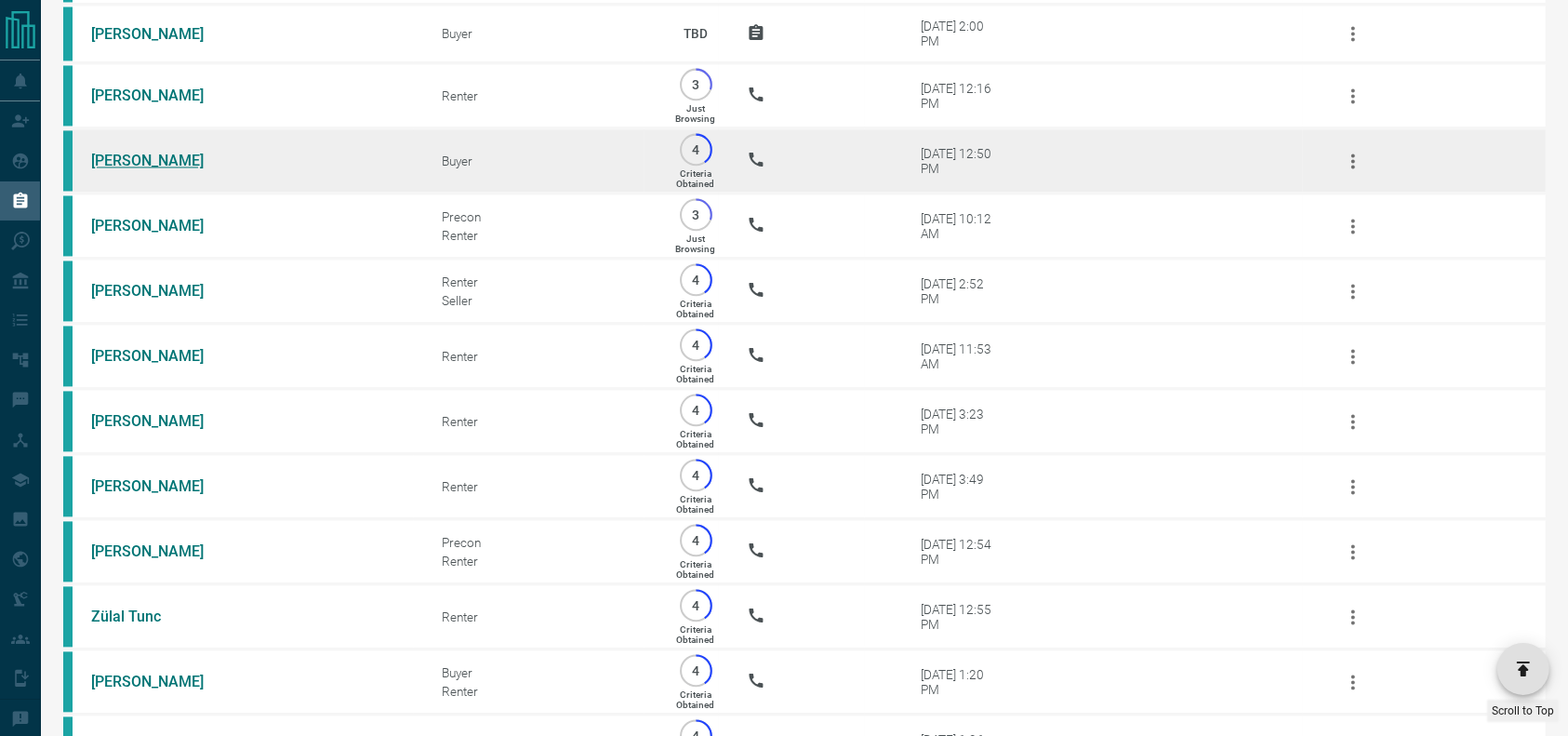
click at [150, 169] on link "[PERSON_NAME]" at bounding box center [160, 160] width 139 height 17
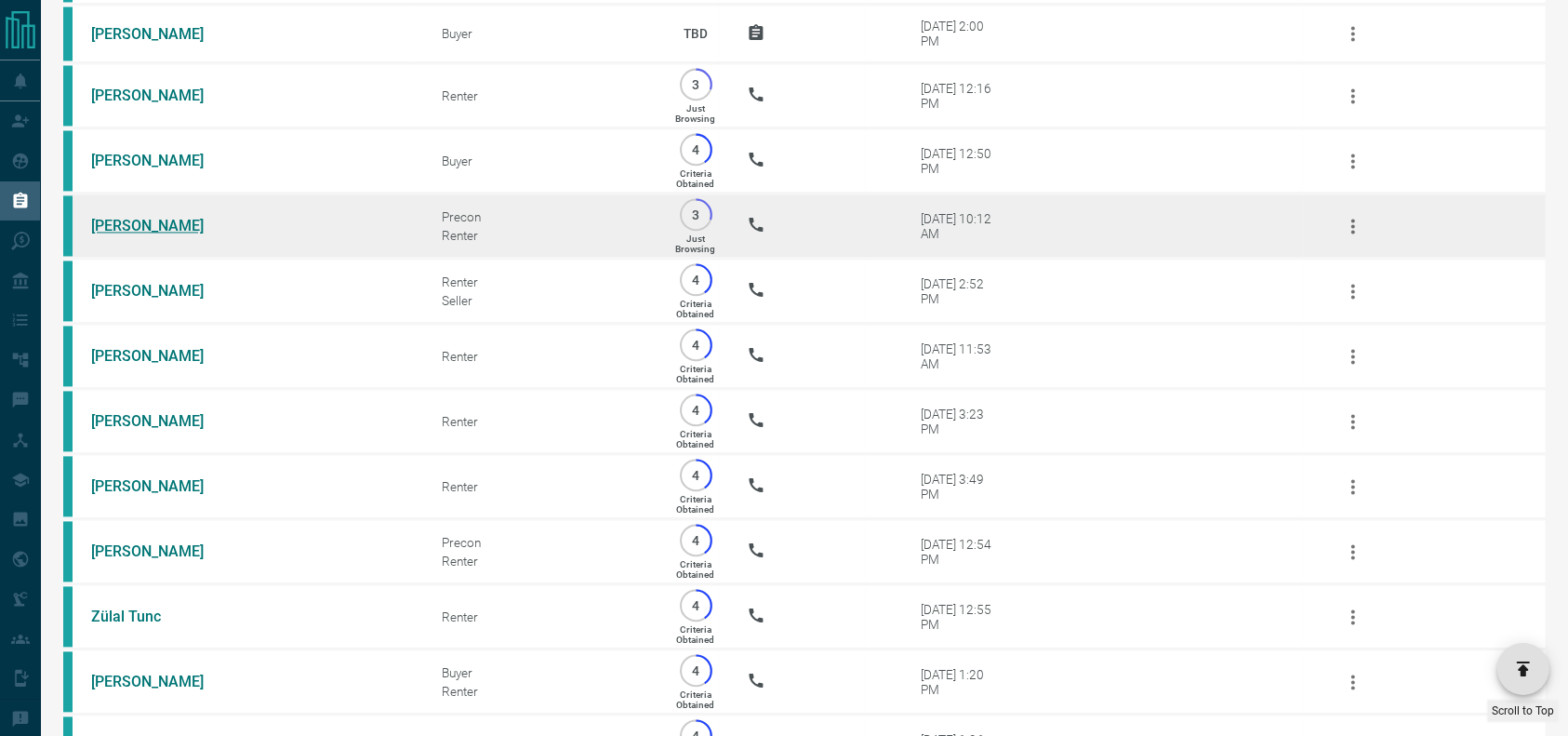
click at [141, 235] on link "[PERSON_NAME]" at bounding box center [160, 225] width 139 height 17
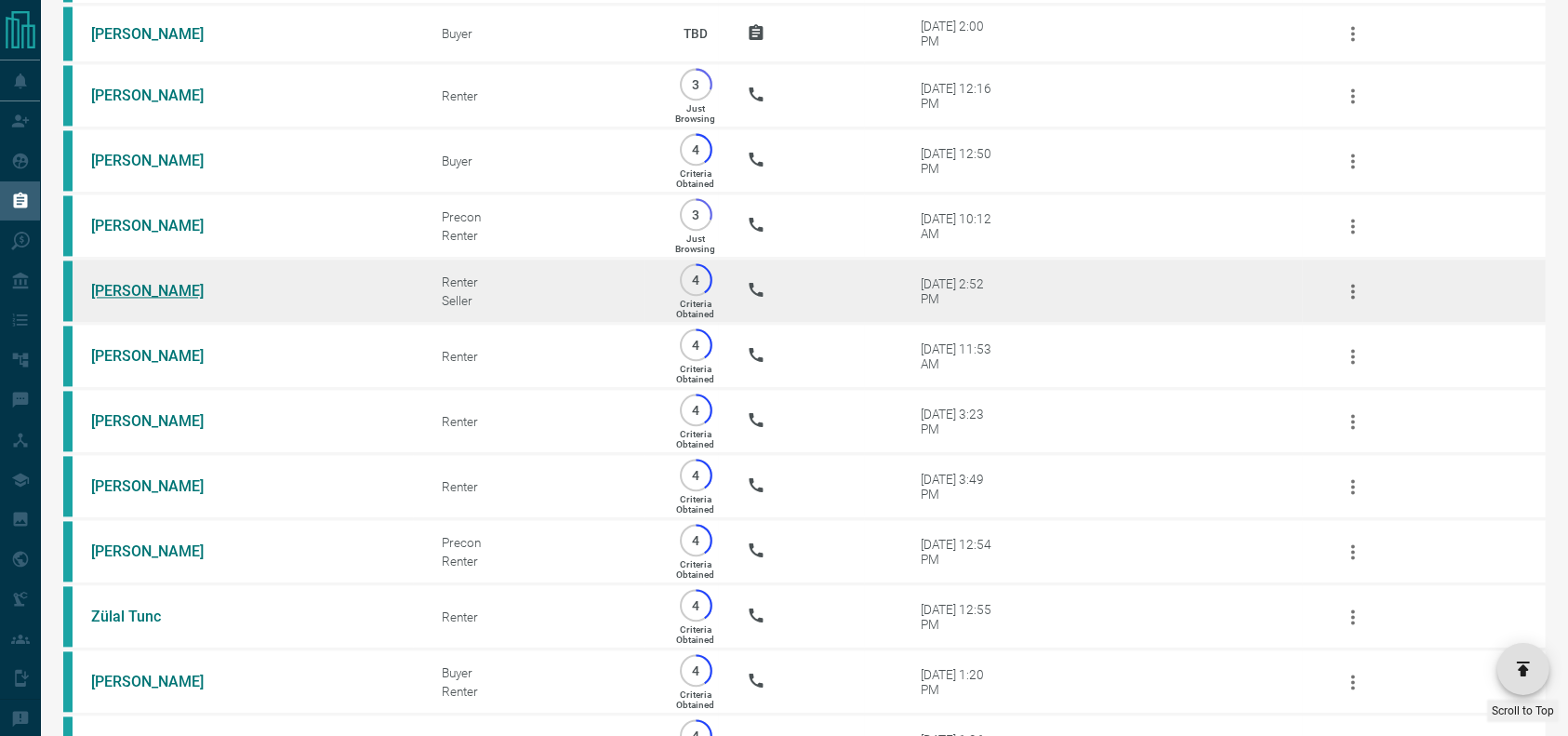
click at [135, 299] on link "[PERSON_NAME]" at bounding box center [160, 291] width 139 height 17
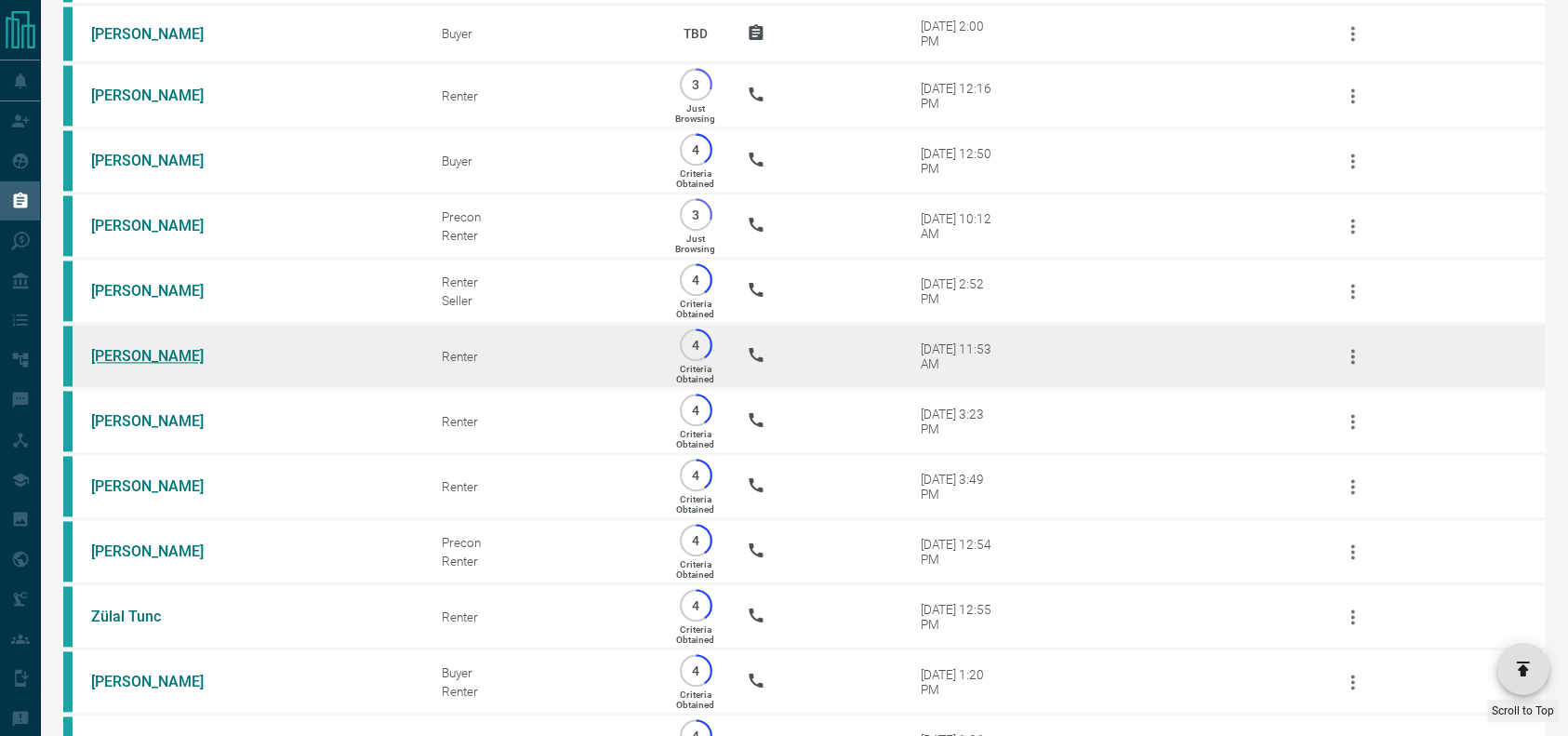
click at [183, 365] on link "[PERSON_NAME]" at bounding box center [160, 355] width 139 height 17
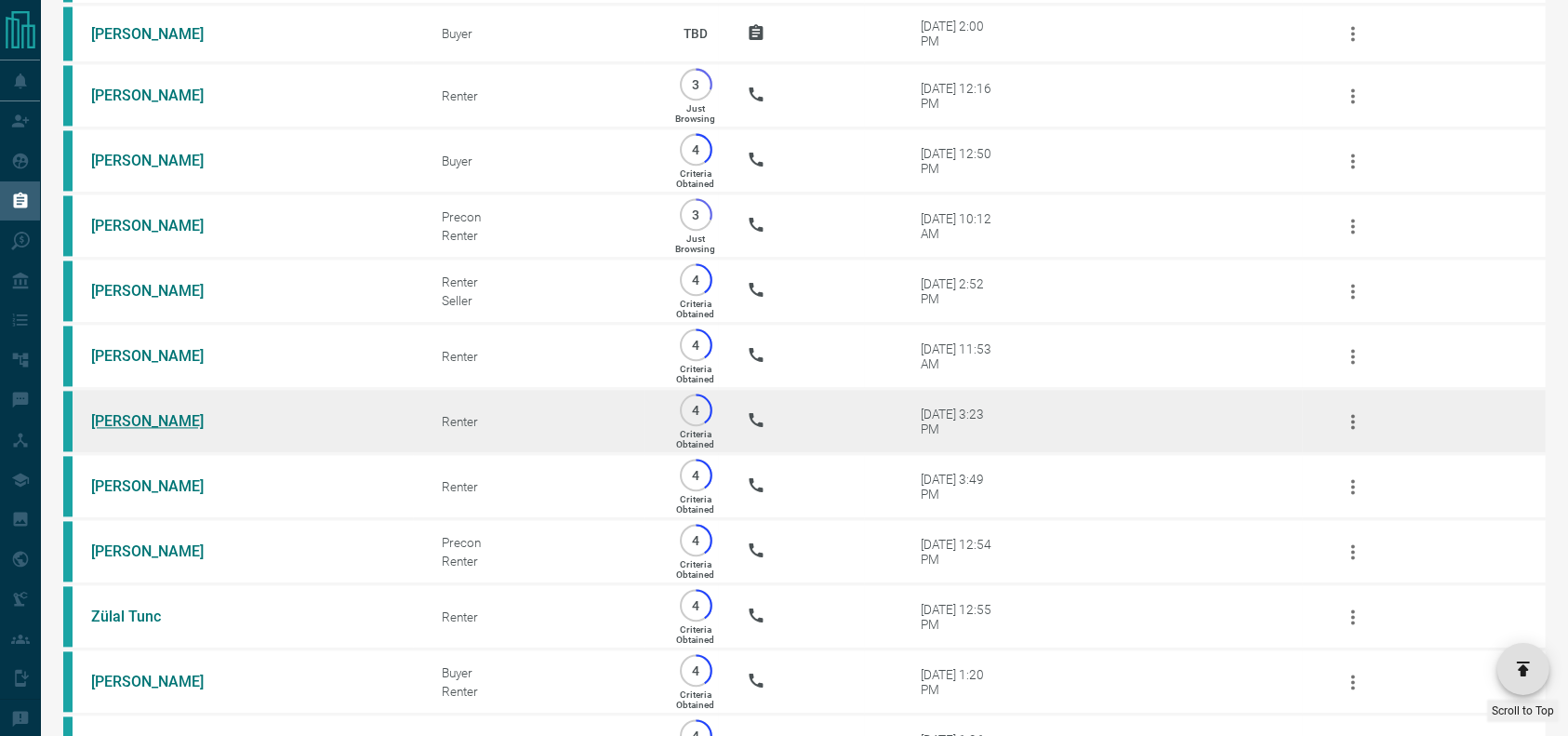
click at [147, 430] on link "[PERSON_NAME]" at bounding box center [160, 421] width 139 height 17
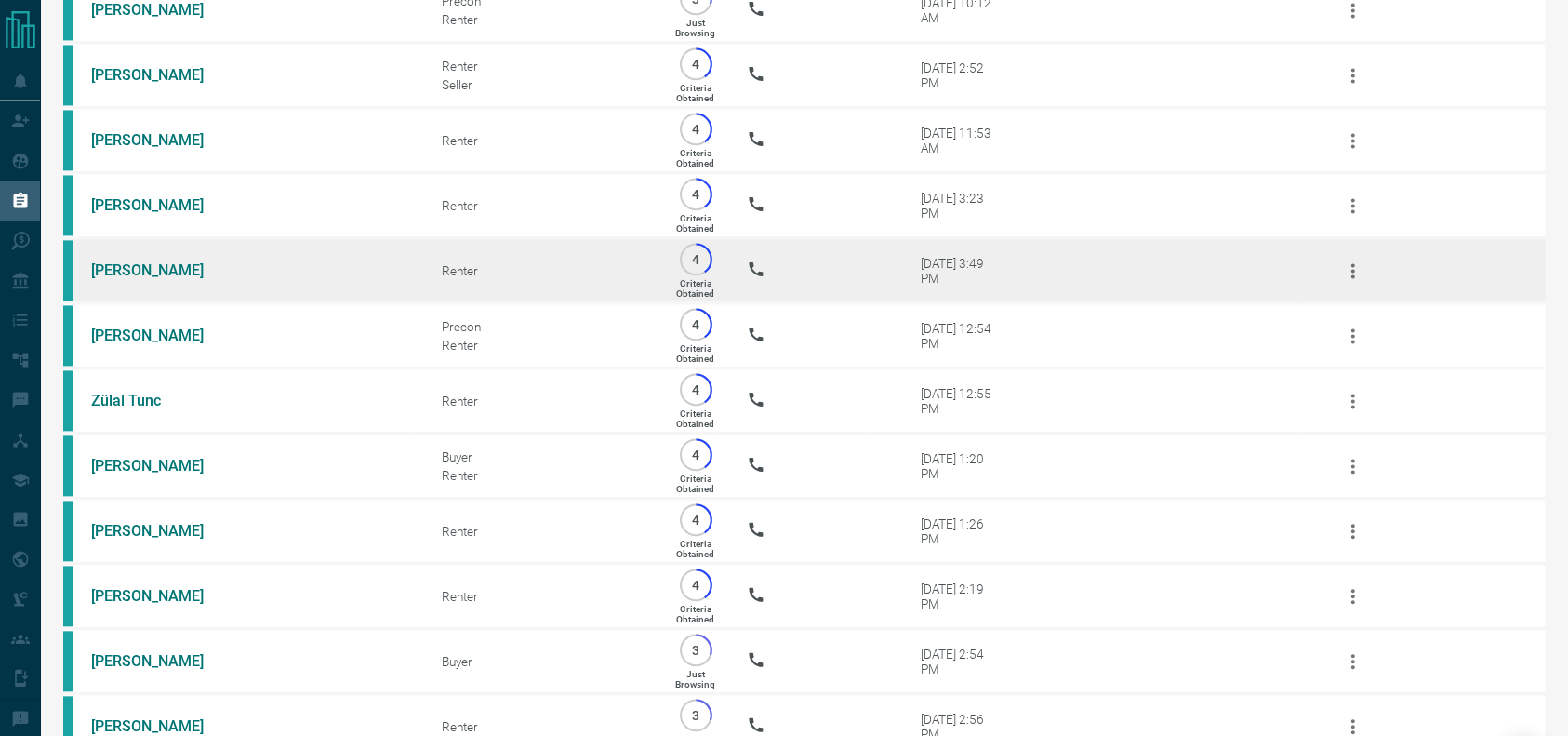
scroll to position [3949, 0]
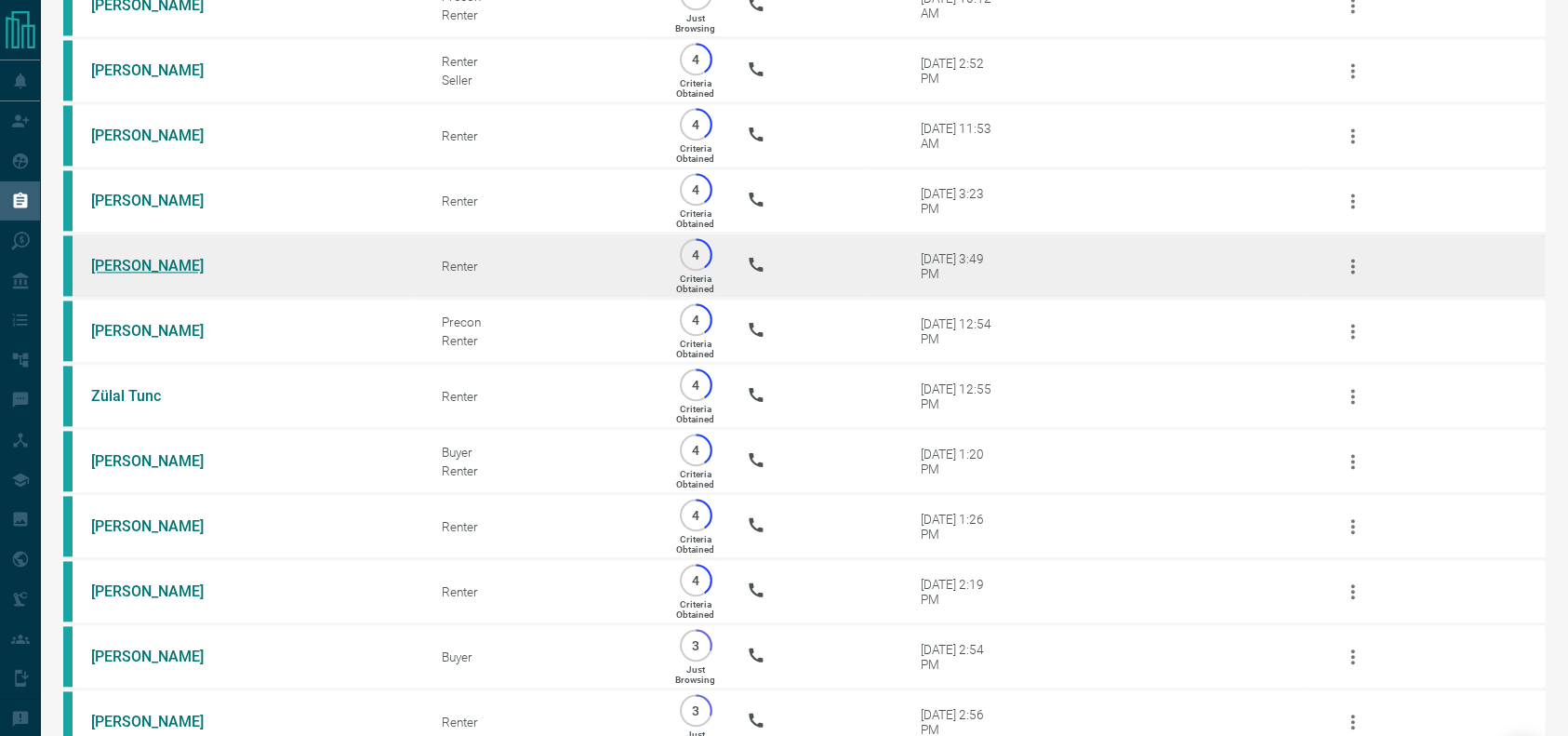
click at [118, 274] on link "[PERSON_NAME]" at bounding box center [160, 266] width 139 height 17
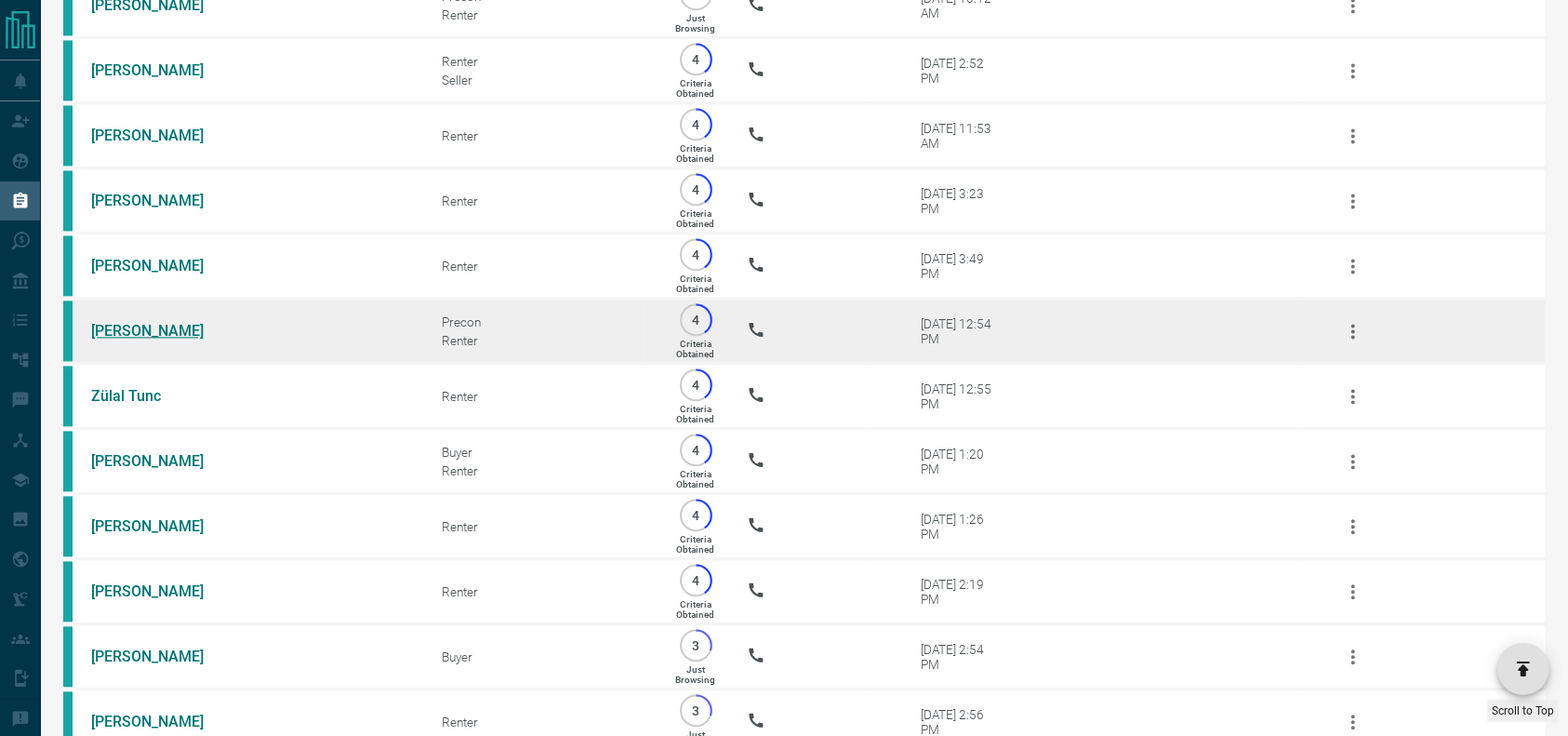
click at [142, 340] on link "[PERSON_NAME]" at bounding box center [160, 330] width 139 height 17
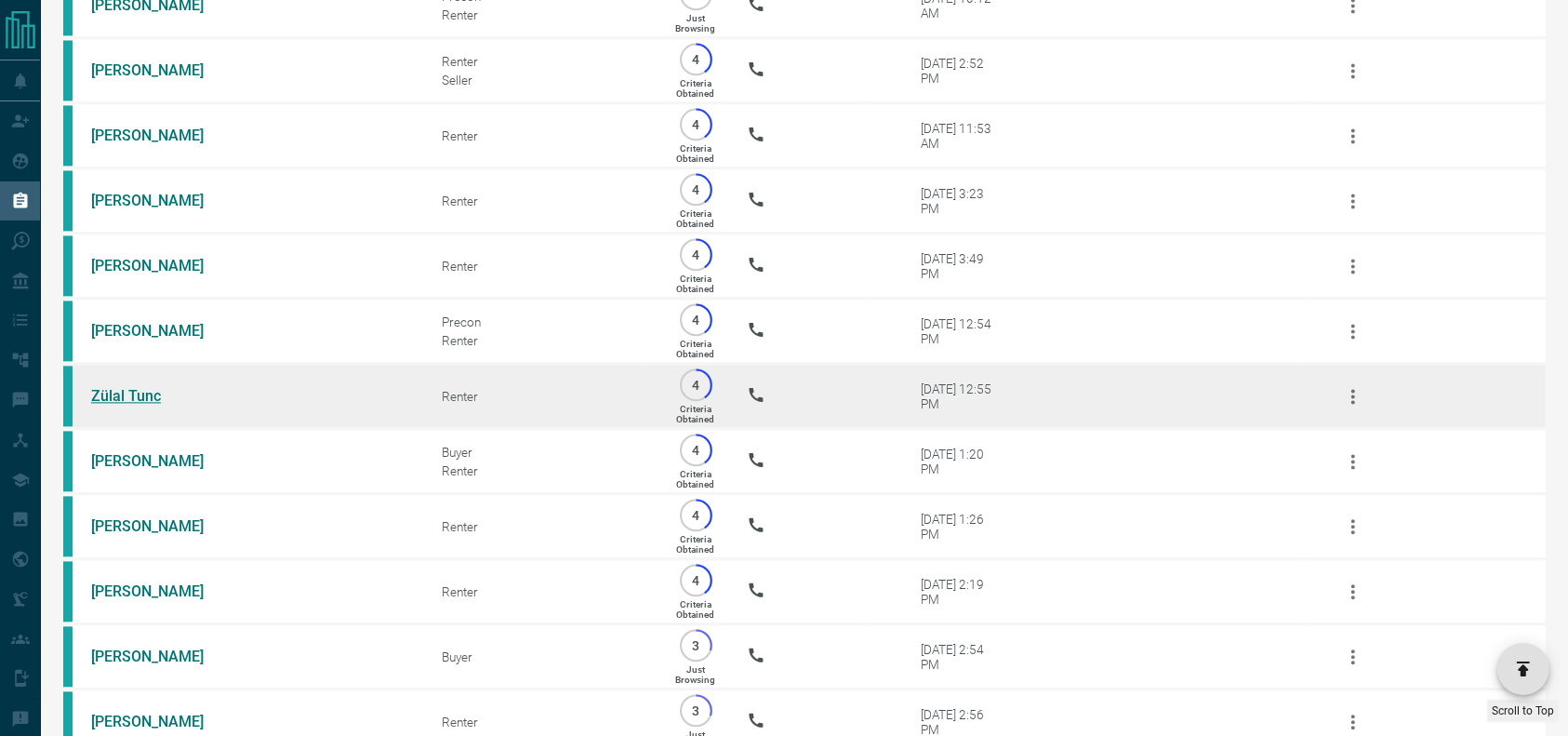
click at [122, 405] on link "Zülal Tunc" at bounding box center [160, 396] width 139 height 17
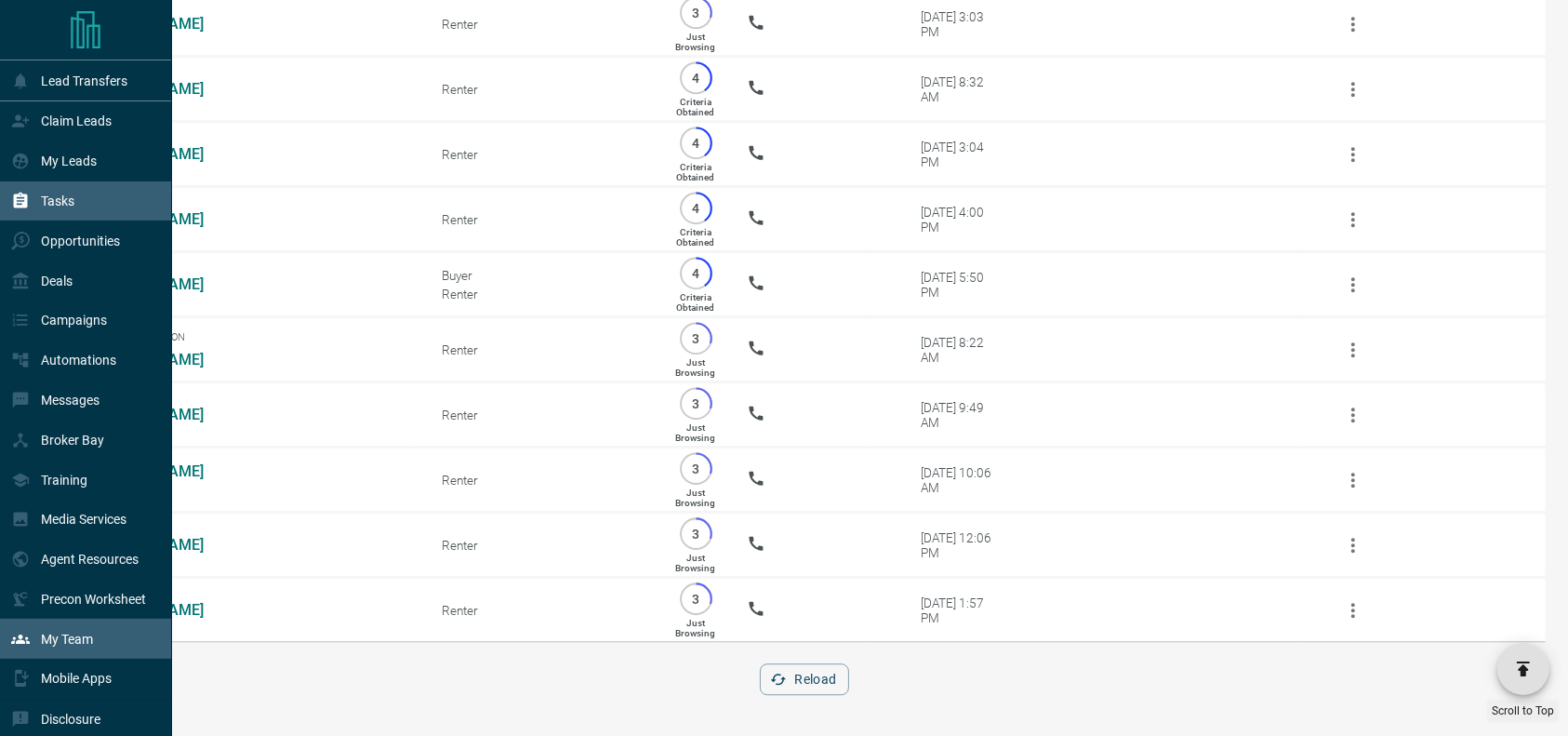
scroll to position [57, 0]
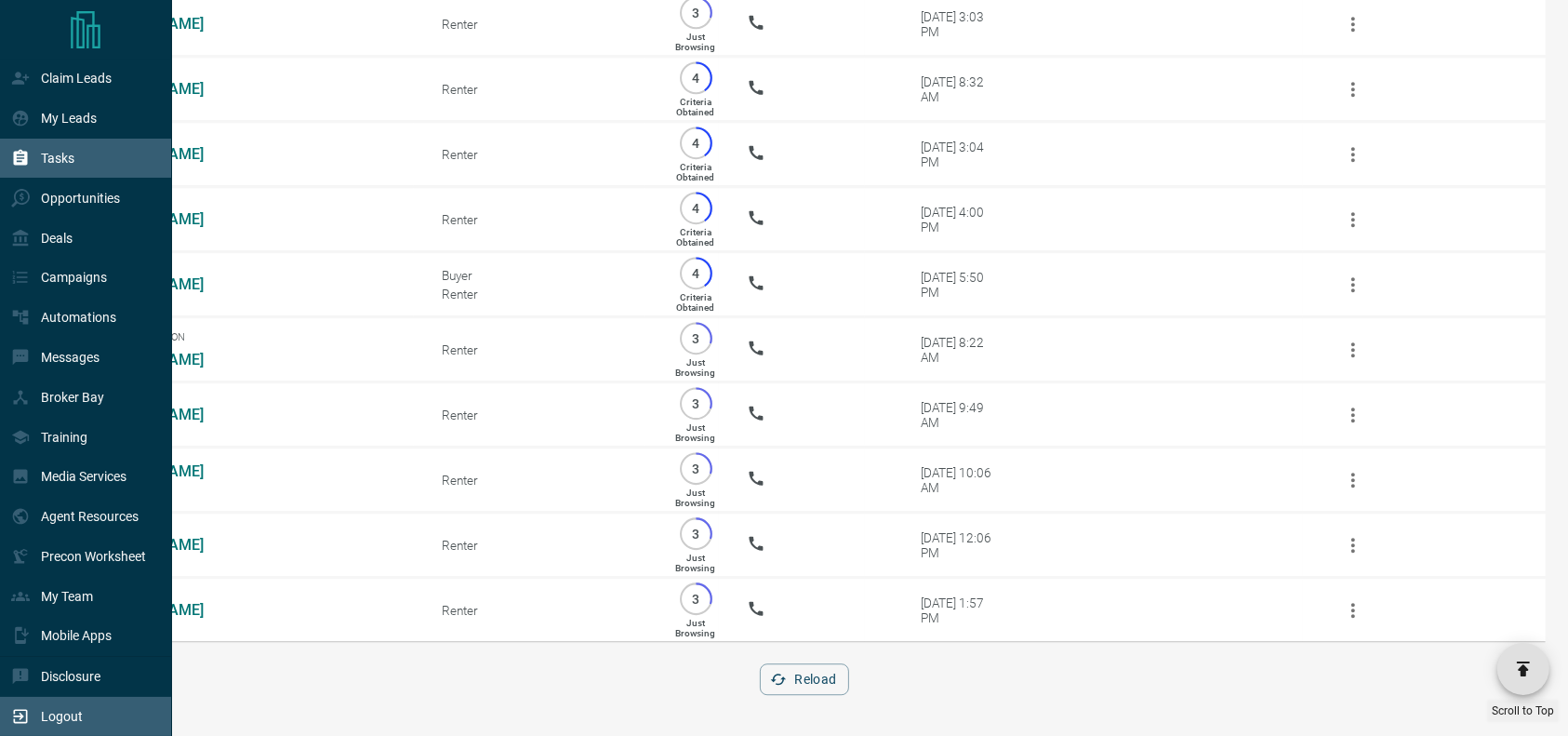
click at [60, 701] on div "Logout" at bounding box center [47, 717] width 71 height 31
